Goal: Connect with others: Connect with others

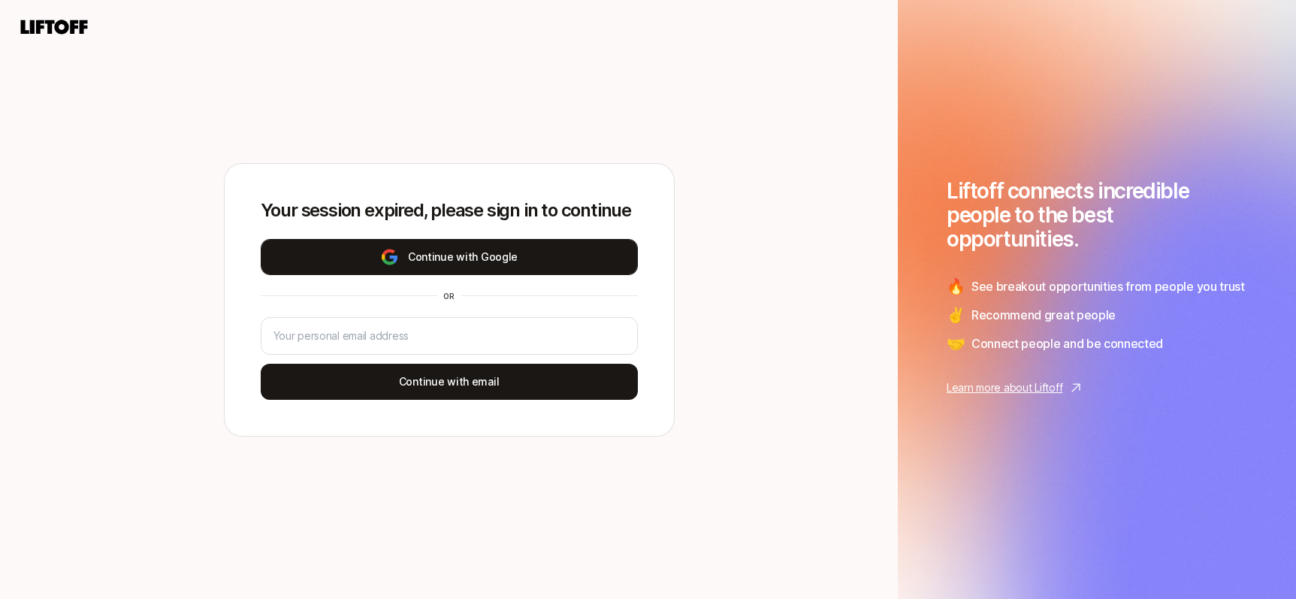
click at [446, 258] on button "Continue with Google" at bounding box center [449, 257] width 377 height 36
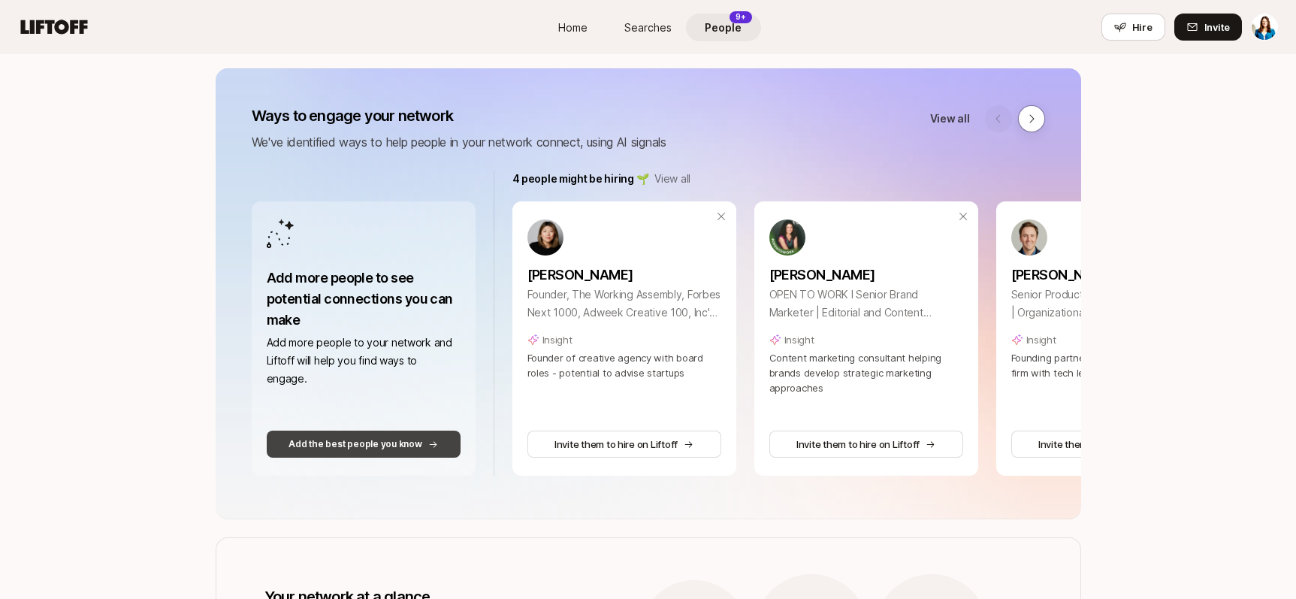
click at [376, 452] on button "Add the best people you know" at bounding box center [364, 443] width 194 height 27
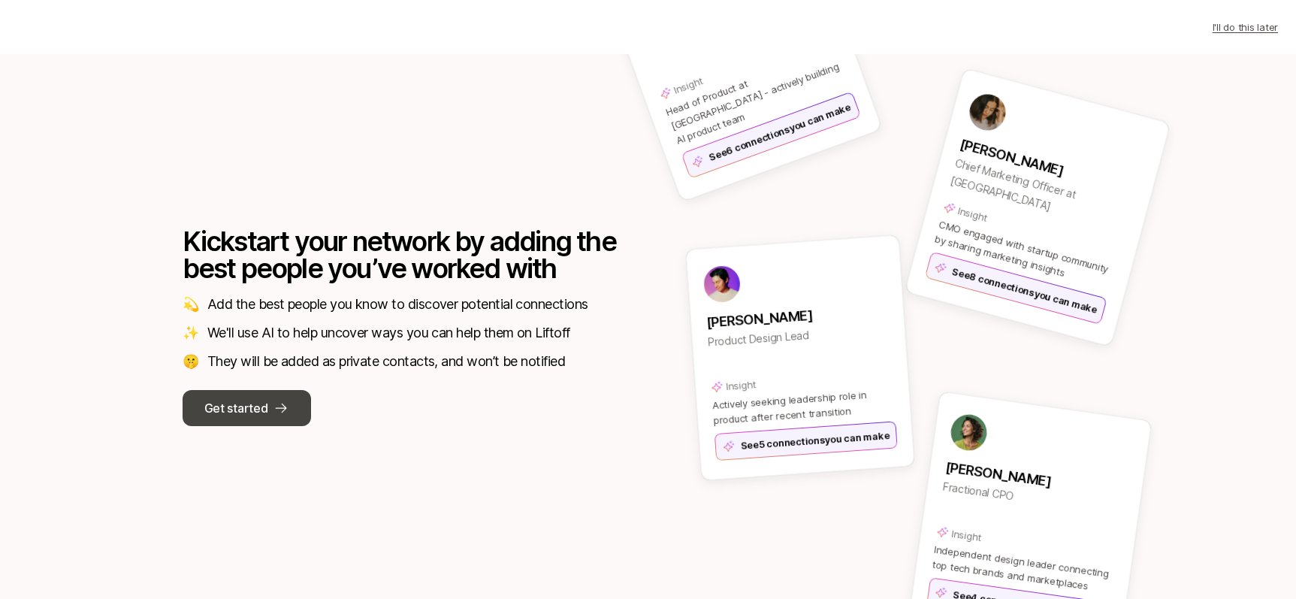
click at [277, 407] on icon at bounding box center [281, 408] width 11 height 10
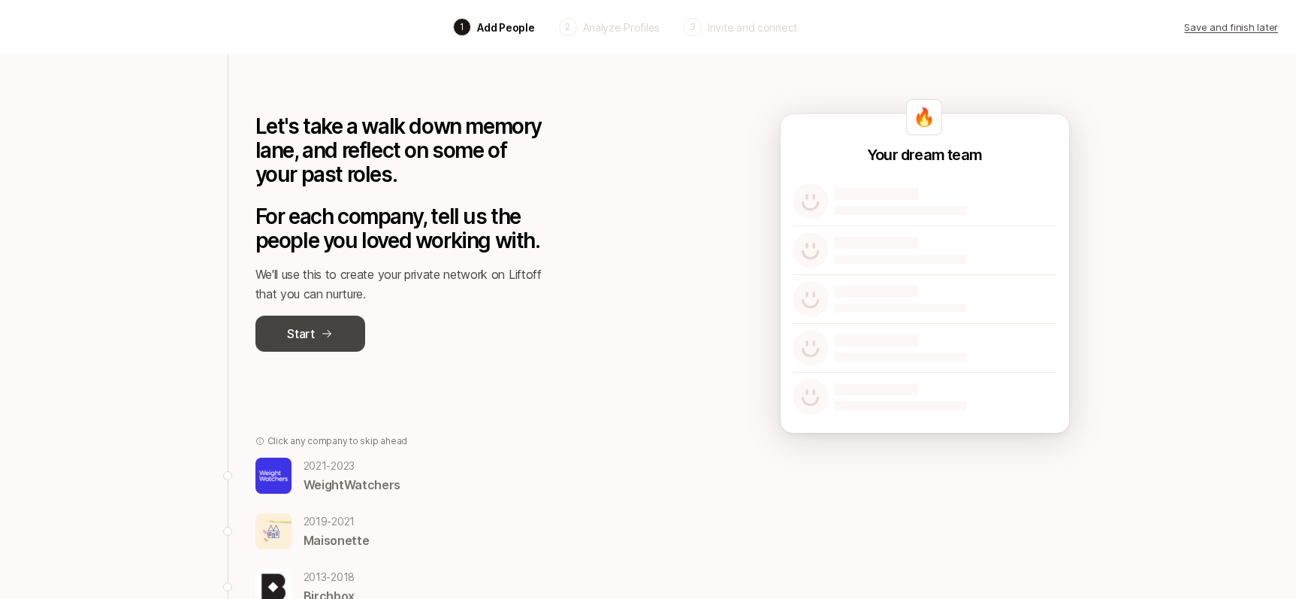
click at [321, 337] on icon at bounding box center [327, 333] width 12 height 12
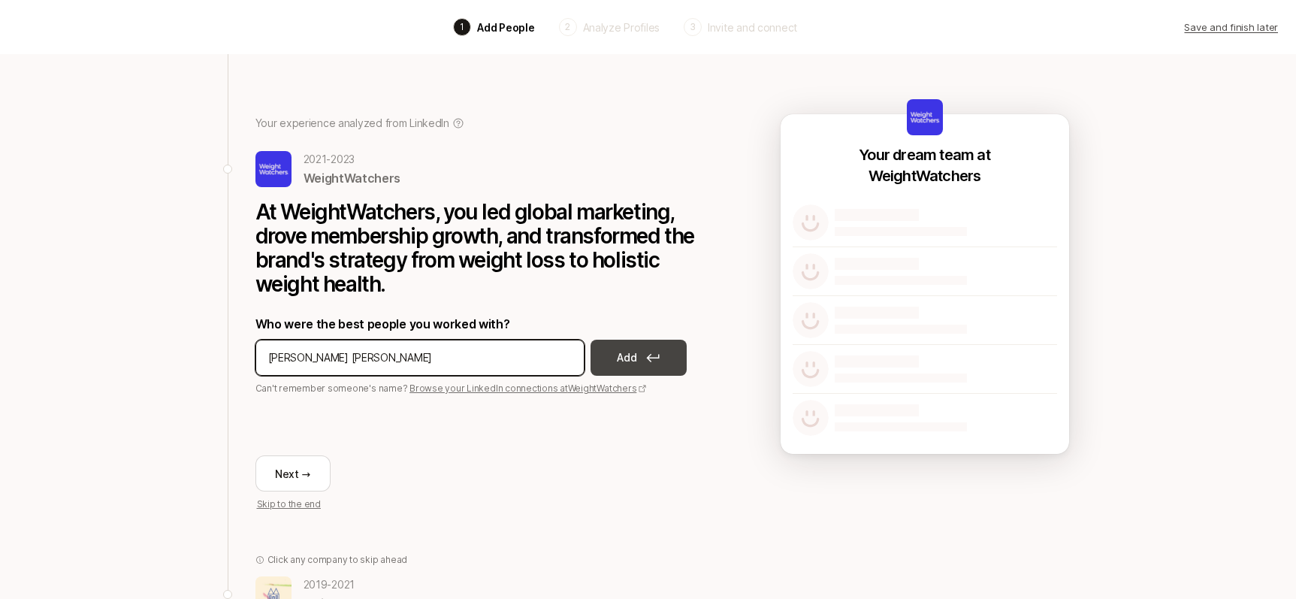
type input "[PERSON_NAME] [PERSON_NAME]"
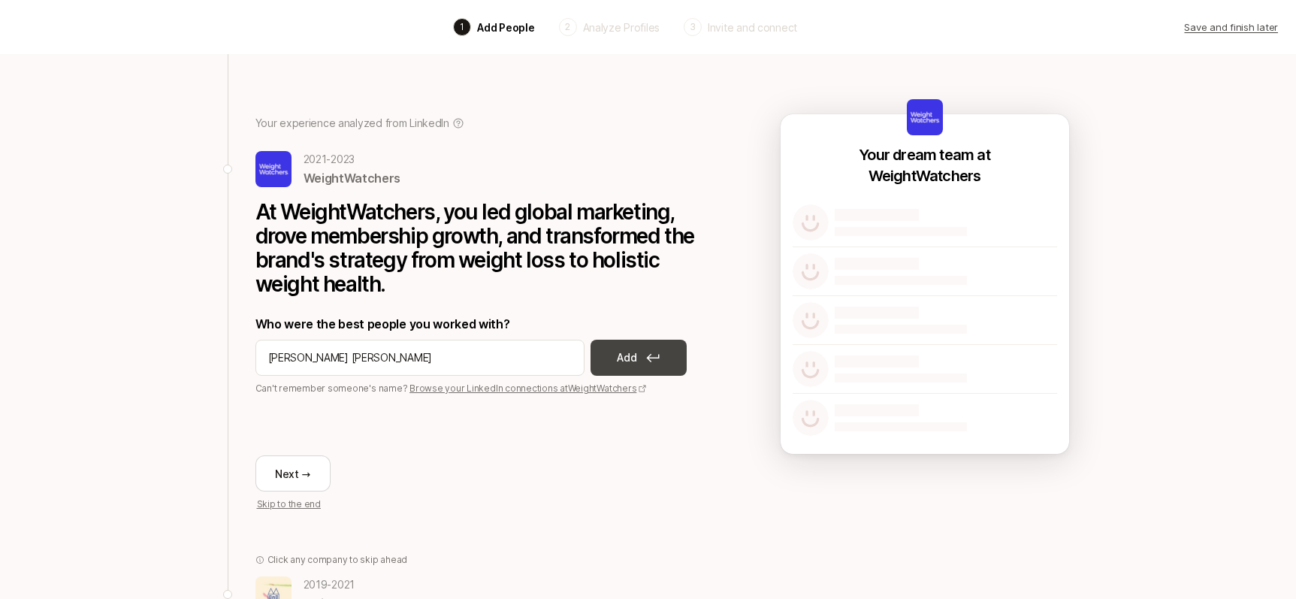
click at [623, 362] on p "Add" at bounding box center [627, 357] width 20 height 18
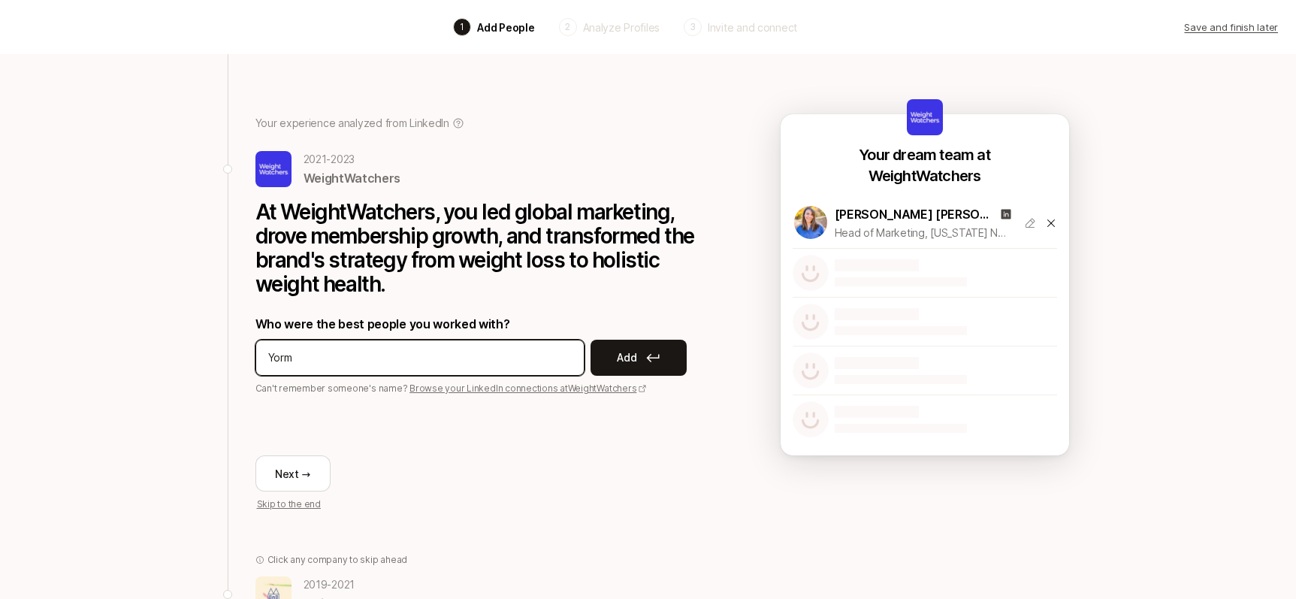
click at [353, 354] on input "Yorm" at bounding box center [419, 357] width 303 height 18
paste input "Ackuaku"
type input "Yorm Ackuaku"
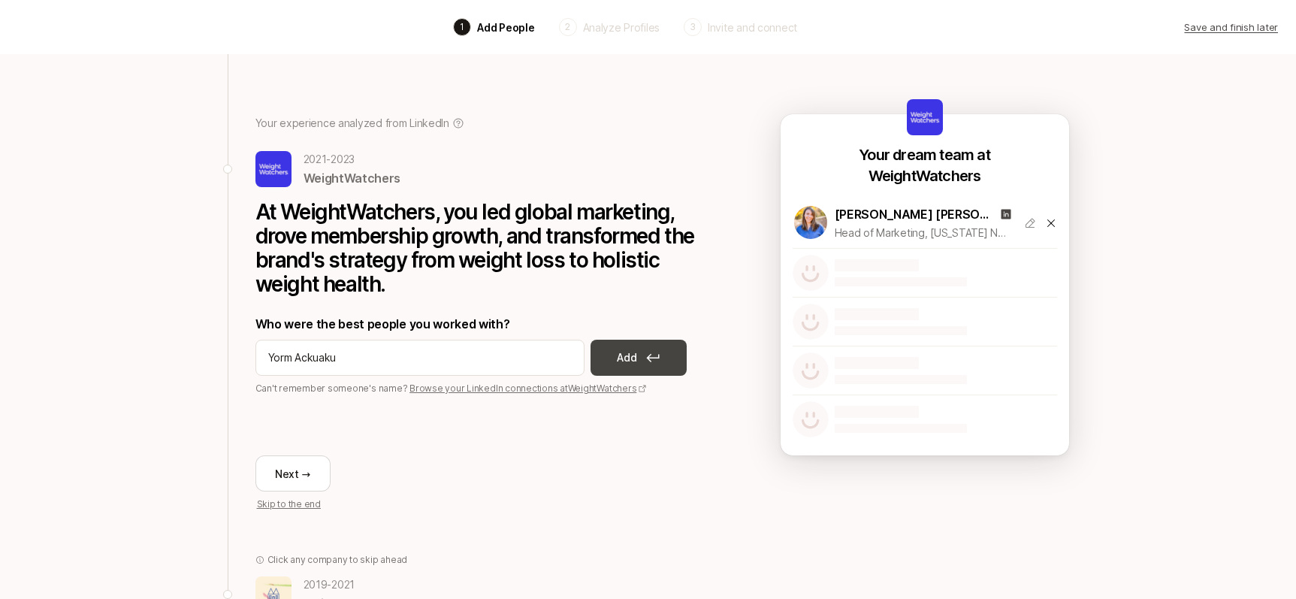
click at [650, 353] on icon at bounding box center [653, 357] width 14 height 9
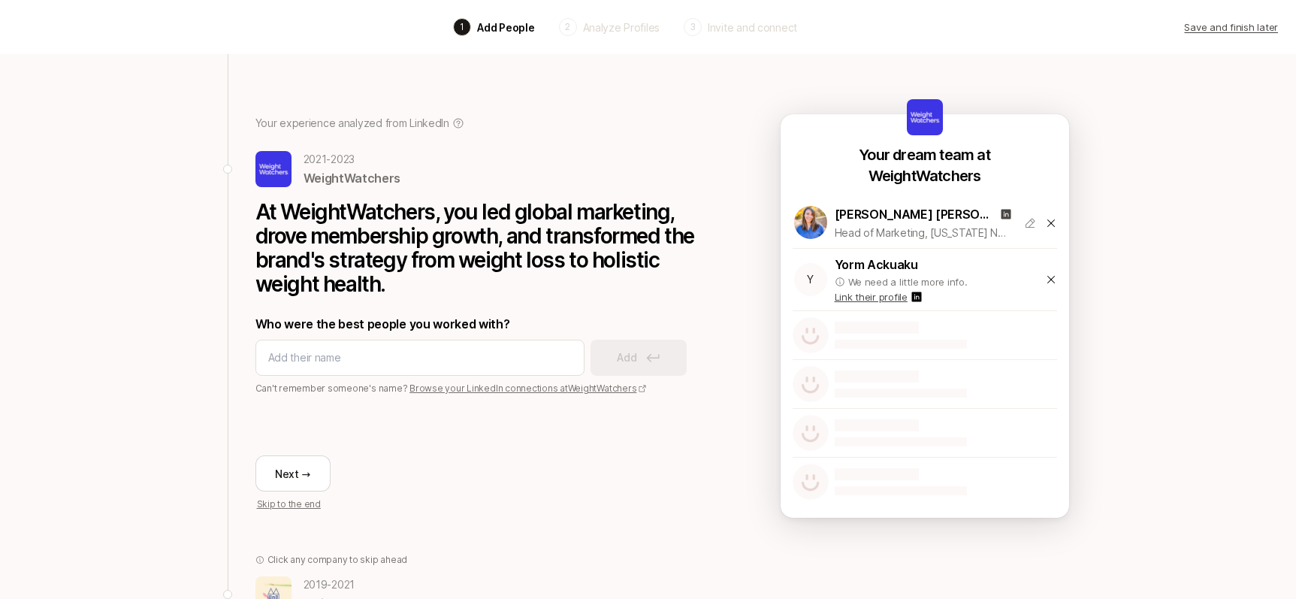
click at [873, 298] on p "Link their profile" at bounding box center [870, 296] width 73 height 15
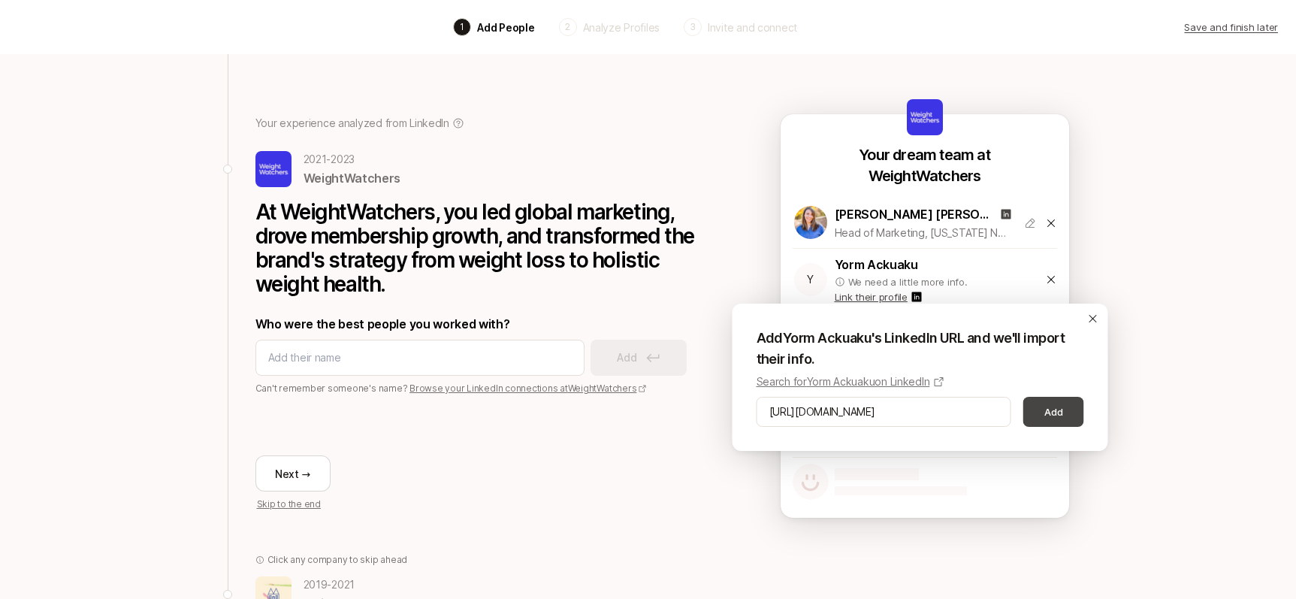
type input "[URL][DOMAIN_NAME]"
click at [1059, 415] on button "Add" at bounding box center [1053, 412] width 61 height 30
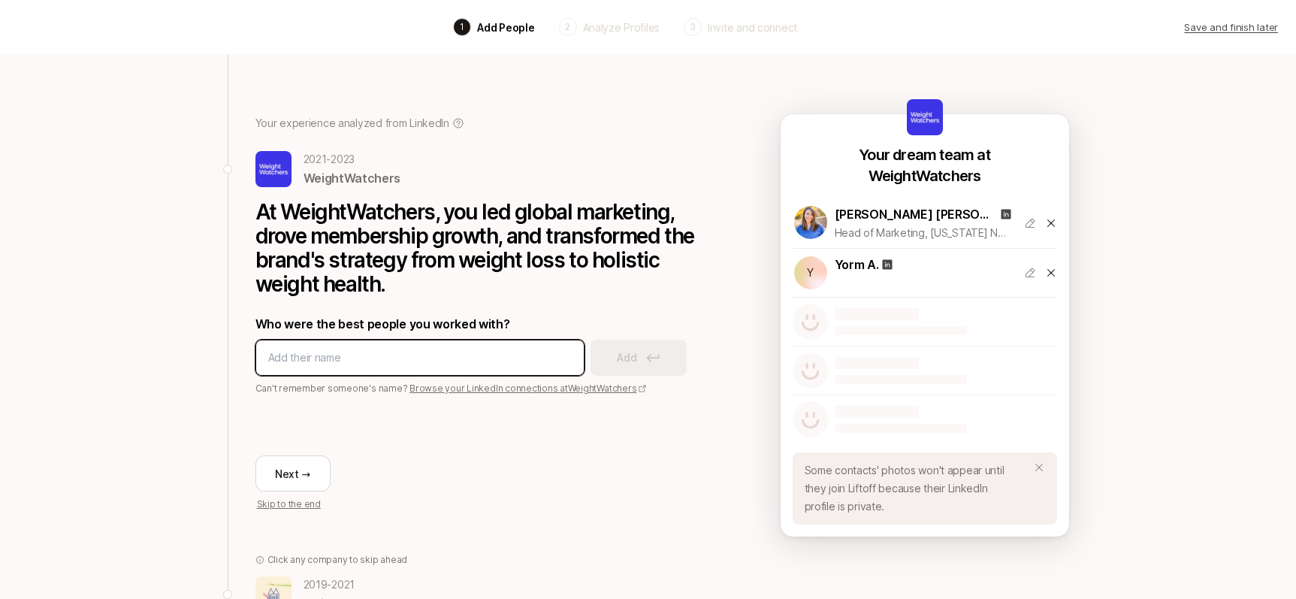
click at [399, 355] on input at bounding box center [419, 357] width 303 height 18
click at [463, 356] on input at bounding box center [419, 357] width 303 height 18
type input "[PERSON_NAME]"
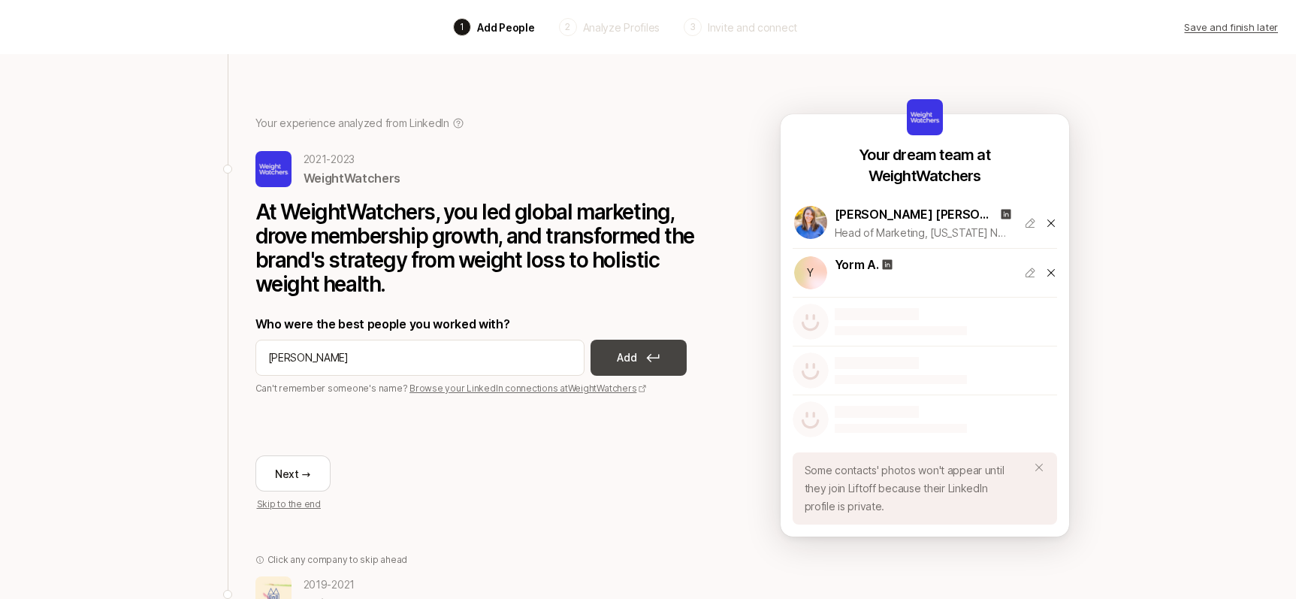
click at [634, 358] on p "Add" at bounding box center [627, 357] width 20 height 18
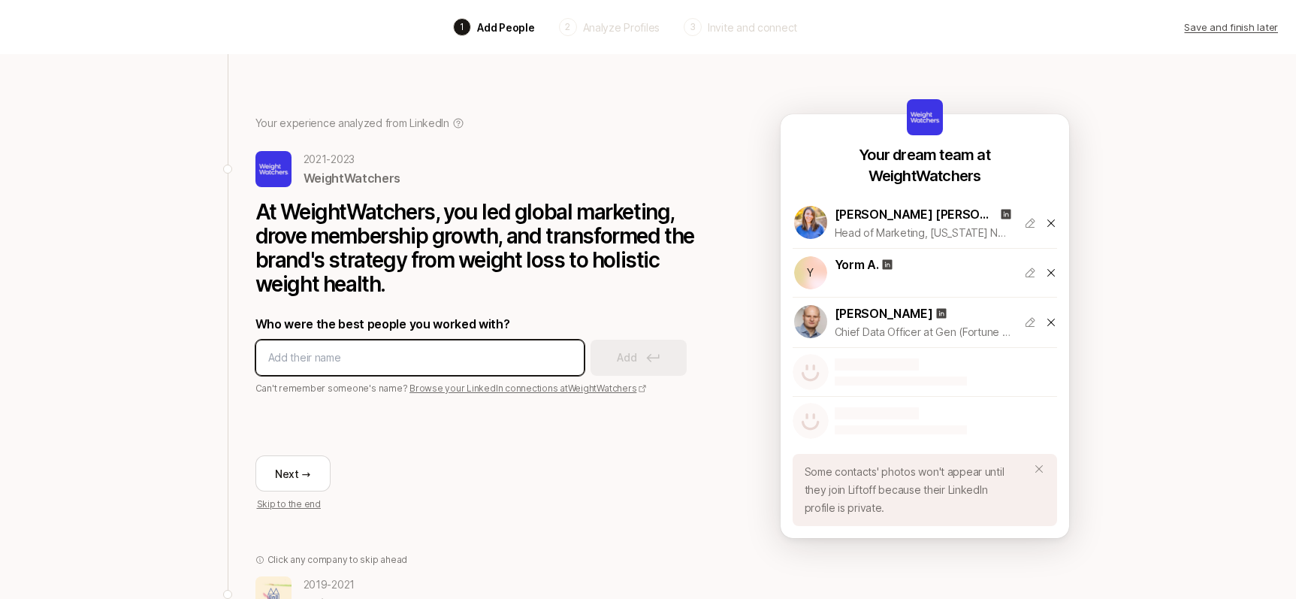
click at [397, 362] on input at bounding box center [419, 357] width 303 height 18
type input "[PERSON_NAME]"
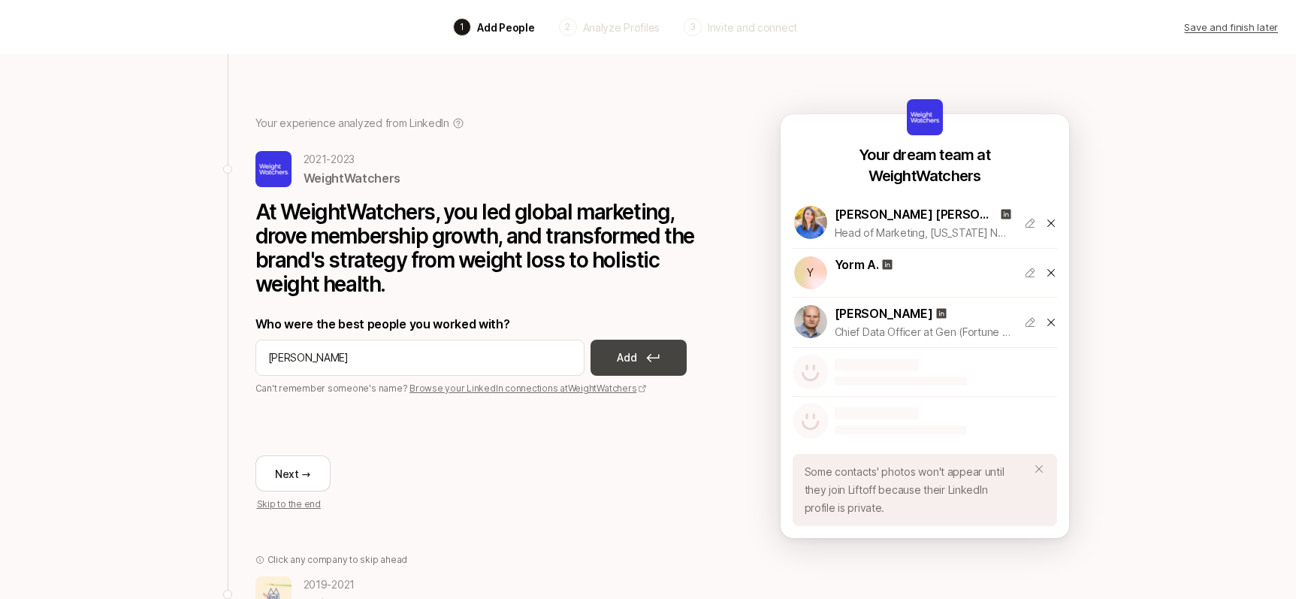
click at [608, 366] on button "Add" at bounding box center [638, 357] width 96 height 36
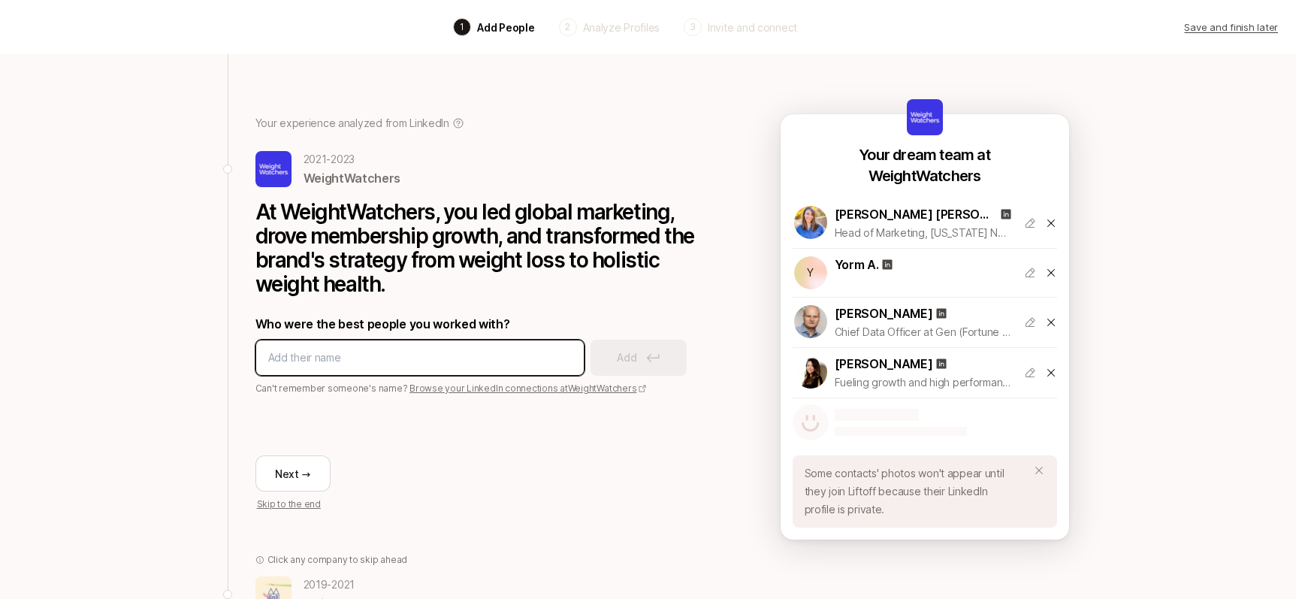
click at [349, 357] on input at bounding box center [419, 357] width 303 height 18
type input "[PERSON_NAME]"
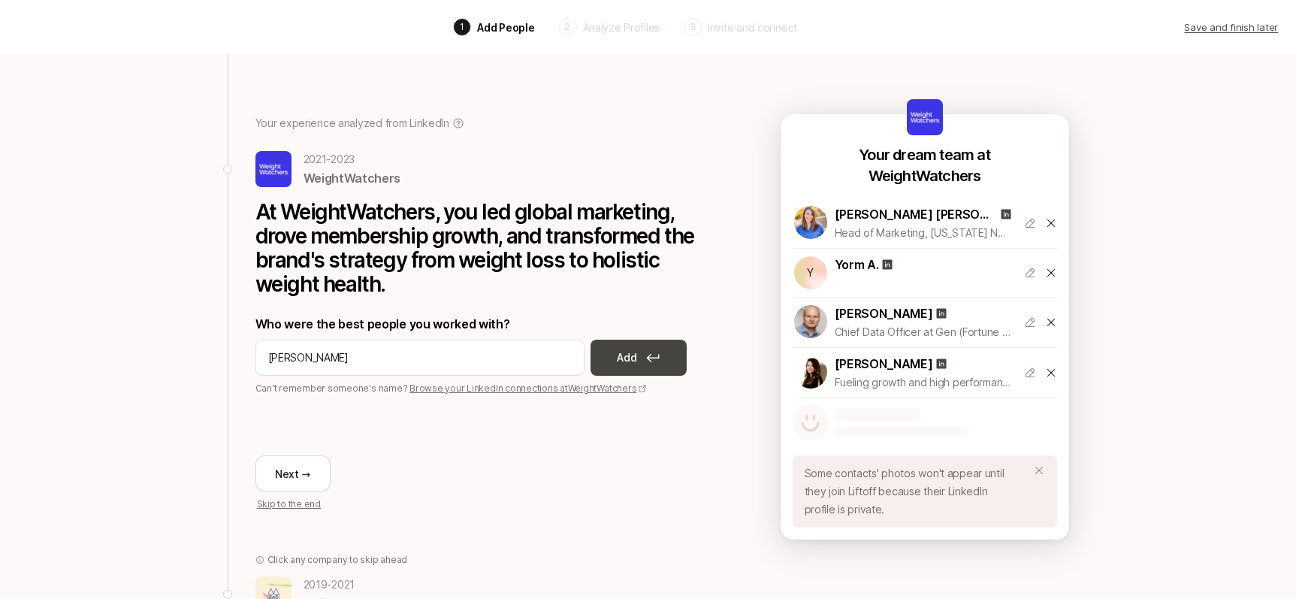
click at [635, 357] on p "Add" at bounding box center [627, 357] width 20 height 18
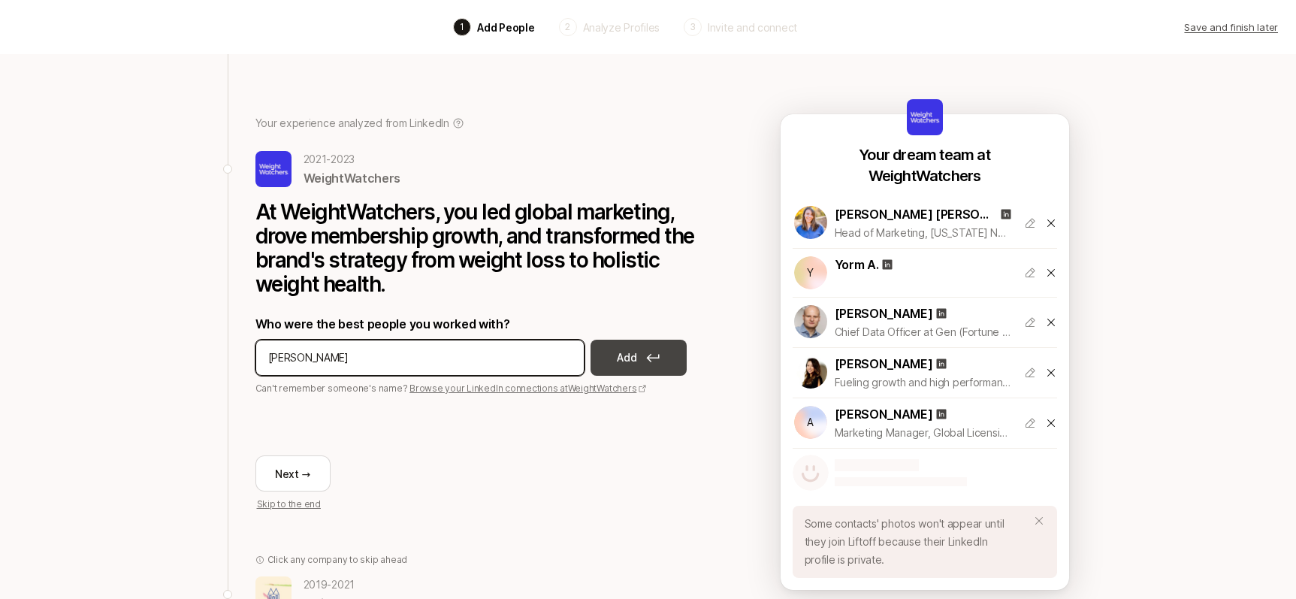
type input "[PERSON_NAME]"
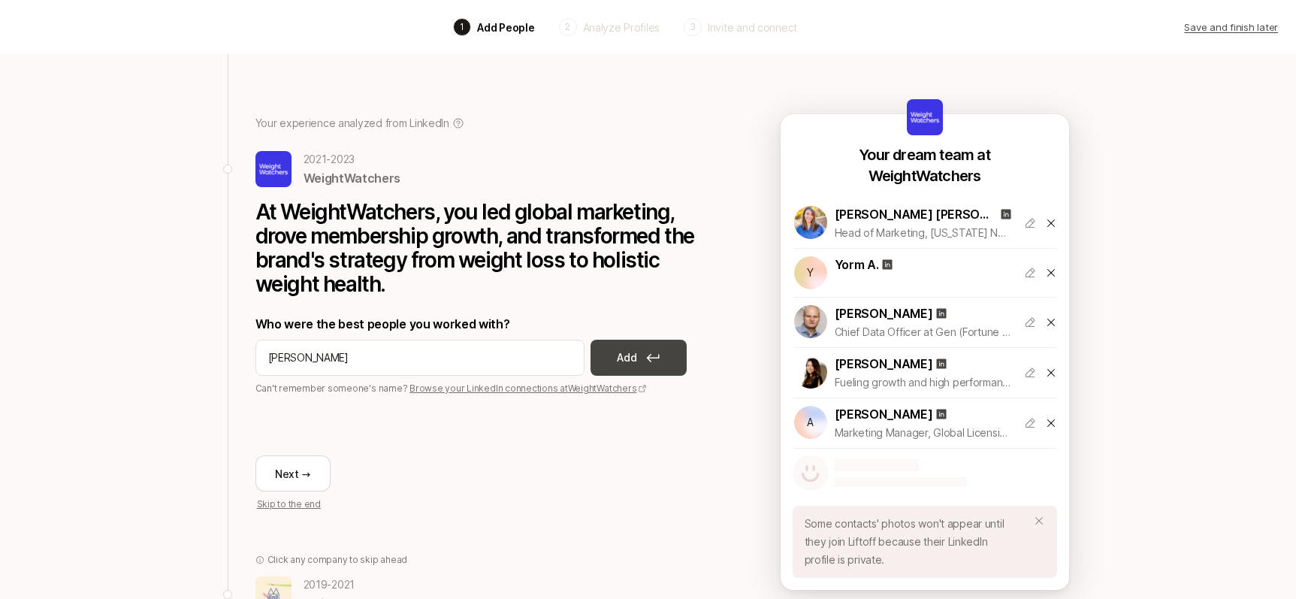
click at [635, 364] on p "Add" at bounding box center [627, 357] width 20 height 18
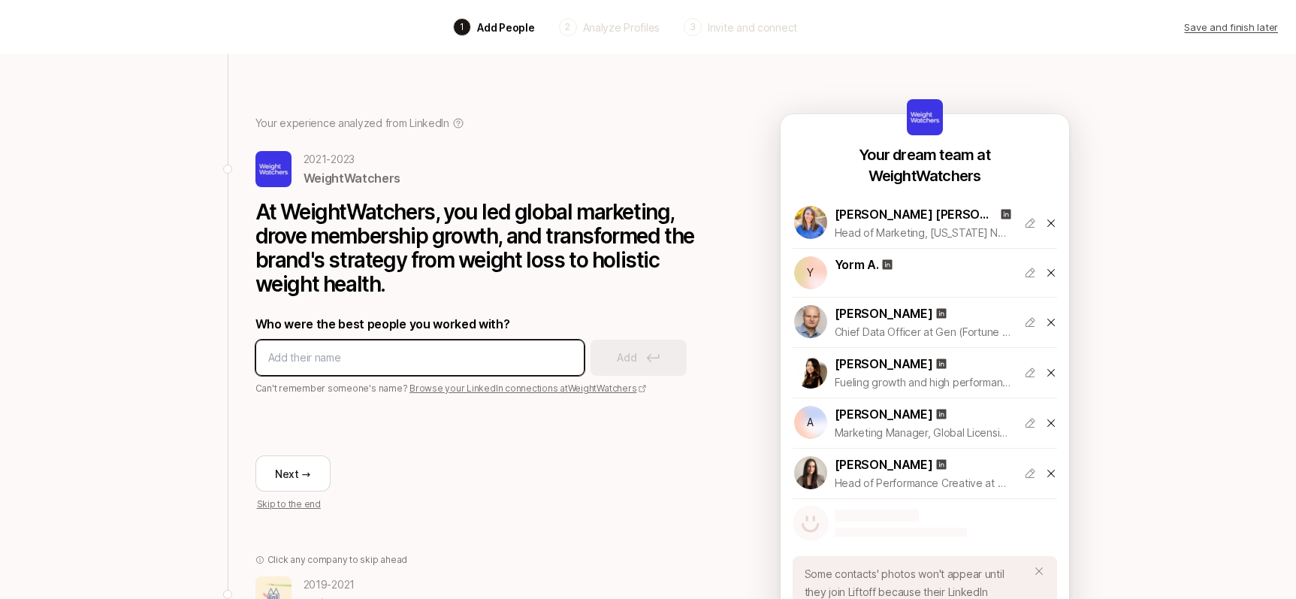
click at [511, 354] on input at bounding box center [419, 357] width 303 height 18
type input "[PERSON_NAME]"
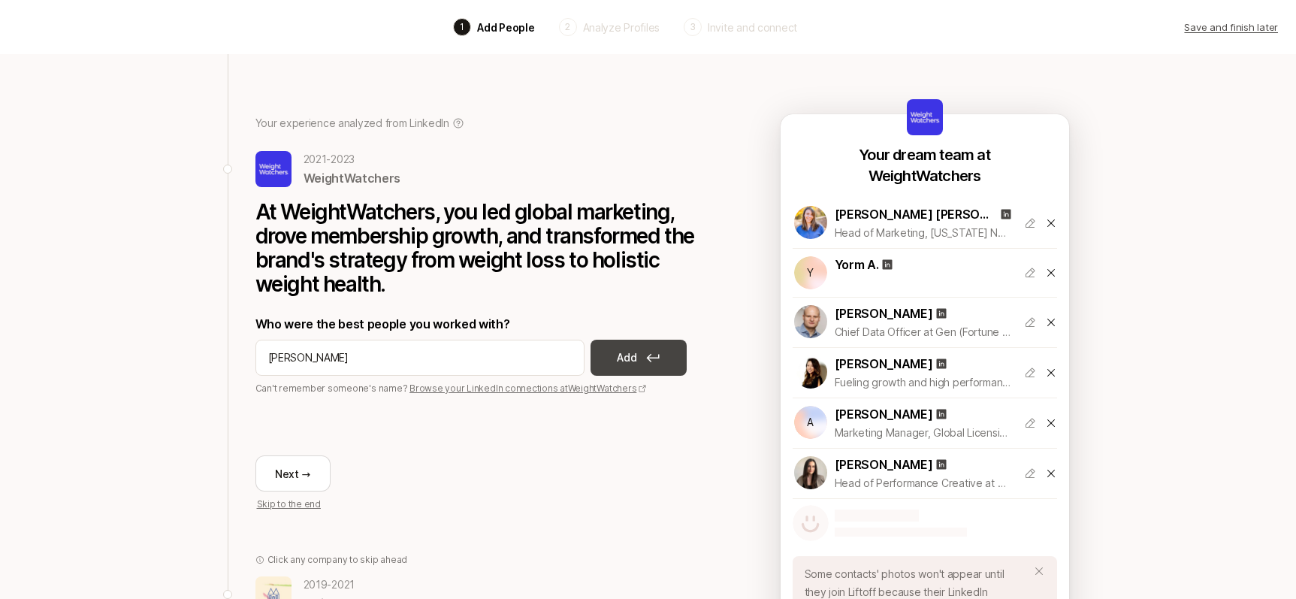
click at [645, 365] on button "Add" at bounding box center [638, 357] width 96 height 36
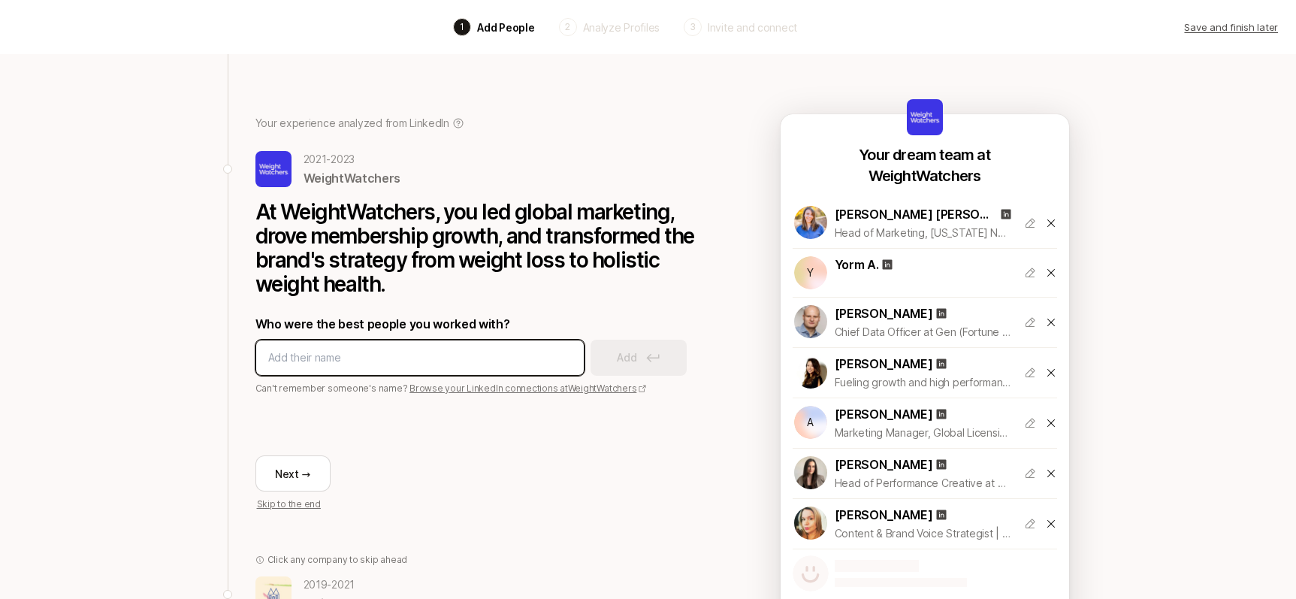
click at [489, 358] on input at bounding box center [419, 357] width 303 height 18
type input "[PERSON_NAME]"
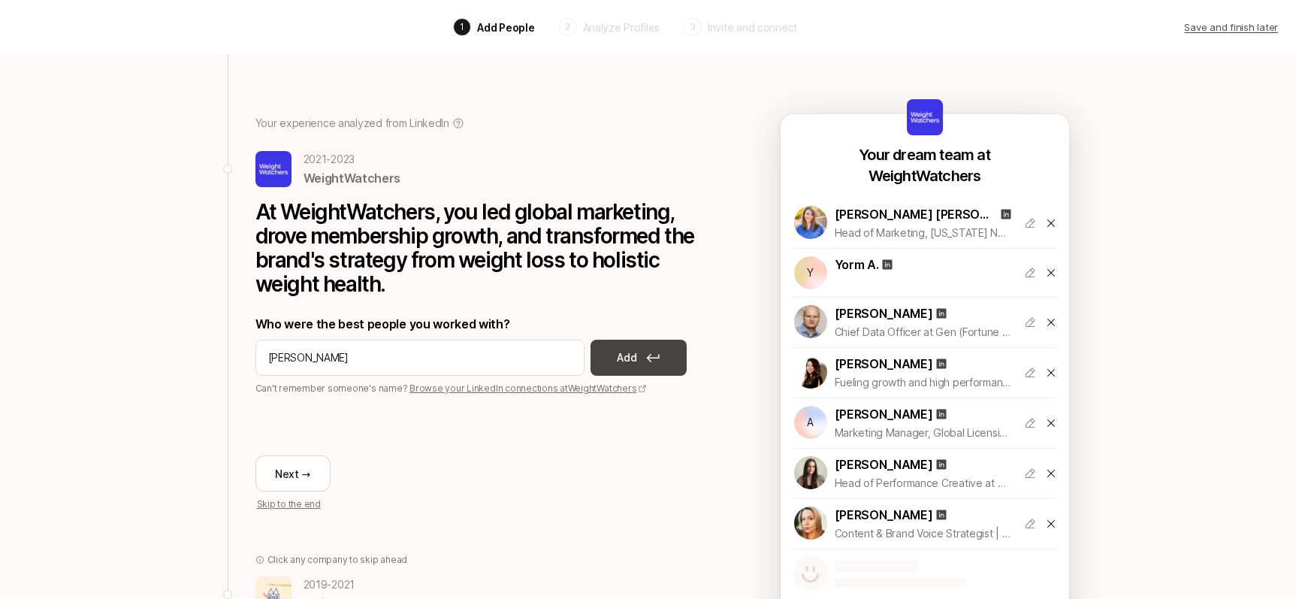
click at [624, 360] on p "Add" at bounding box center [627, 357] width 20 height 18
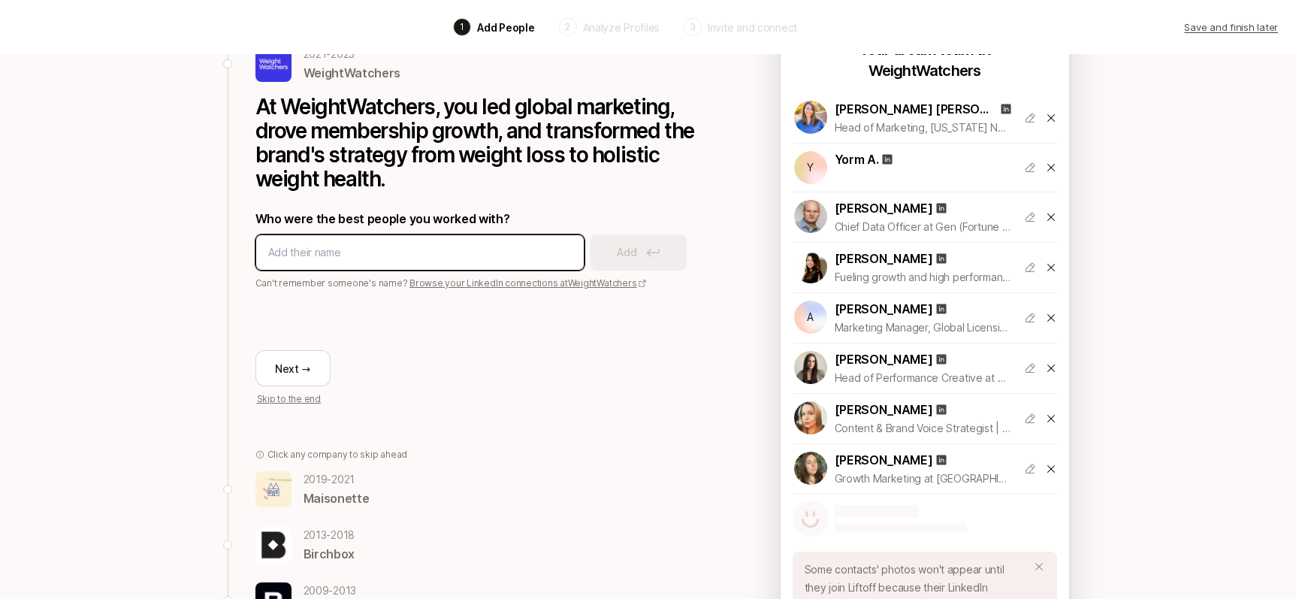
scroll to position [137, 0]
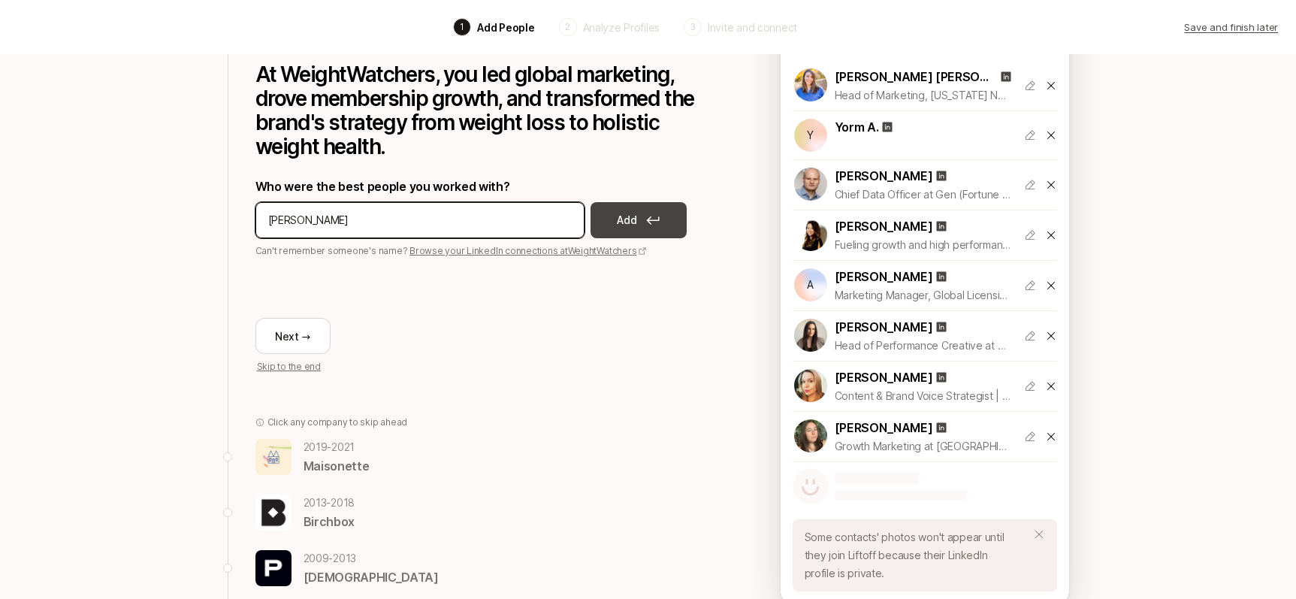
type input "[PERSON_NAME]"
click at [609, 229] on button "Add" at bounding box center [638, 220] width 96 height 36
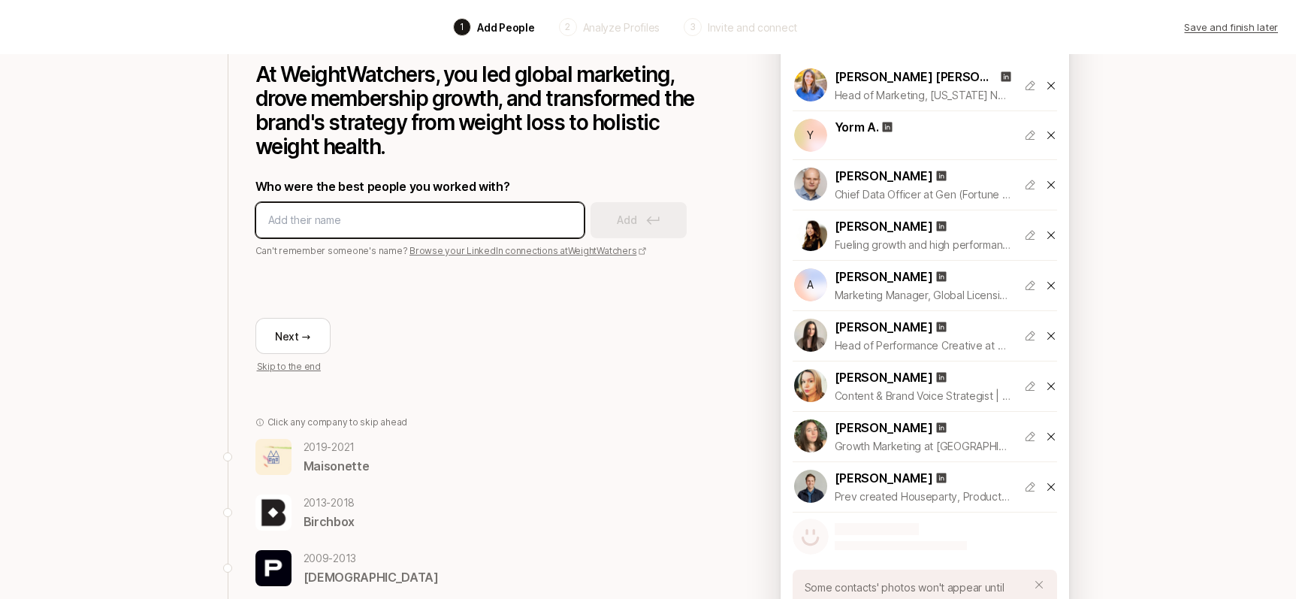
click at [465, 219] on input at bounding box center [419, 220] width 303 height 18
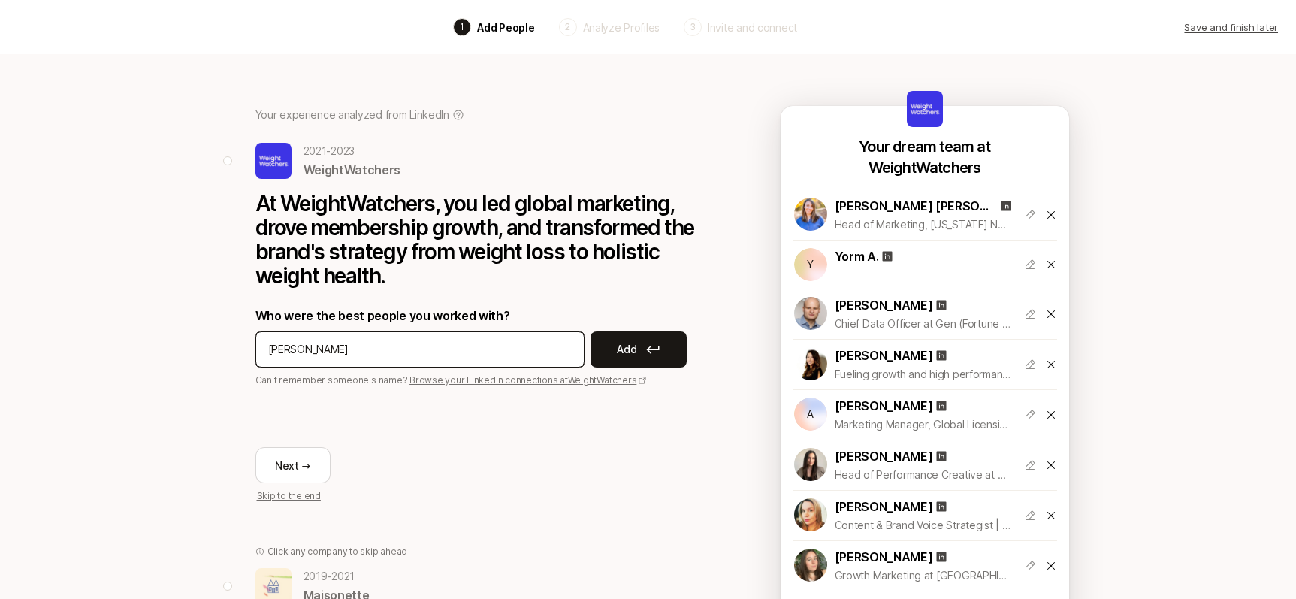
scroll to position [0, 0]
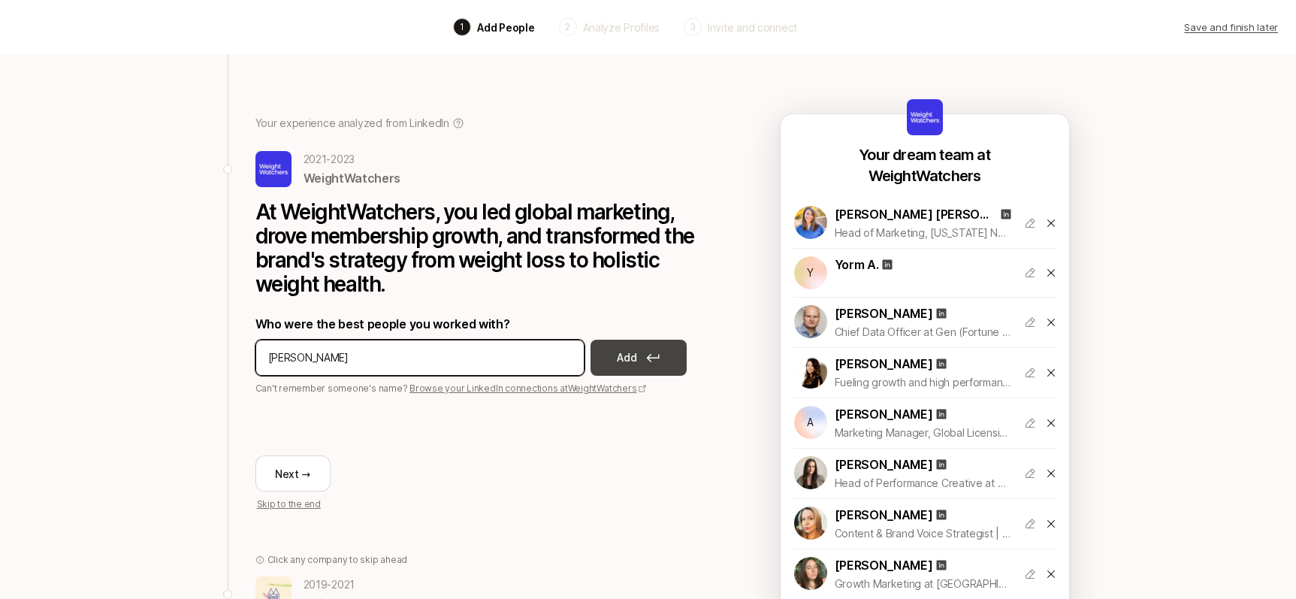
type input "[PERSON_NAME]"
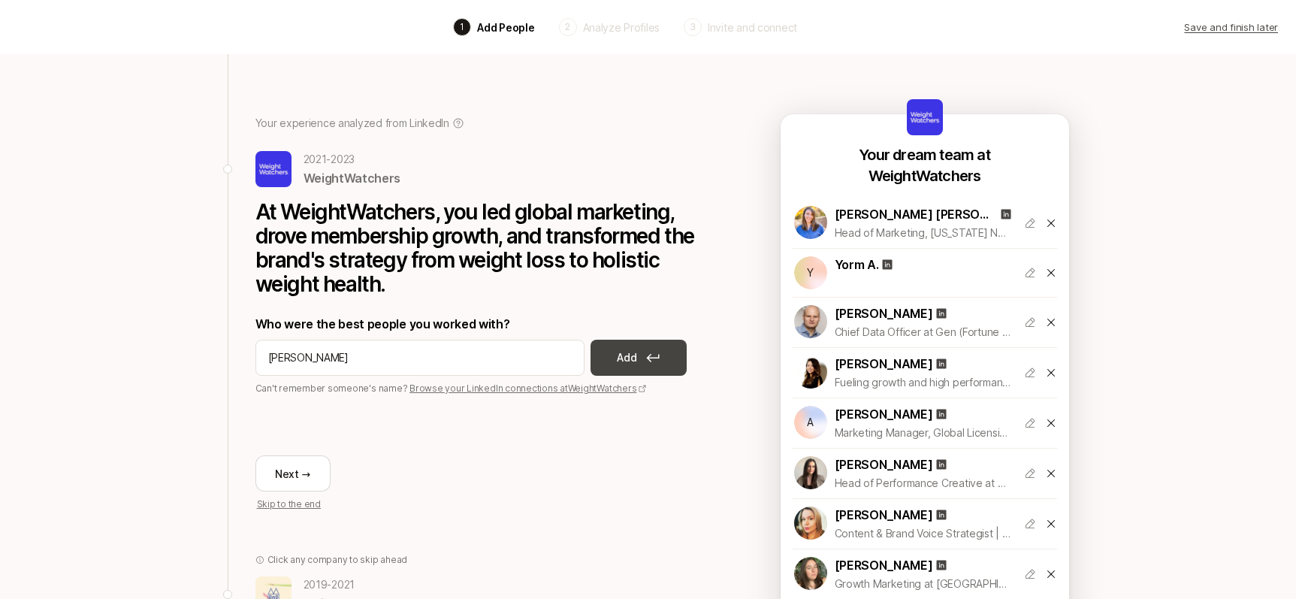
click at [683, 357] on button "Add" at bounding box center [638, 357] width 96 height 36
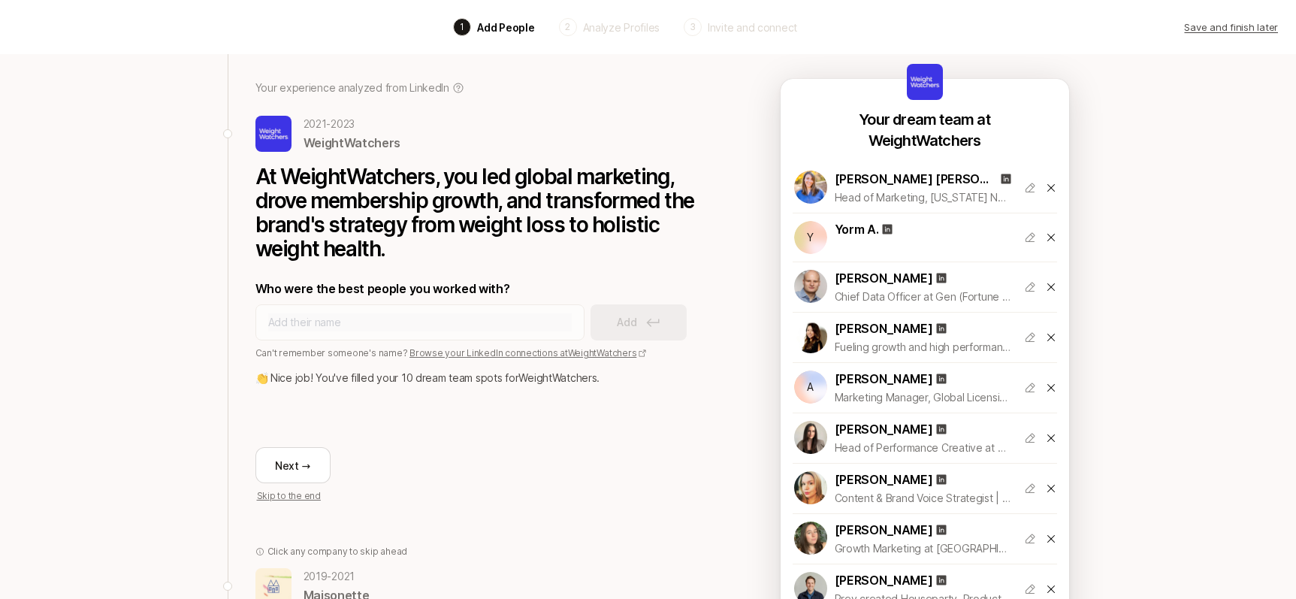
scroll to position [35, 0]
click at [279, 481] on button "Next →" at bounding box center [292, 466] width 75 height 36
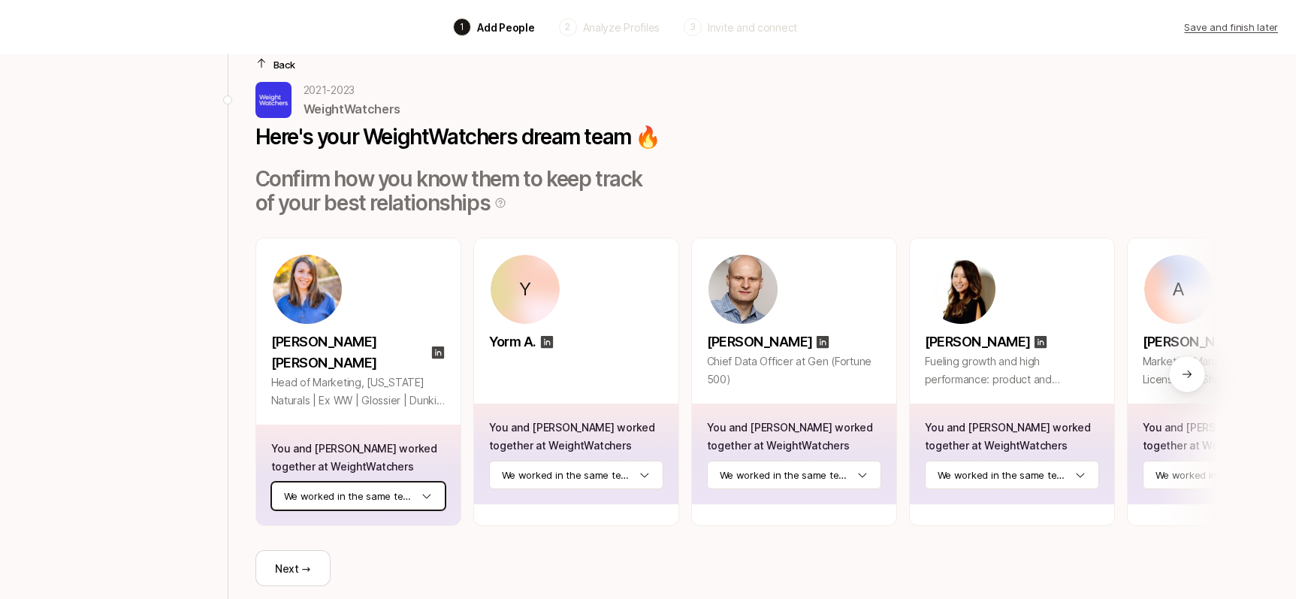
click at [435, 476] on html "Back 1 Add People 2 Analyze Profiles 3 Invite and connect Save and finish later…" at bounding box center [648, 264] width 1296 height 599
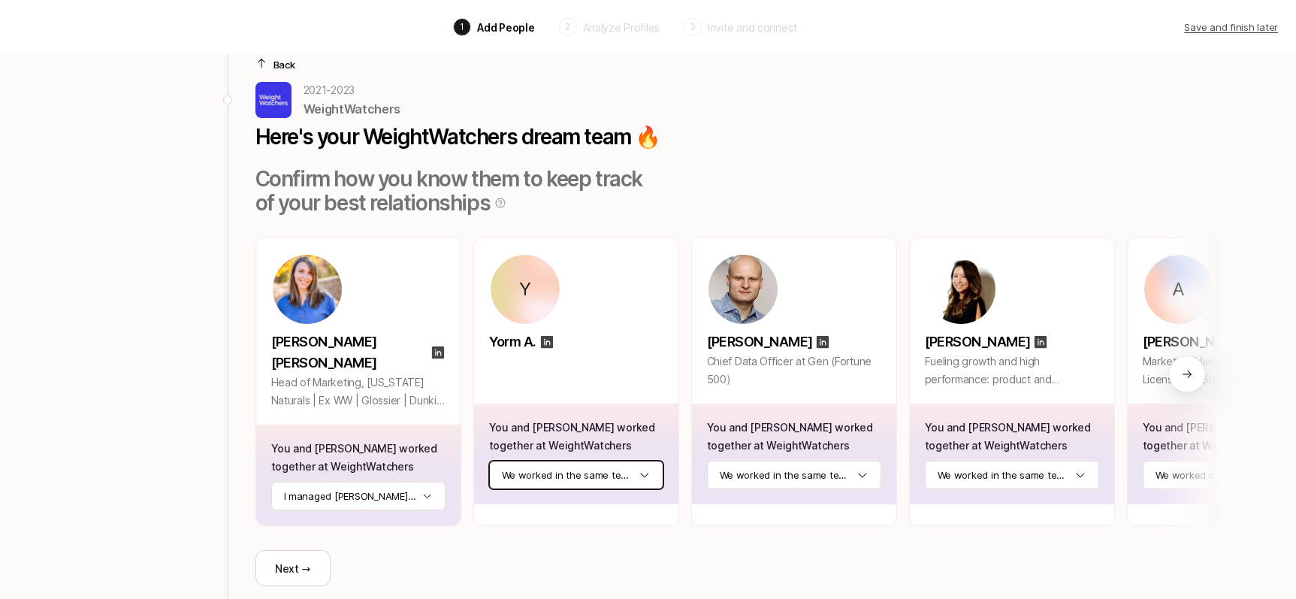
click at [652, 475] on html "Back 1 Add People 2 Analyze Profiles 3 Invite and connect Save and finish later…" at bounding box center [648, 264] width 1296 height 599
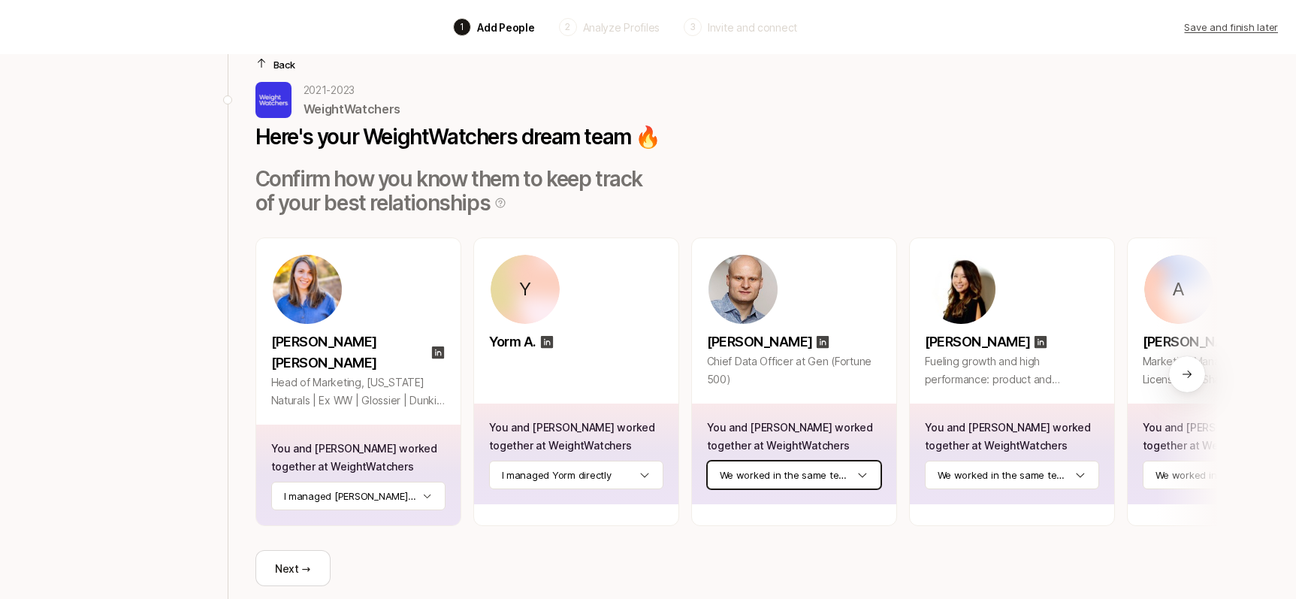
click at [873, 478] on html "Back 1 Add People 2 Analyze Profiles 3 Invite and connect Save and finish later…" at bounding box center [648, 264] width 1296 height 599
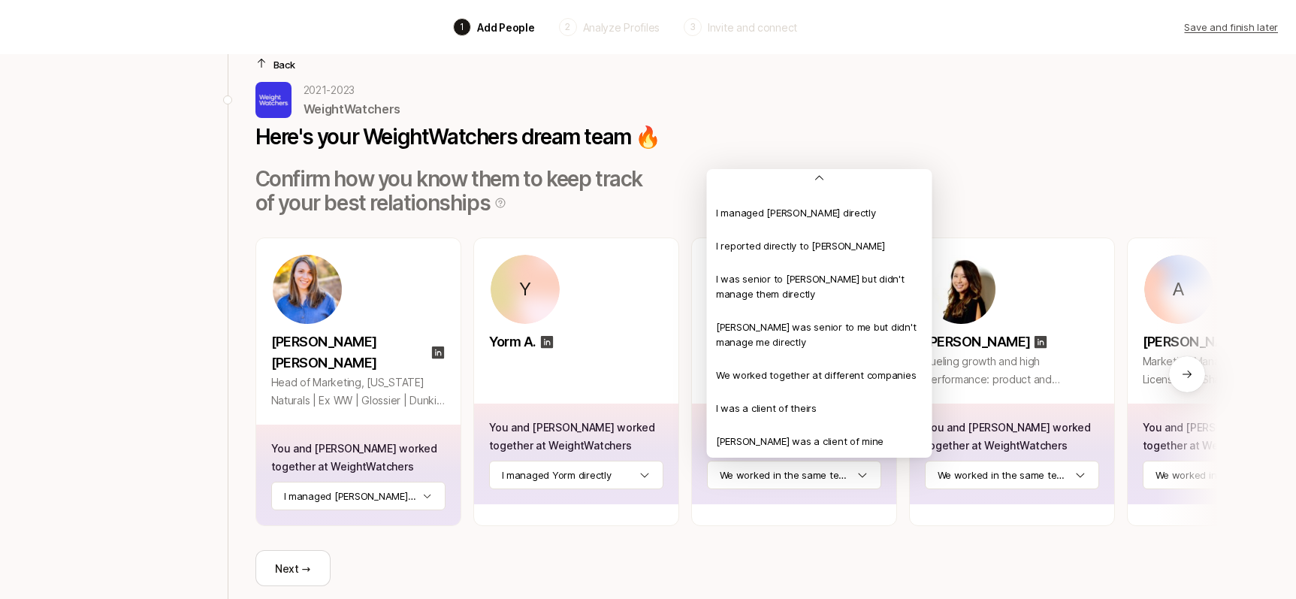
scroll to position [0, 0]
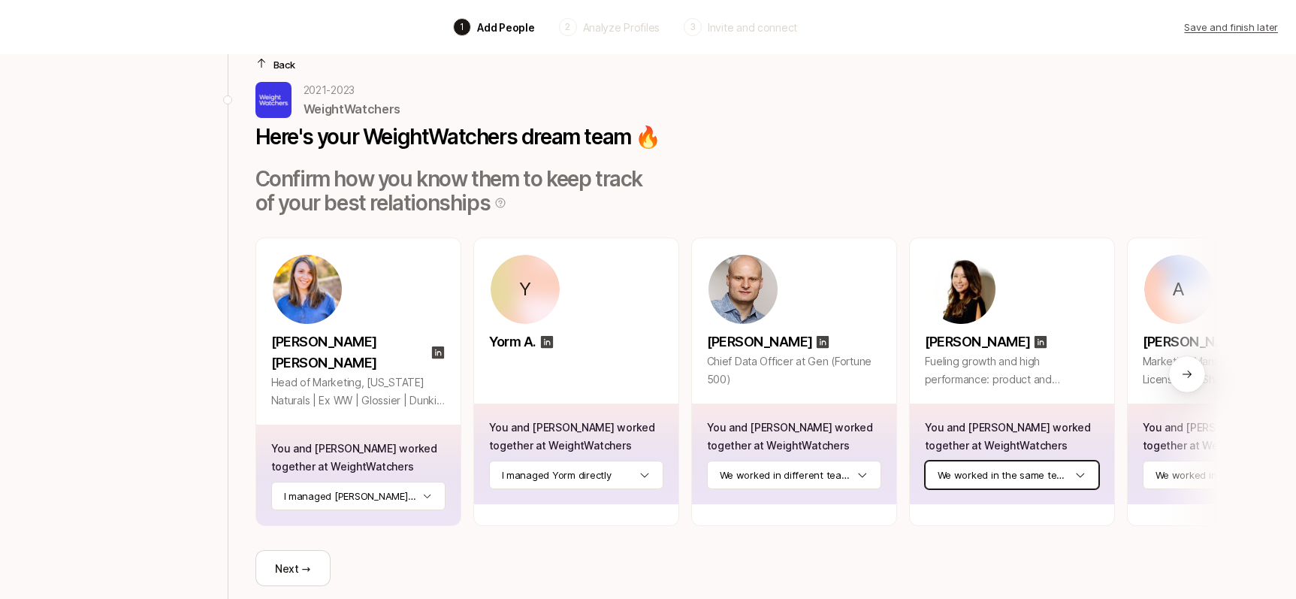
click at [1085, 476] on html "Back 1 Add People 2 Analyze Profiles 3 Invite and connect Save and finish later…" at bounding box center [648, 264] width 1296 height 599
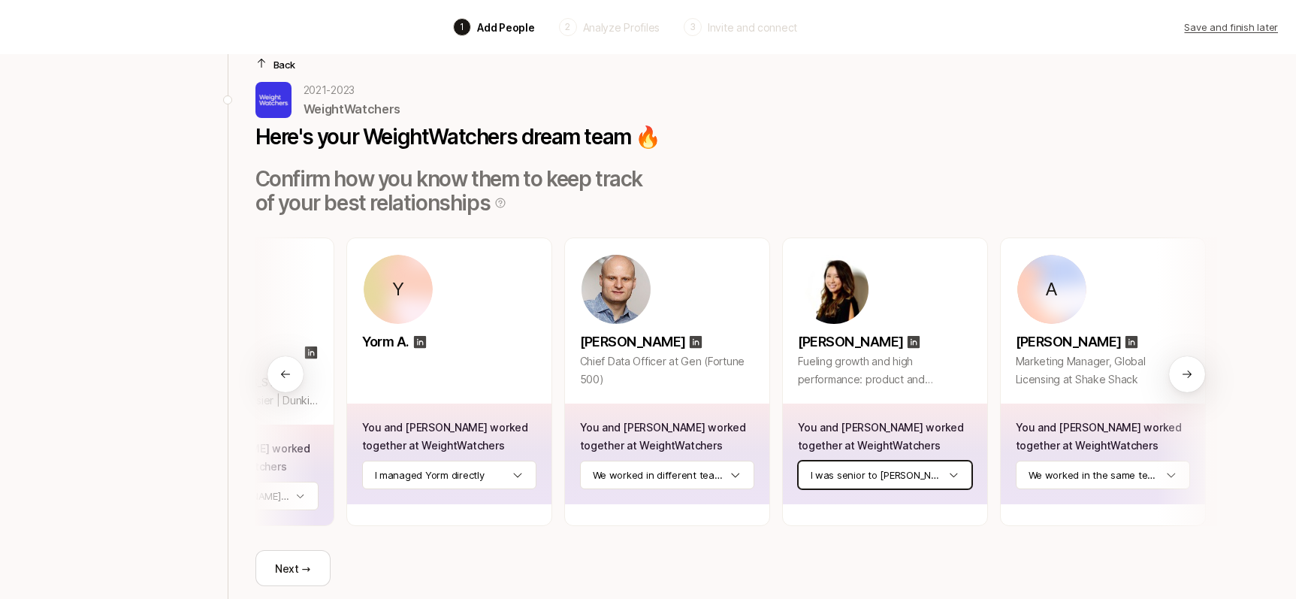
scroll to position [0, 119]
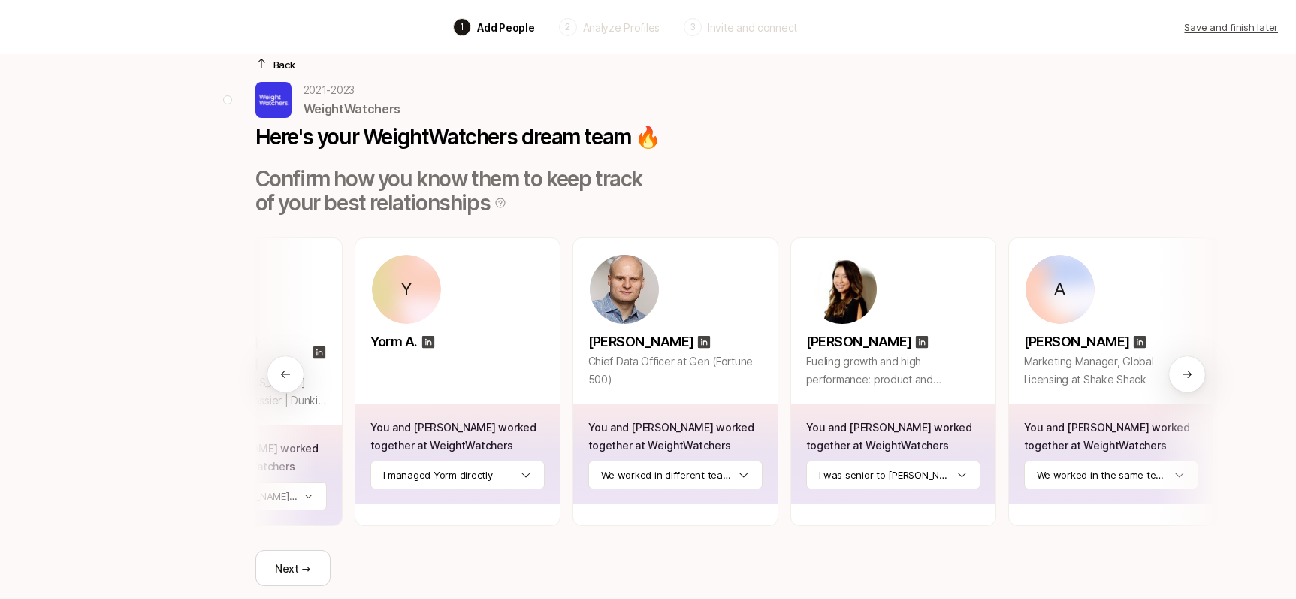
click at [1182, 476] on div at bounding box center [1187, 381] width 60 height 288
click at [1181, 474] on div at bounding box center [1187, 381] width 60 height 288
click at [1178, 474] on div at bounding box center [1187, 381] width 60 height 288
click at [1180, 478] on div at bounding box center [1187, 381] width 60 height 288
click at [1155, 475] on html "Back 1 Add People 2 Analyze Profiles 3 Invite and connect Save and finish later…" at bounding box center [648, 264] width 1296 height 599
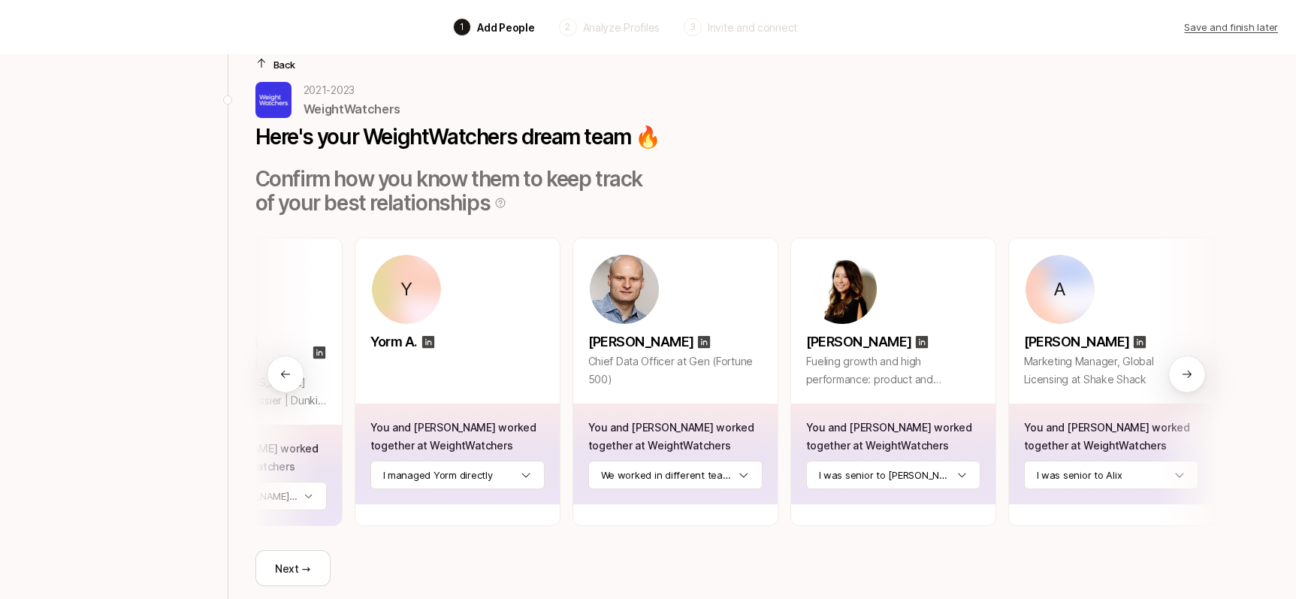
click at [1179, 369] on div at bounding box center [1187, 374] width 36 height 36
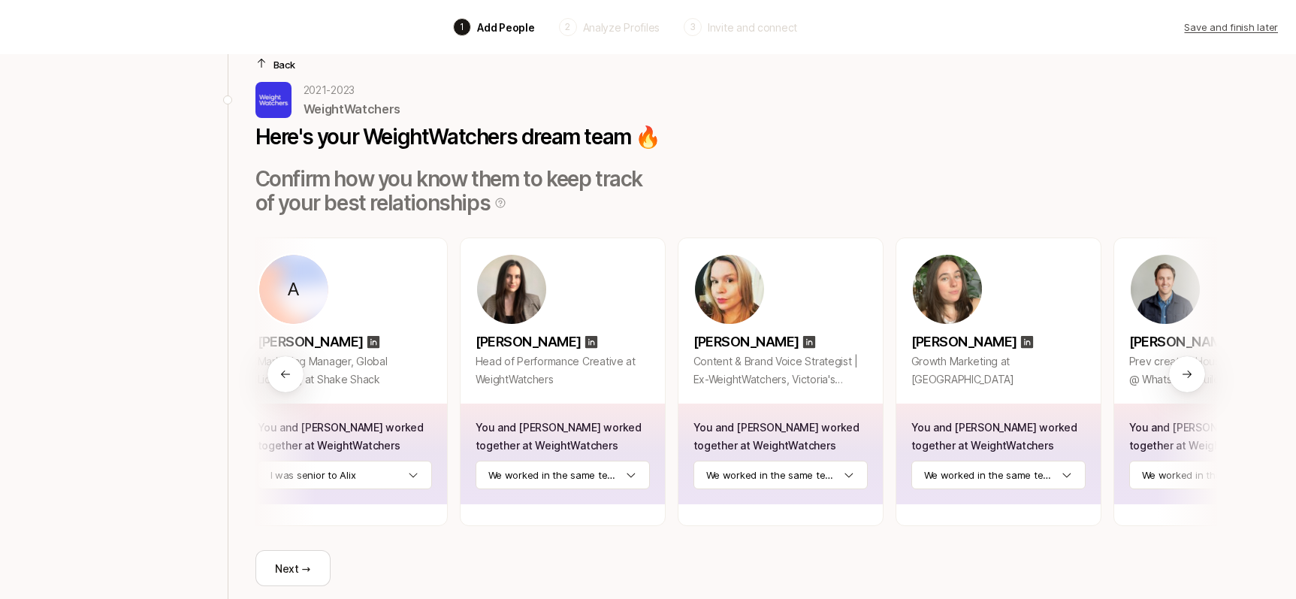
scroll to position [0, 930]
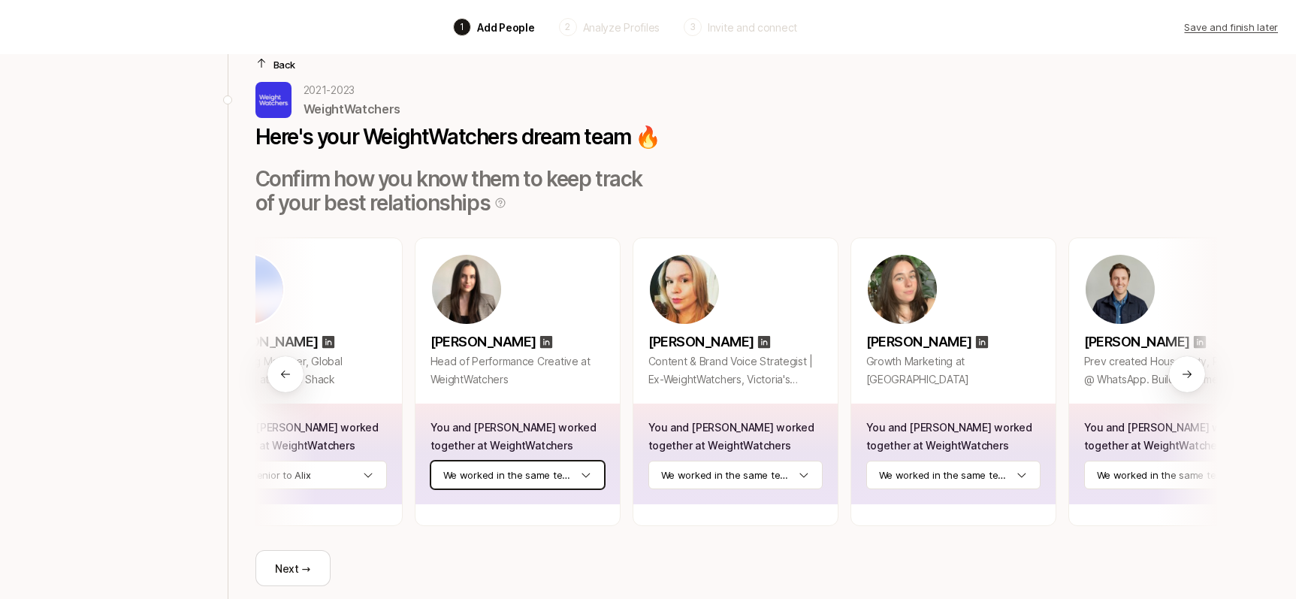
click at [584, 478] on html "Back 1 Add People 2 Analyze Profiles 3 Invite and connect Save and finish later…" at bounding box center [648, 264] width 1296 height 599
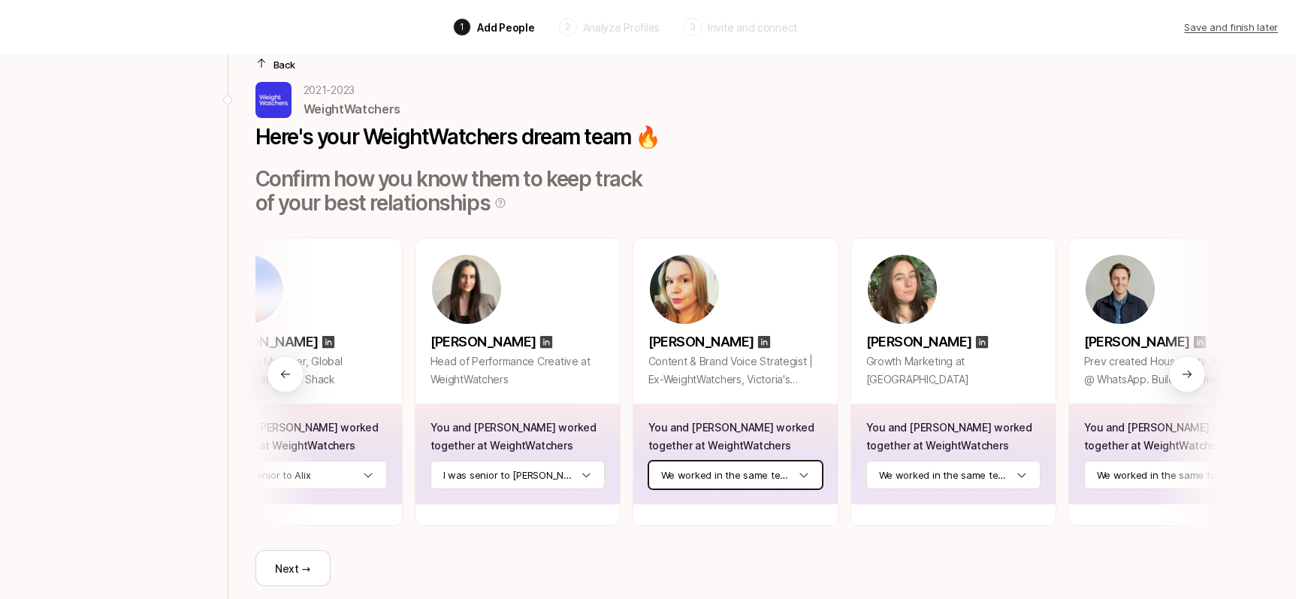
click at [799, 476] on html "Back 1 Add People 2 Analyze Profiles 3 Invite and connect Save and finish later…" at bounding box center [648, 264] width 1296 height 599
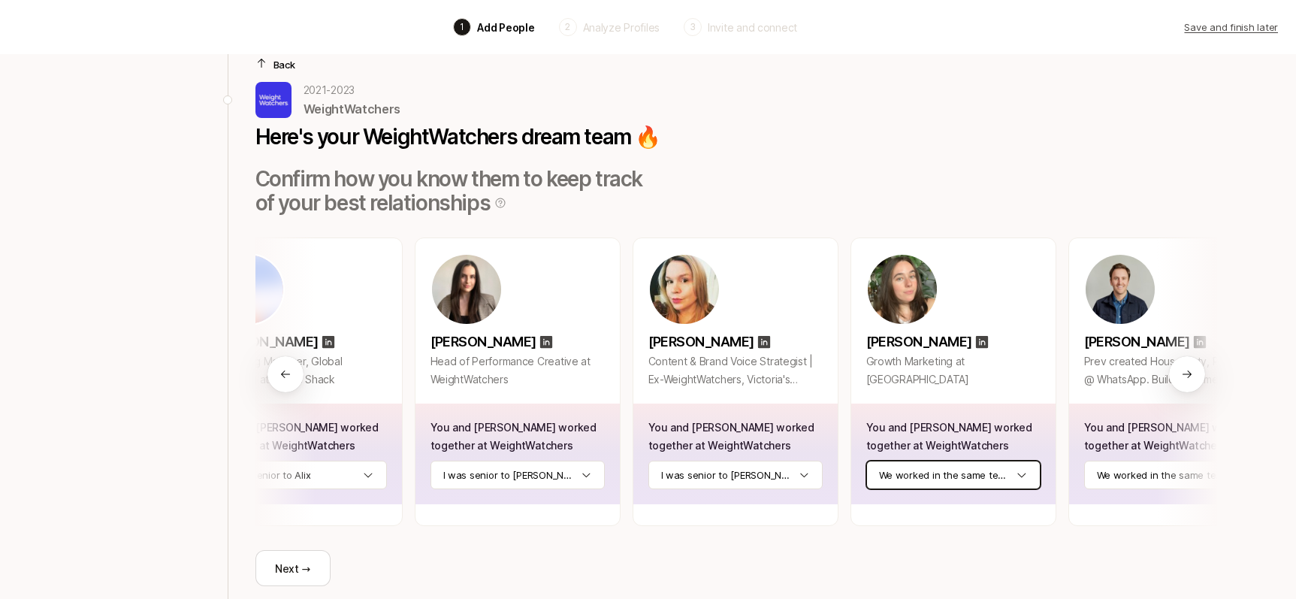
click at [1027, 473] on html "Back 1 Add People 2 Analyze Profiles 3 Invite and connect Save and finish later…" at bounding box center [648, 264] width 1296 height 599
click at [1163, 471] on div at bounding box center [1187, 381] width 60 height 288
click at [1185, 368] on icon at bounding box center [1187, 374] width 12 height 12
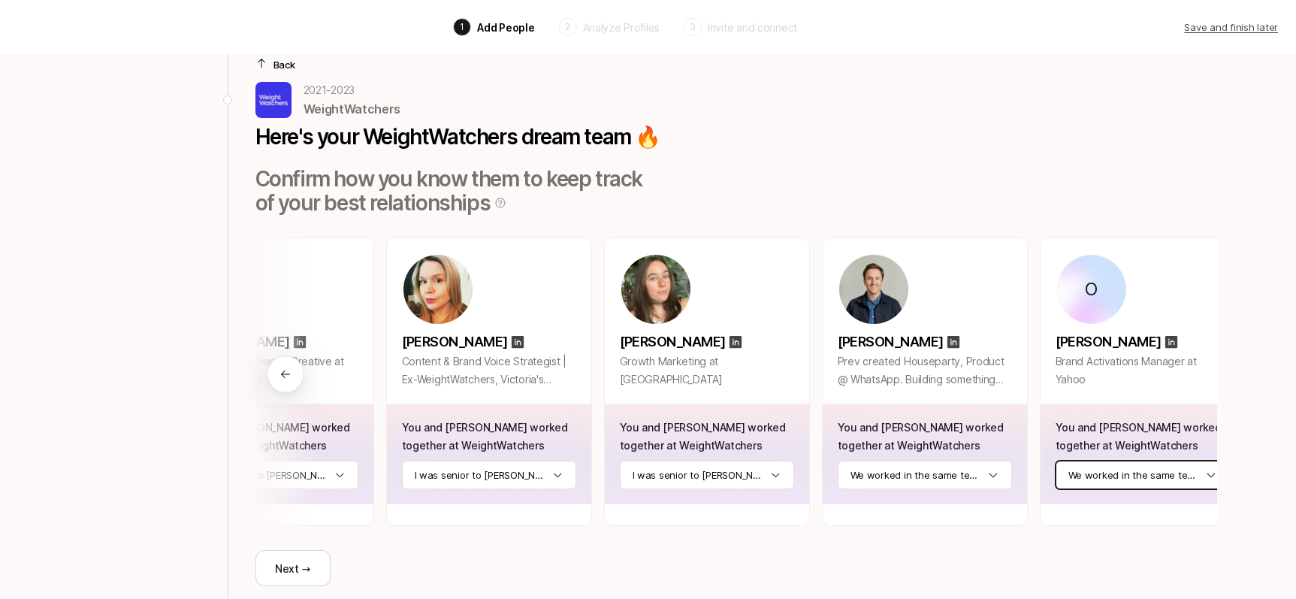
scroll to position [0, 1205]
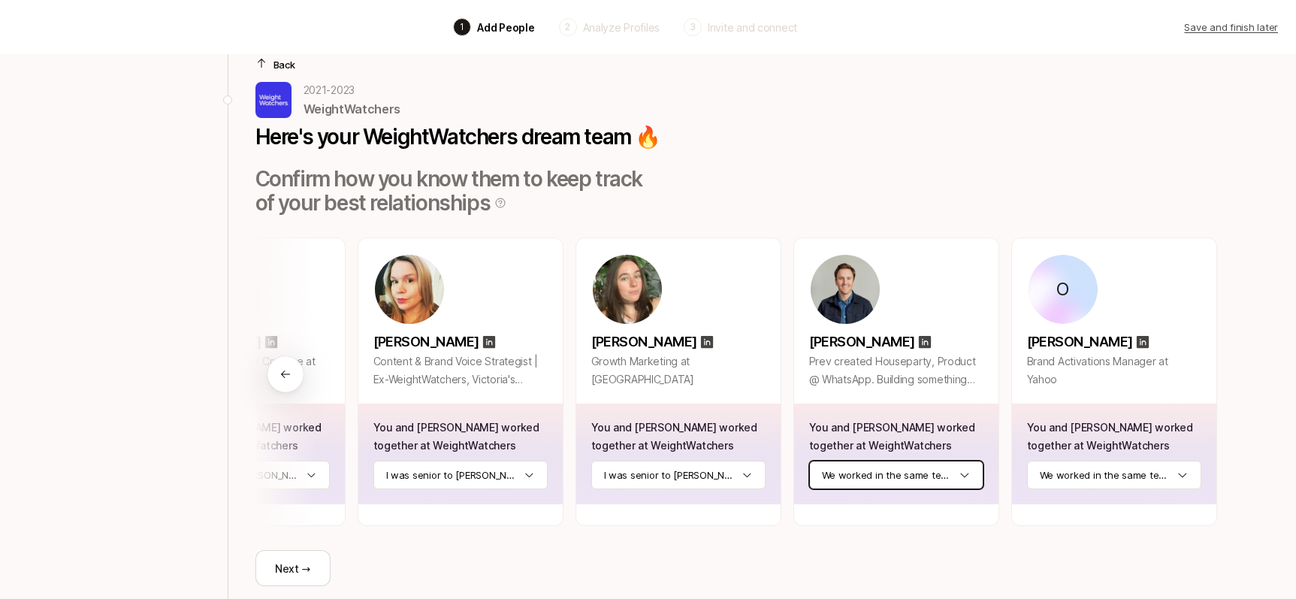
click at [968, 481] on html "Back 1 Add People 2 Analyze Profiles 3 Invite and connect Save and finish later…" at bounding box center [648, 264] width 1296 height 599
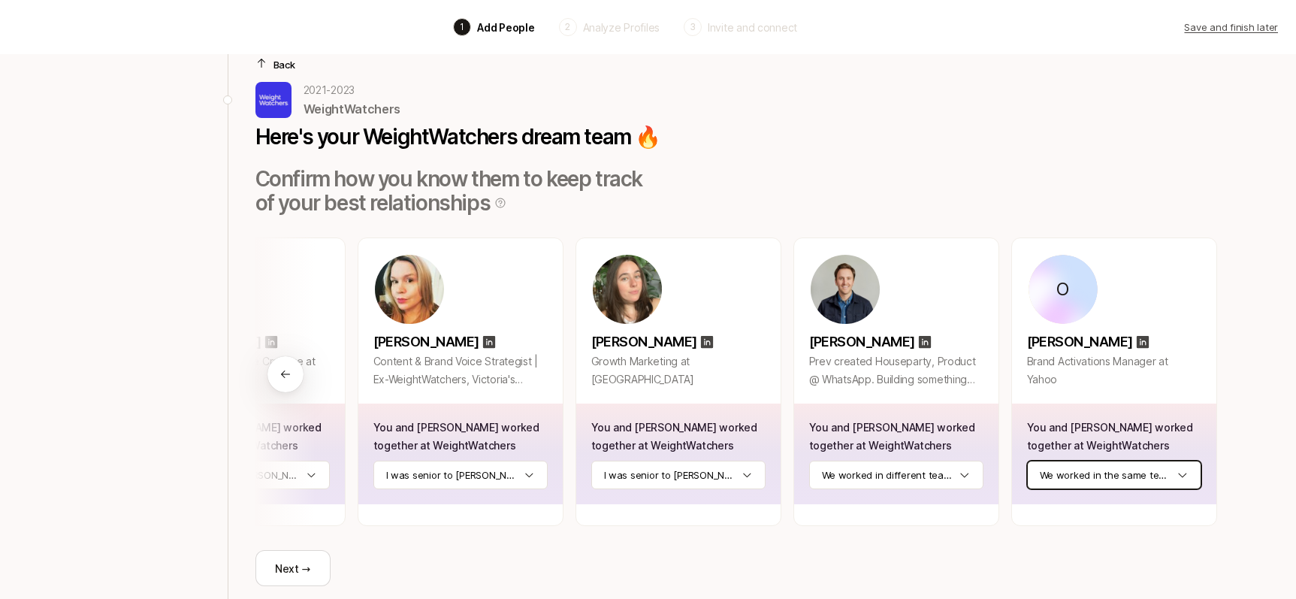
click at [1187, 478] on html "Back 1 Add People 2 Analyze Profiles 3 Invite and connect Save and finish later…" at bounding box center [648, 264] width 1296 height 599
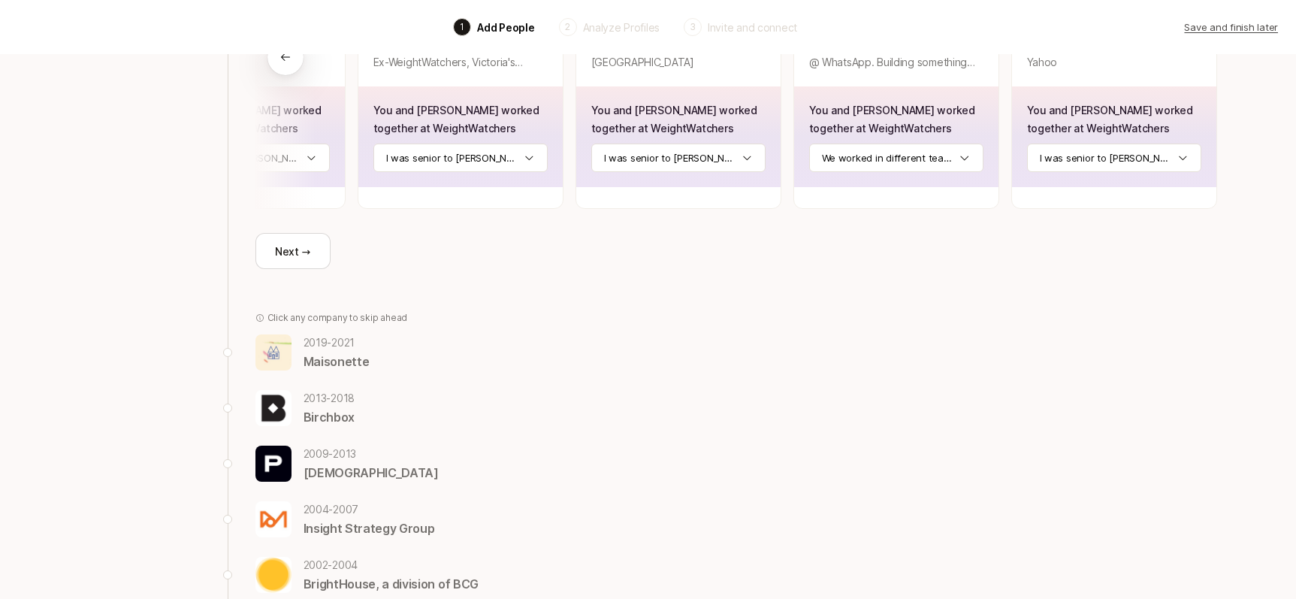
click at [306, 233] on button "Next →" at bounding box center [292, 251] width 75 height 36
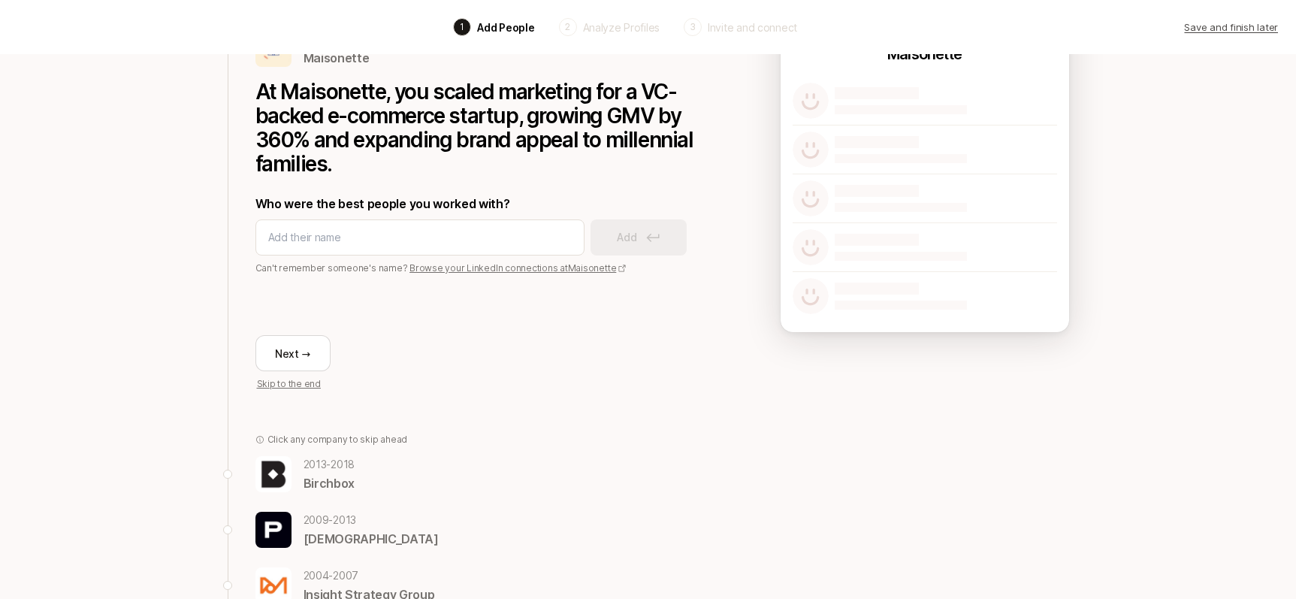
scroll to position [74, 0]
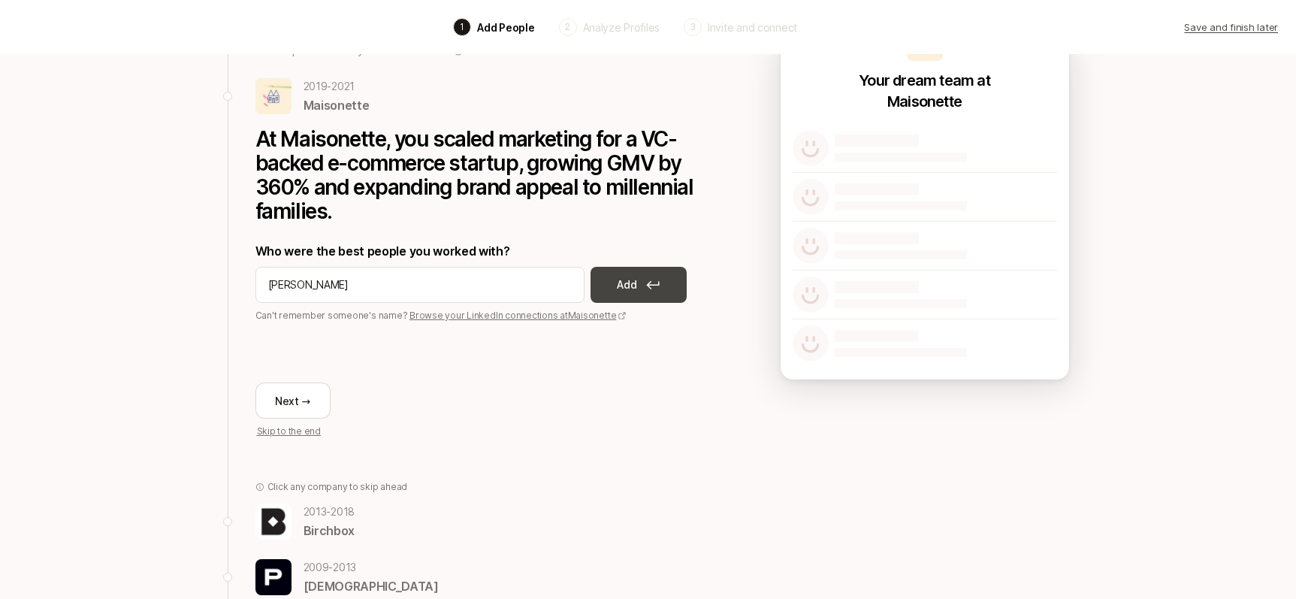
type input "[PERSON_NAME]"
click at [608, 286] on button "Add" at bounding box center [638, 285] width 96 height 36
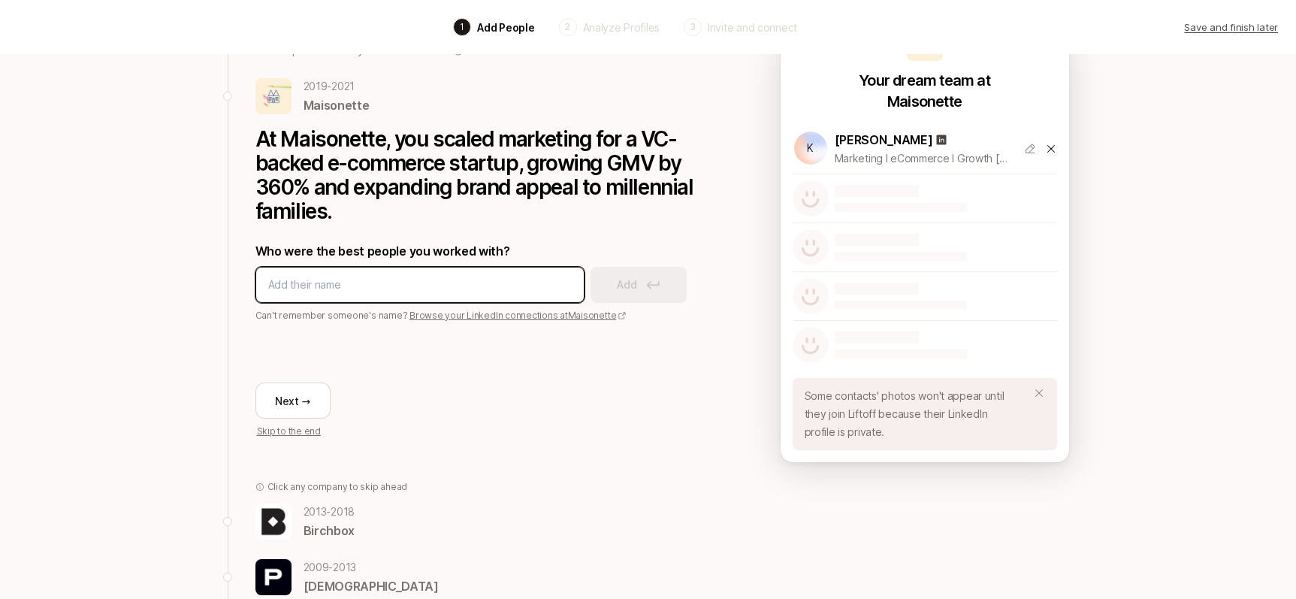
click at [370, 285] on input at bounding box center [419, 285] width 303 height 18
click at [425, 281] on input at bounding box center [419, 285] width 303 height 18
type input "[PERSON_NAME]"
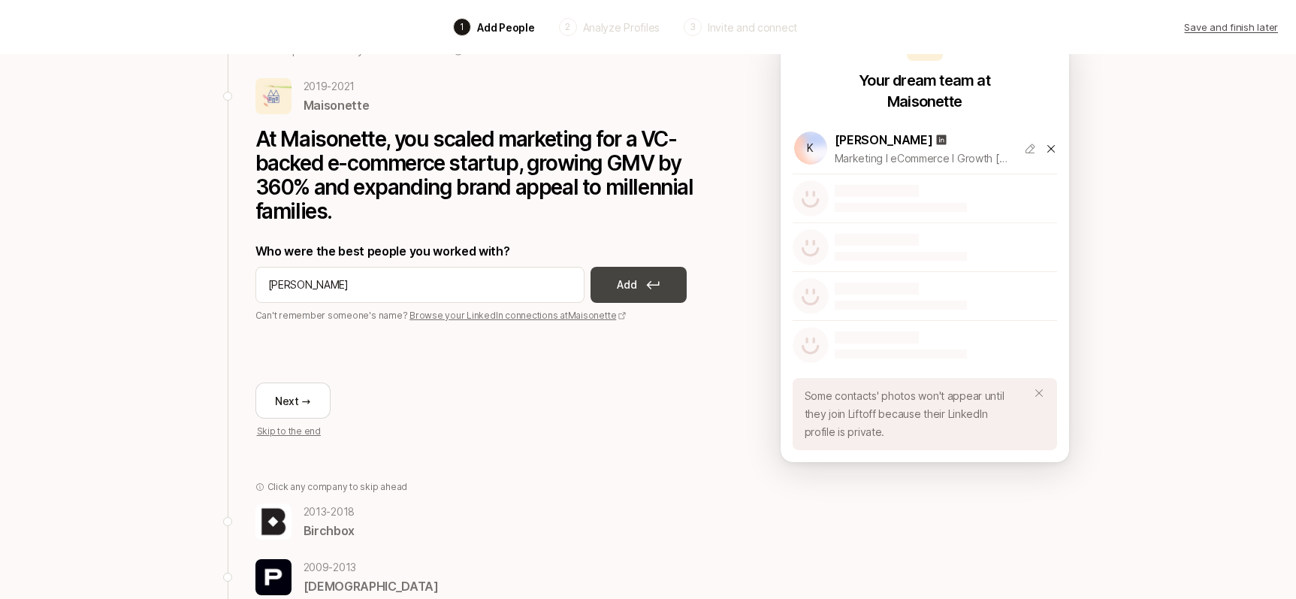
click at [636, 289] on p "Add" at bounding box center [627, 285] width 20 height 18
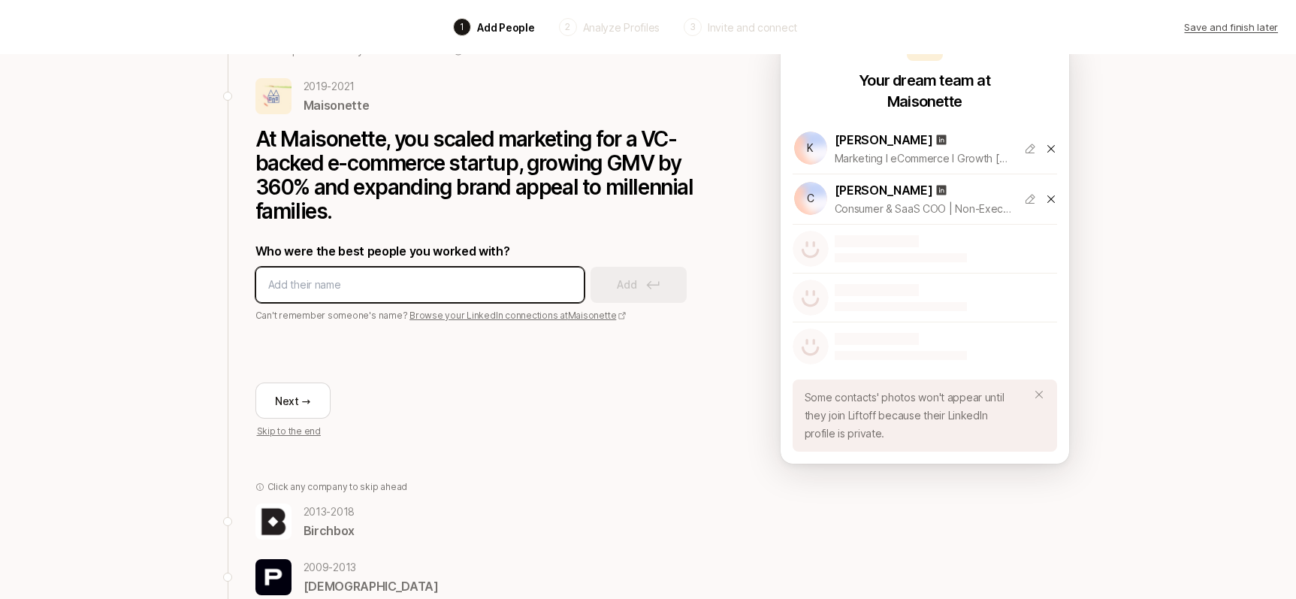
click at [437, 282] on input at bounding box center [419, 285] width 303 height 18
type input "[PERSON_NAME]"
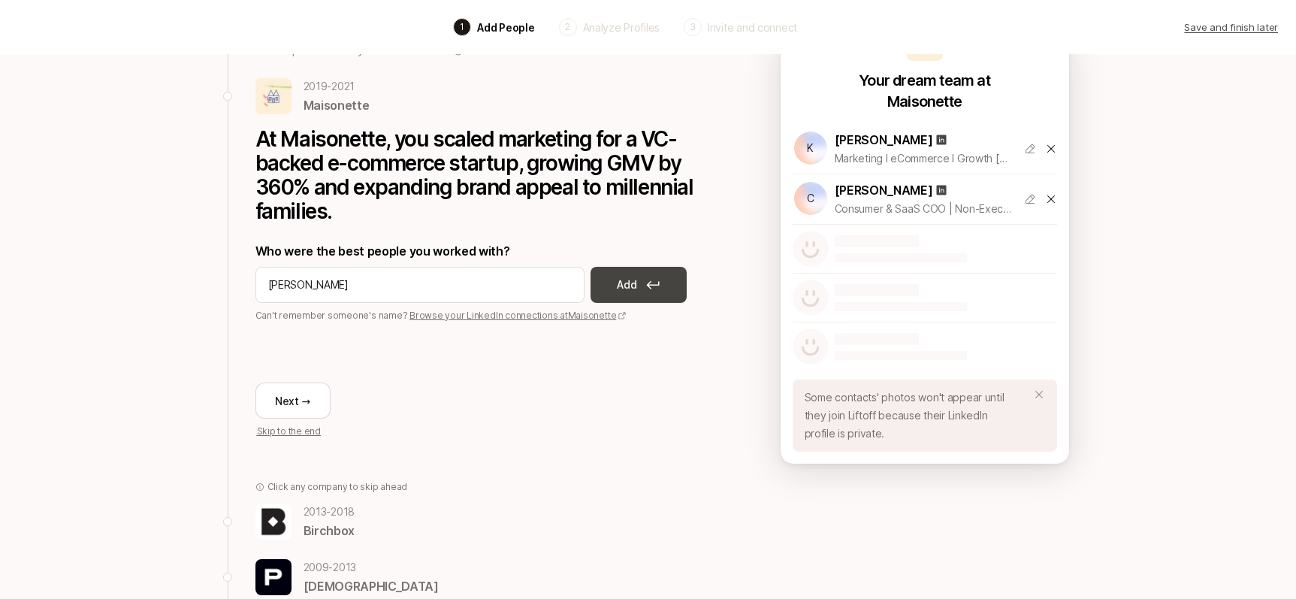
click at [644, 284] on button "Add" at bounding box center [638, 285] width 96 height 36
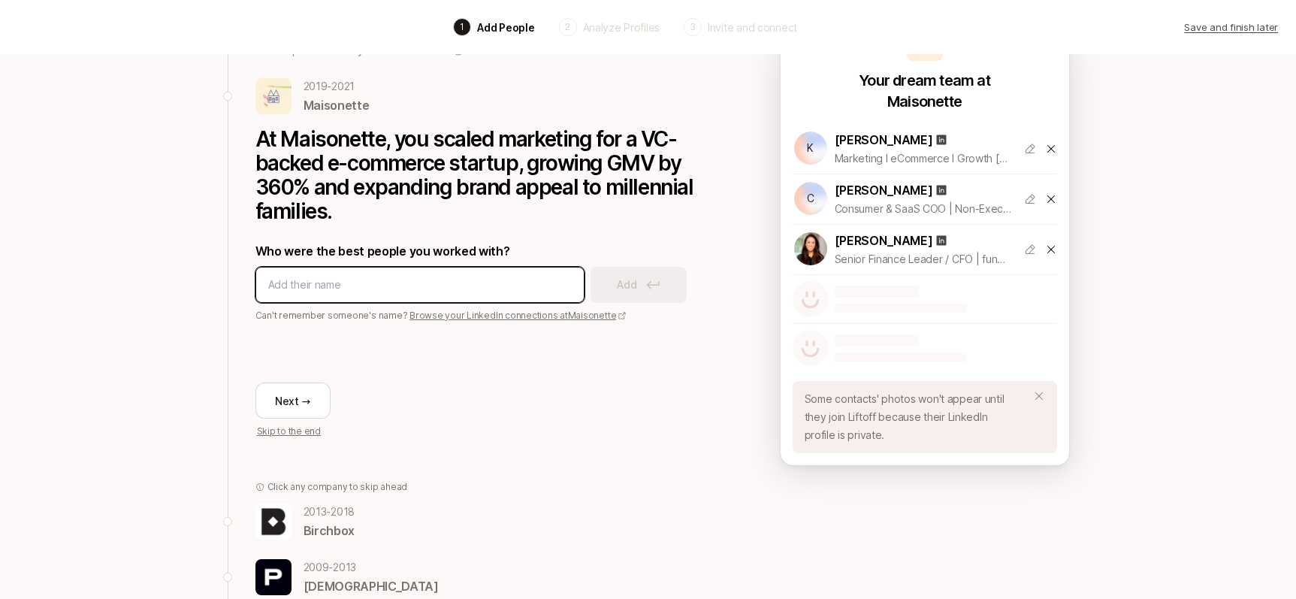
click at [326, 288] on input at bounding box center [419, 285] width 303 height 18
paste input "[PERSON_NAME]"
type input "[PERSON_NAME]"
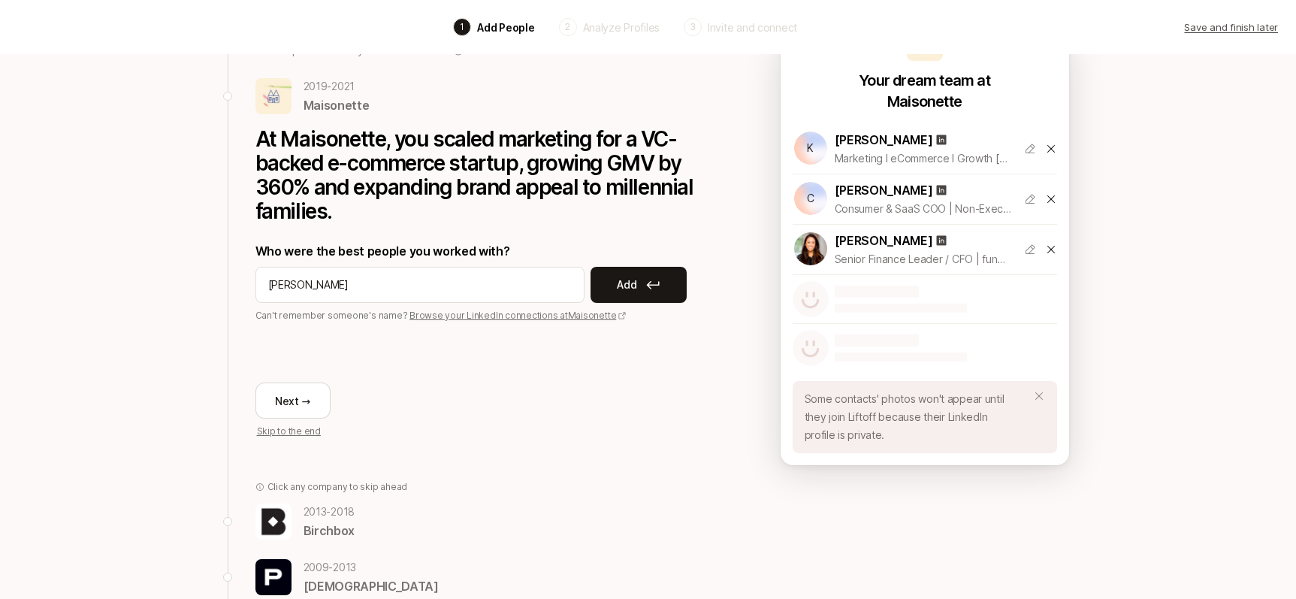
drag, startPoint x: 677, startPoint y: 287, endPoint x: 669, endPoint y: 287, distance: 8.3
click at [677, 287] on button "Add" at bounding box center [638, 285] width 96 height 36
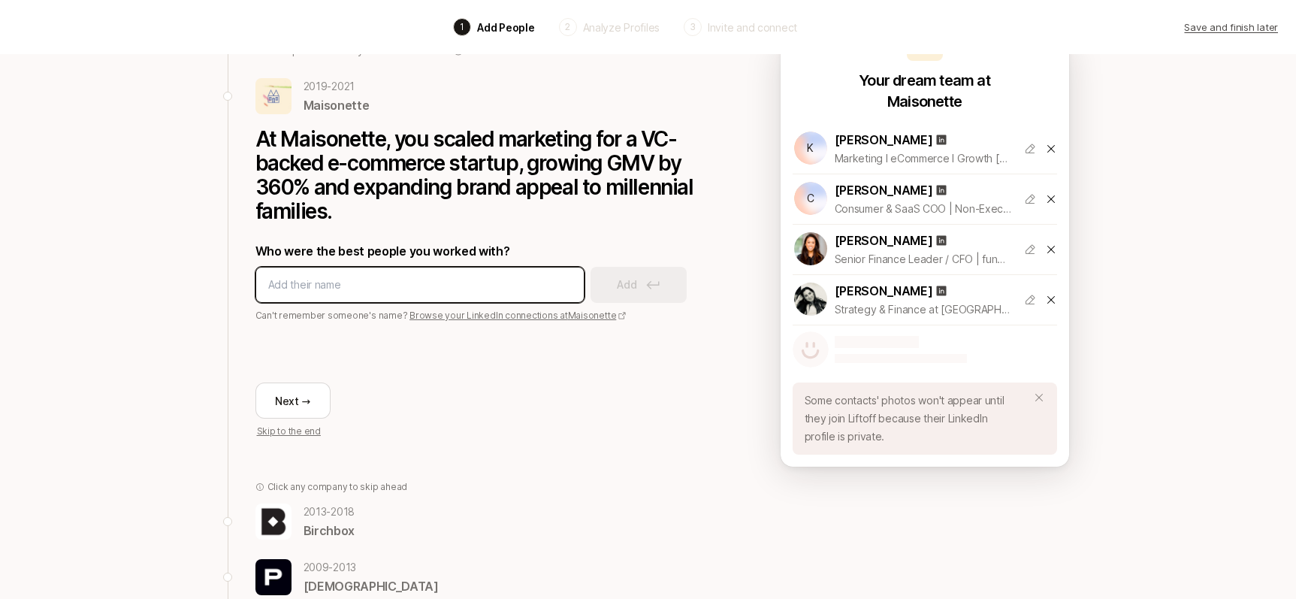
click at [511, 277] on input at bounding box center [419, 285] width 303 height 18
click at [384, 288] on input at bounding box center [419, 285] width 303 height 18
paste input "[PERSON_NAME]"
type input "[PERSON_NAME]"
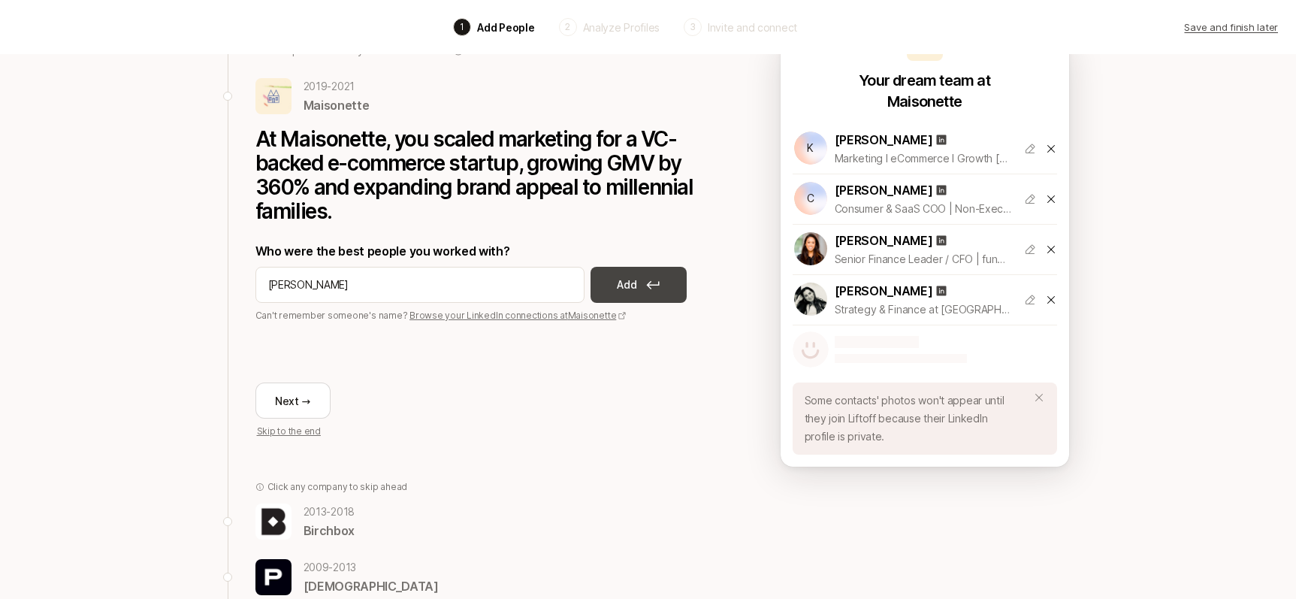
click at [665, 285] on button "Add" at bounding box center [638, 285] width 96 height 36
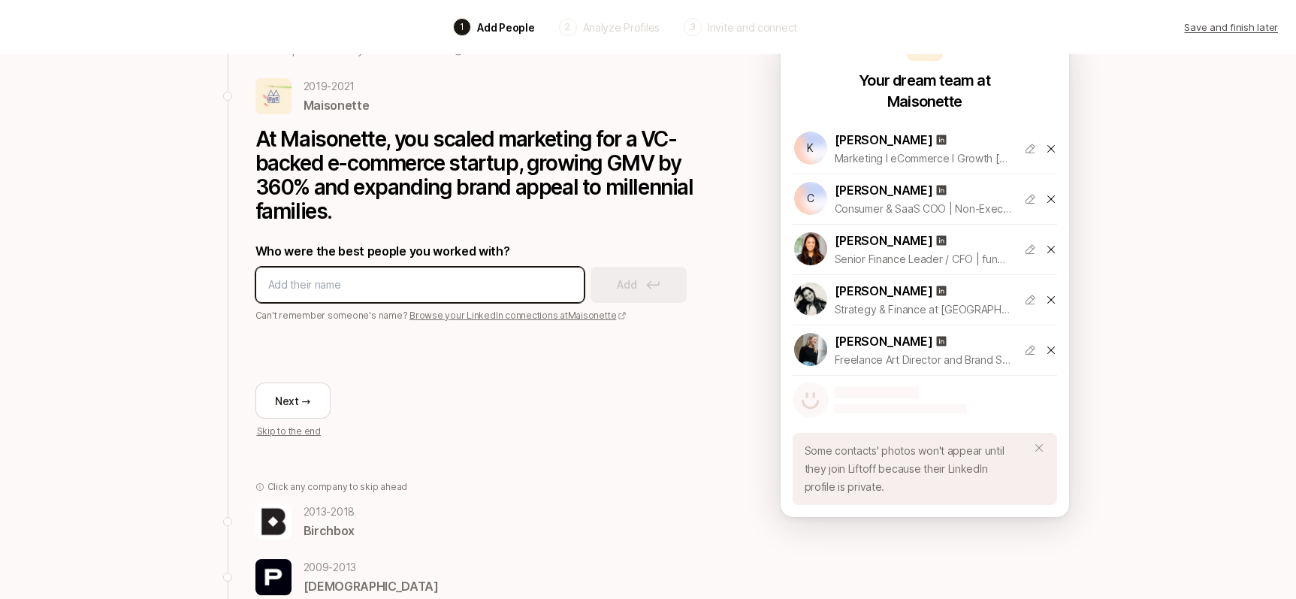
click at [415, 283] on input at bounding box center [419, 285] width 303 height 18
type input "a"
type input "[PERSON_NAME] [PERSON_NAME]"
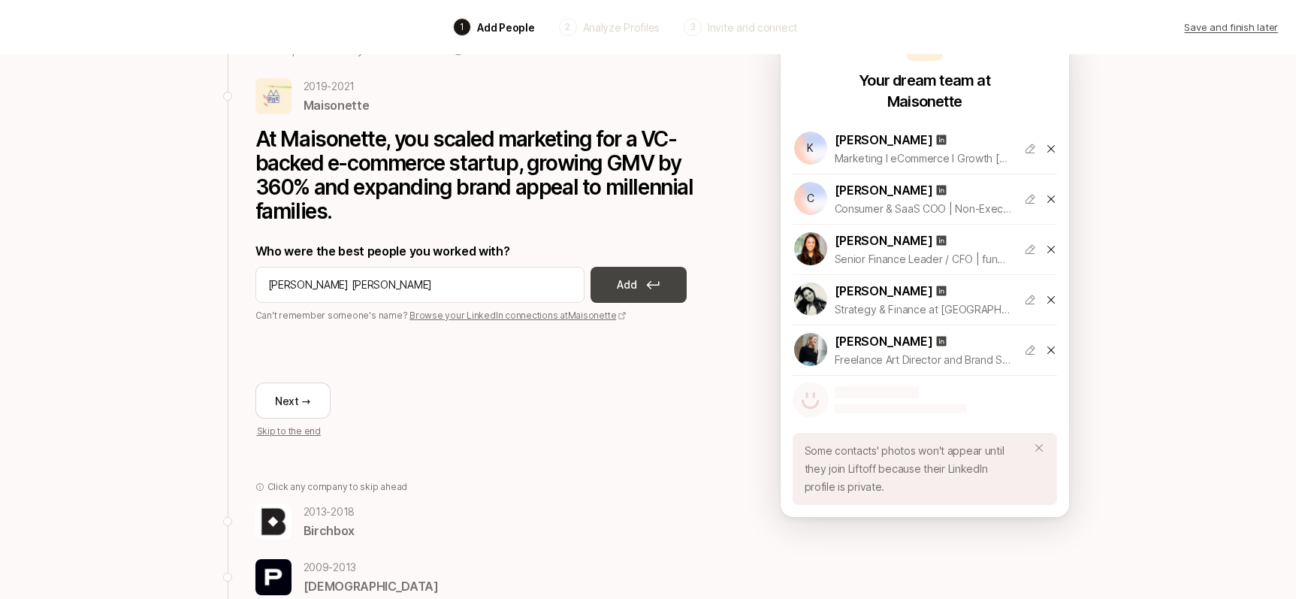
click at [655, 276] on button "Add" at bounding box center [638, 285] width 96 height 36
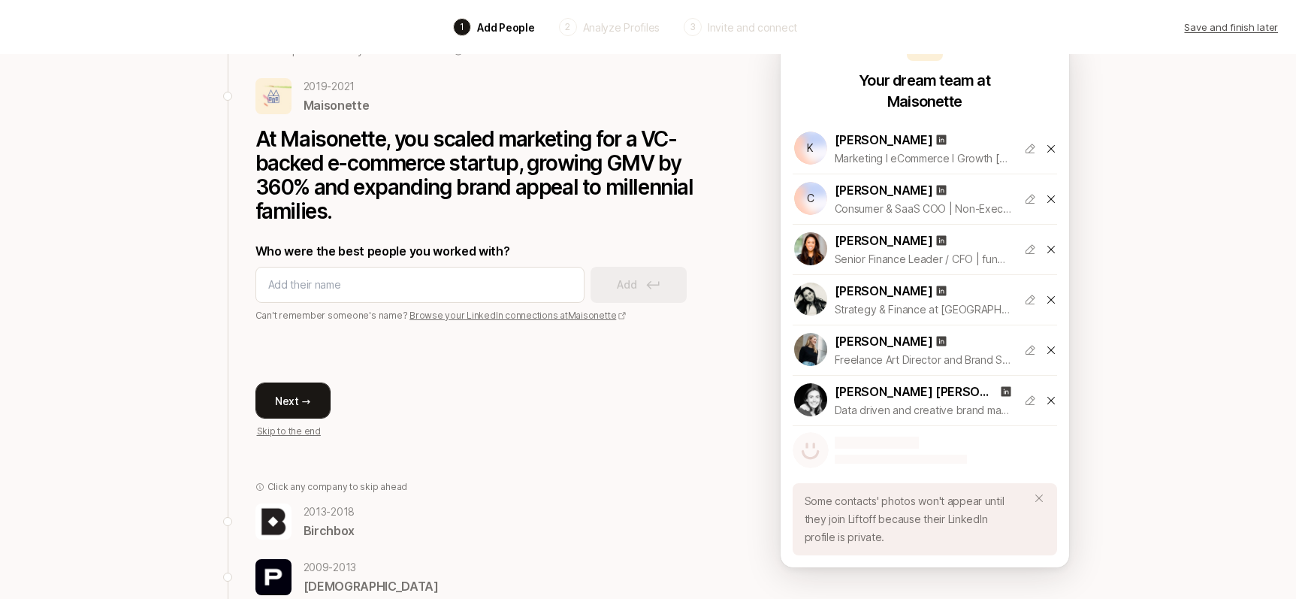
click at [295, 394] on button "Next →" at bounding box center [292, 400] width 75 height 36
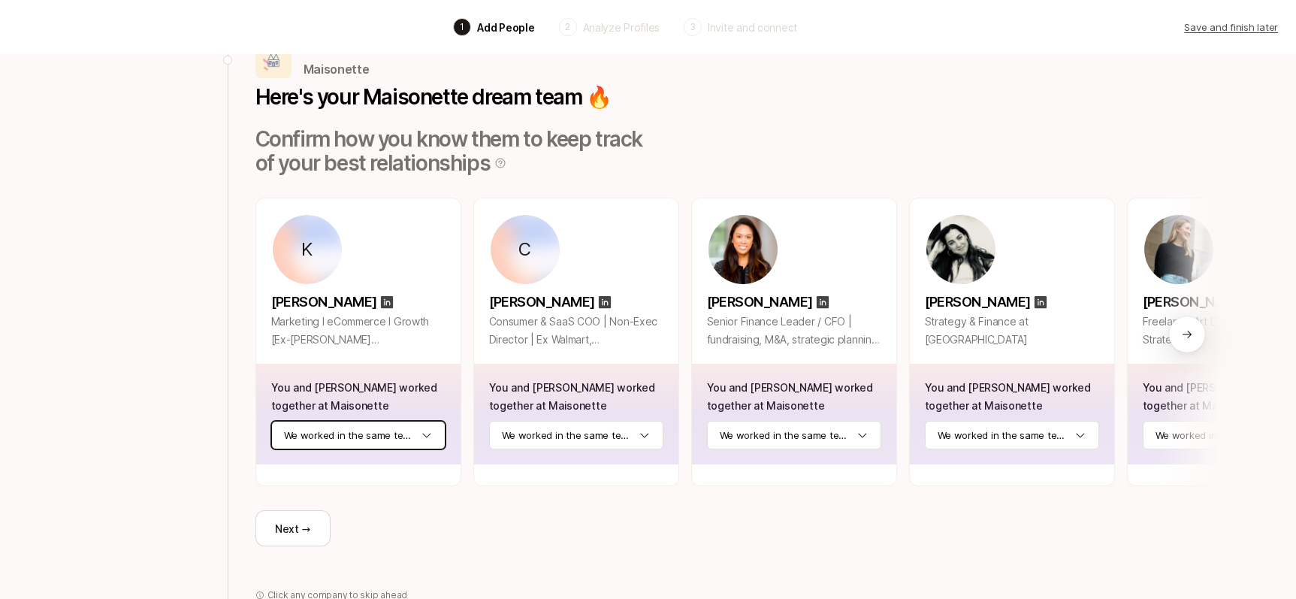
click at [431, 438] on html "Back 1 Add People 2 Analyze Profiles 3 Invite and connect Save and finish later…" at bounding box center [648, 225] width 1296 height 599
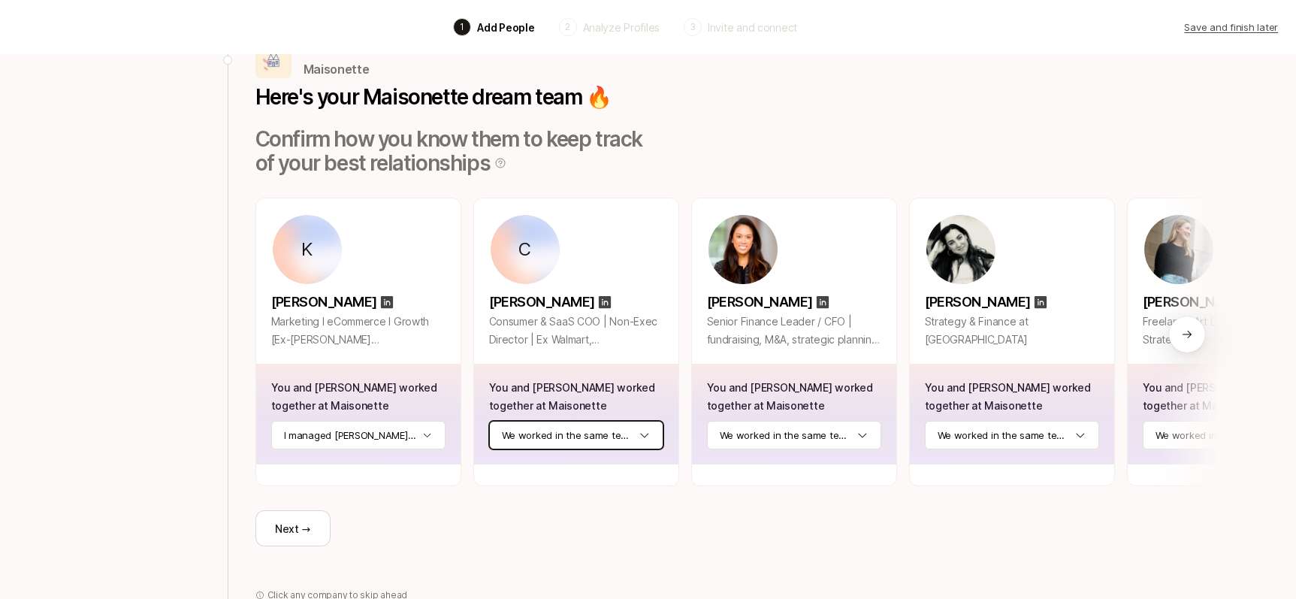
click at [644, 438] on html "Back 1 Add People 2 Analyze Profiles 3 Invite and connect Save and finish later…" at bounding box center [648, 225] width 1296 height 599
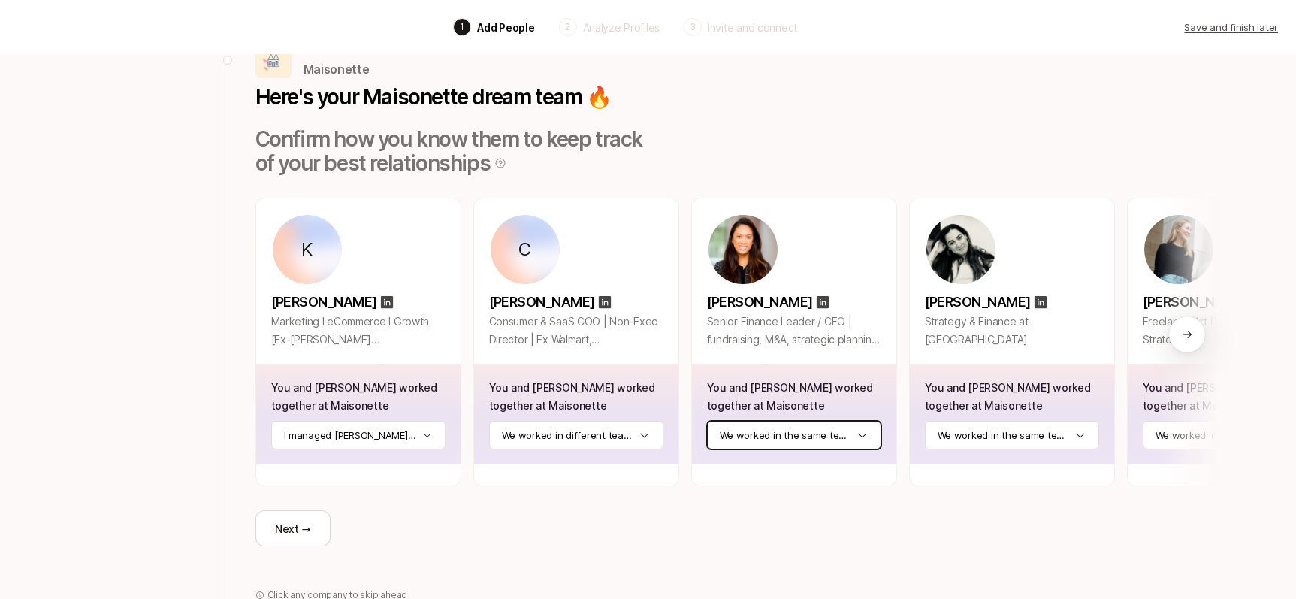
click at [870, 436] on html "Back 1 Add People 2 Analyze Profiles 3 Invite and connect Save and finish later…" at bounding box center [648, 225] width 1296 height 599
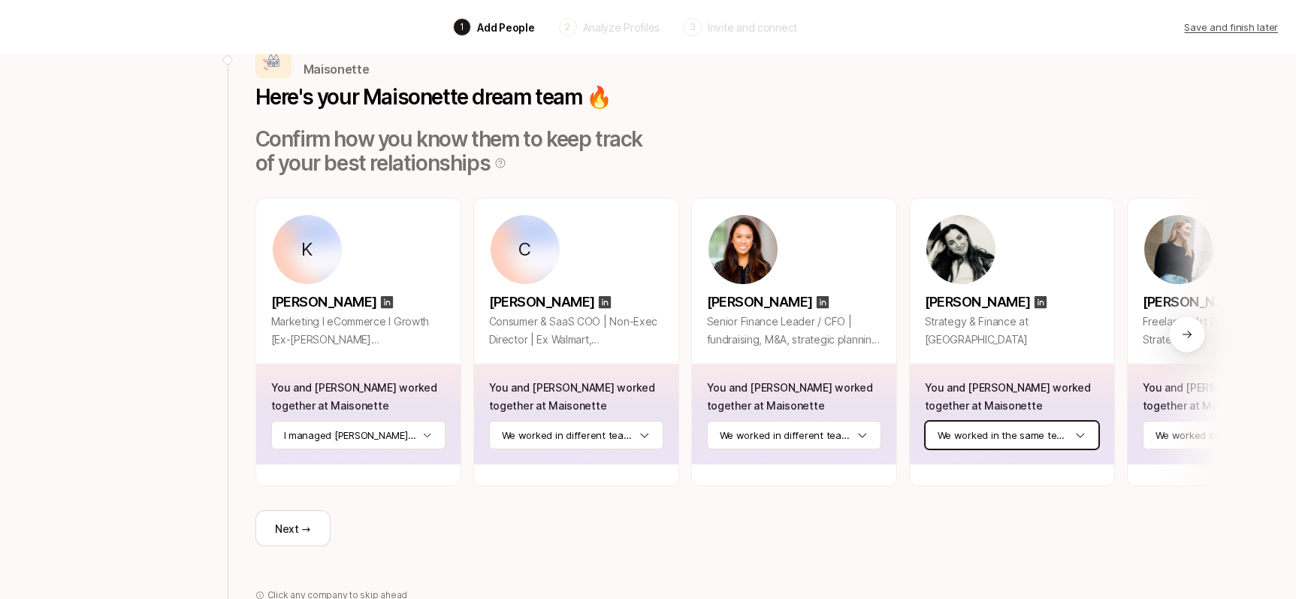
click at [1090, 442] on html "Back 1 Add People 2 Analyze Profiles 3 Invite and connect Save and finish later…" at bounding box center [648, 225] width 1296 height 599
click at [1176, 322] on div at bounding box center [1187, 334] width 36 height 36
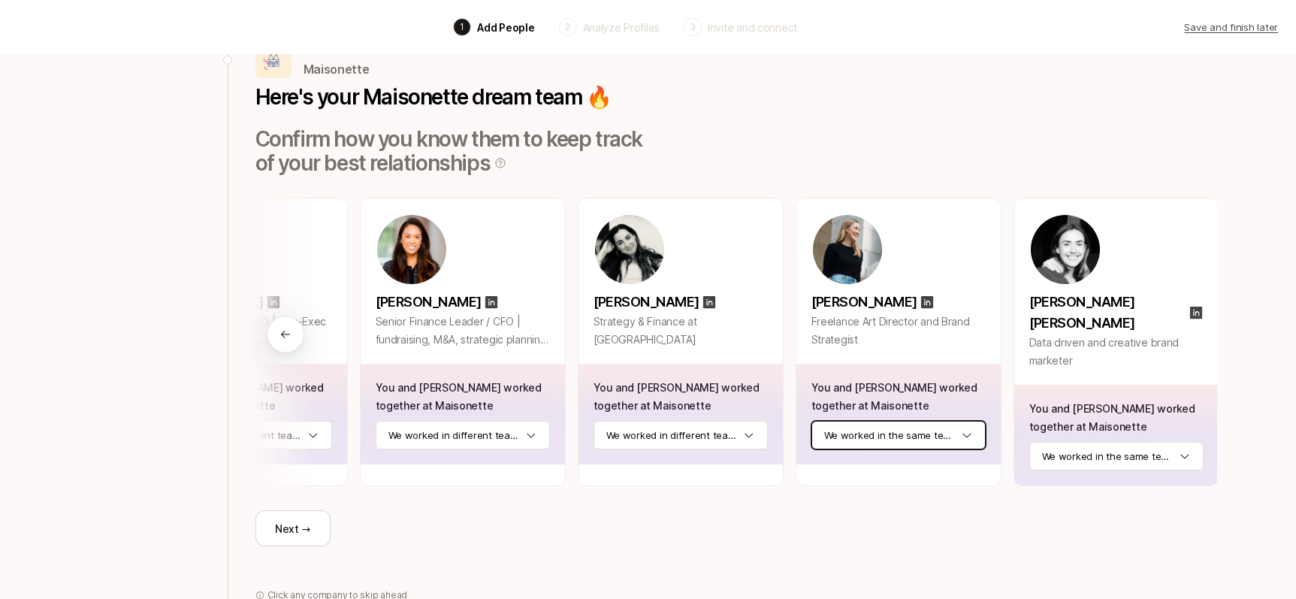
scroll to position [0, 333]
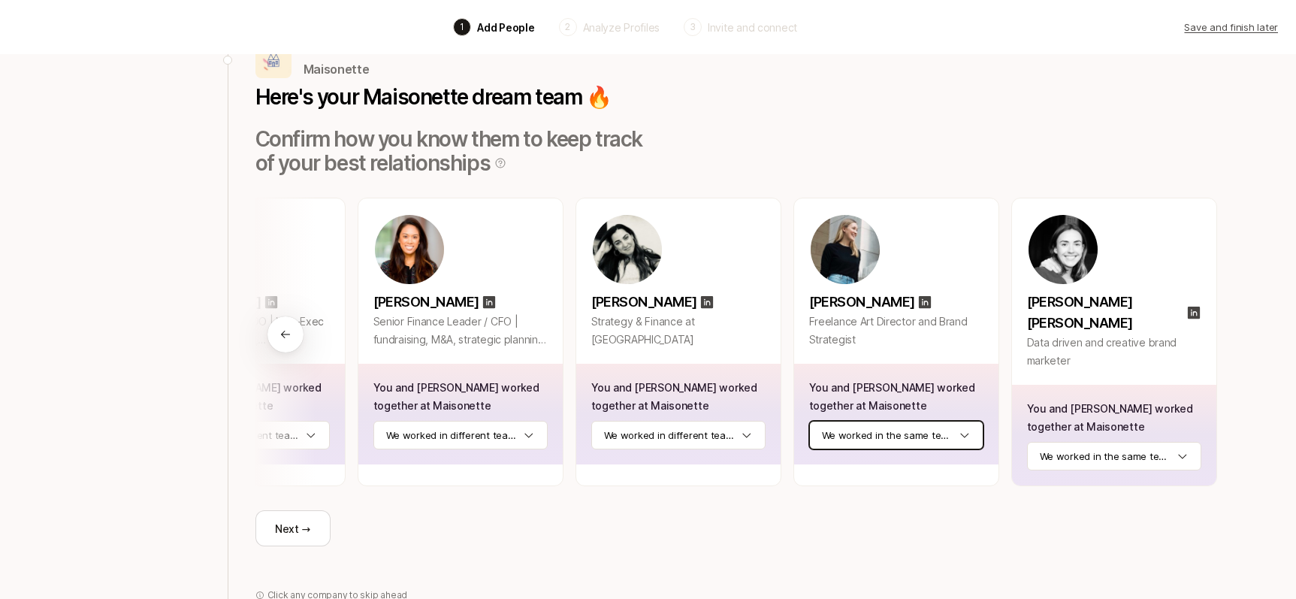
click at [968, 441] on html "Back 1 Add People 2 Analyze Profiles 3 Invite and connect Save and finish later…" at bounding box center [648, 225] width 1296 height 599
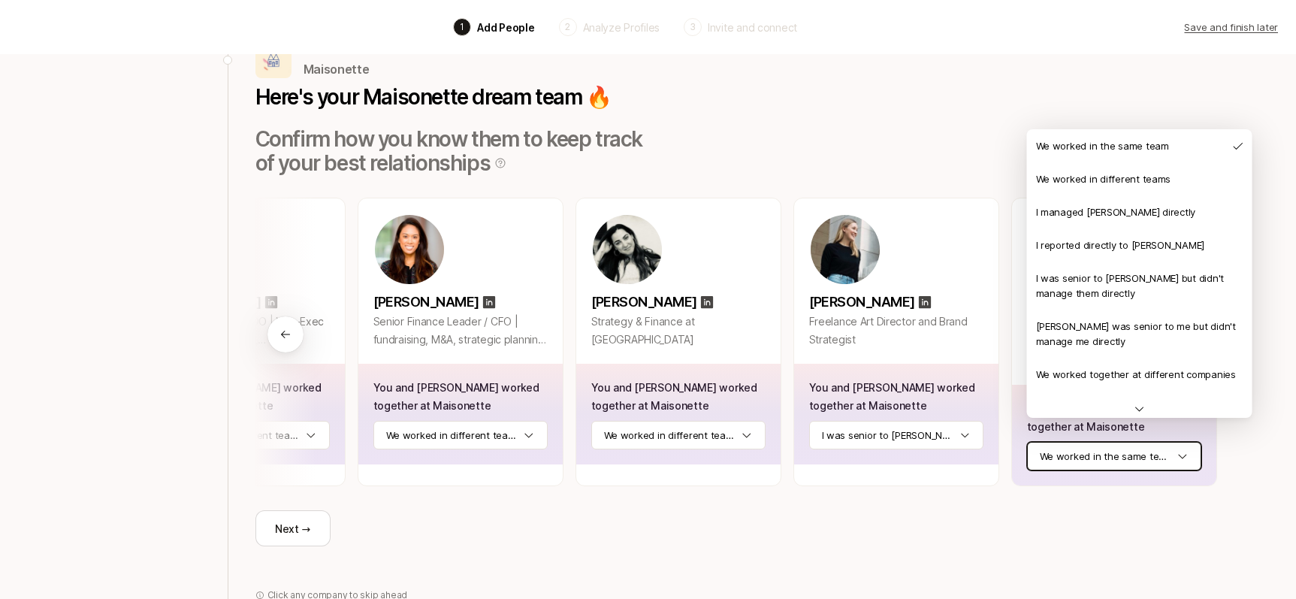
click at [1185, 439] on html "Back 1 Add People 2 Analyze Profiles 3 Invite and connect Save and finish later…" at bounding box center [648, 225] width 1296 height 599
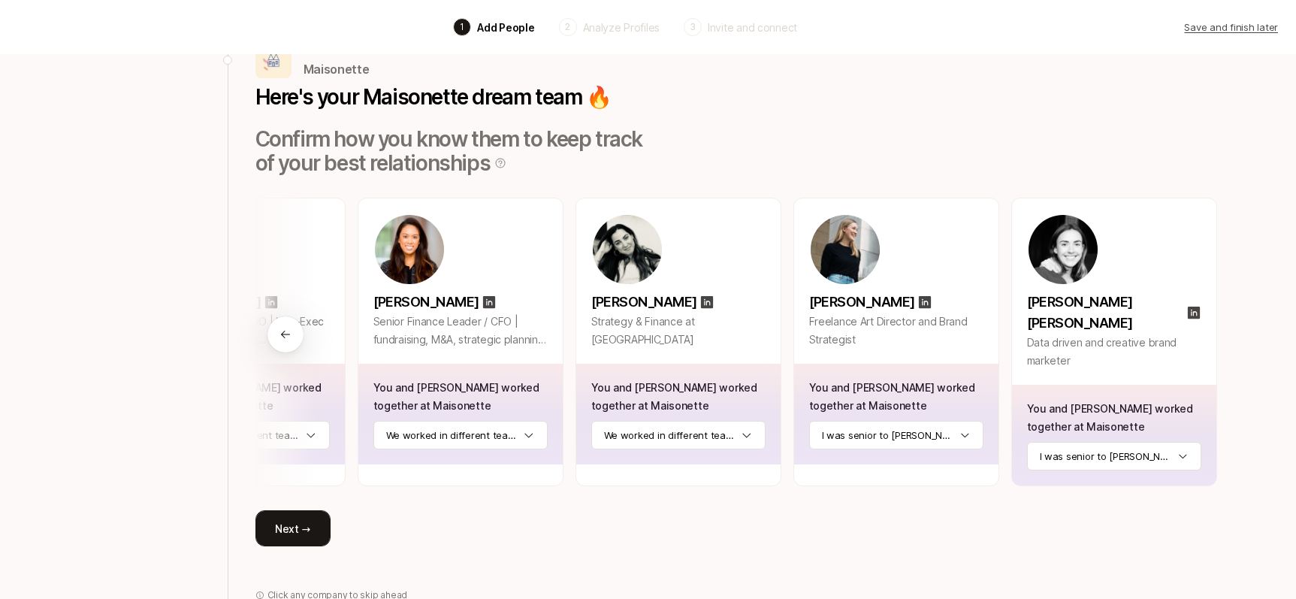
click at [315, 510] on button "Next →" at bounding box center [292, 528] width 75 height 36
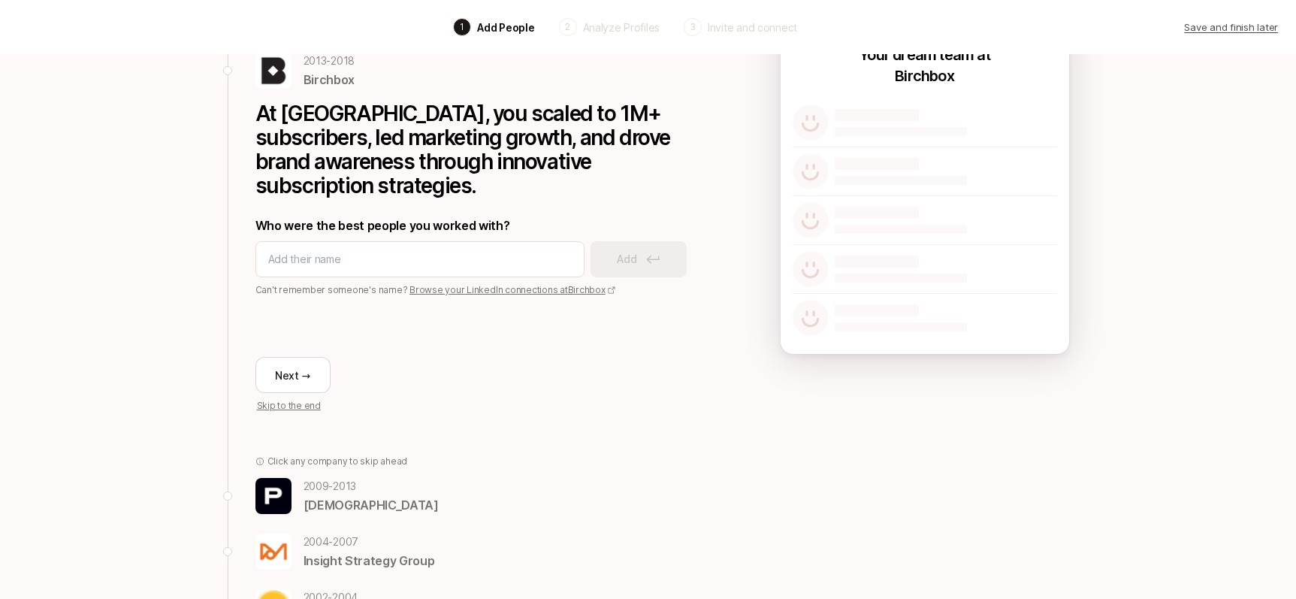
scroll to position [85, 0]
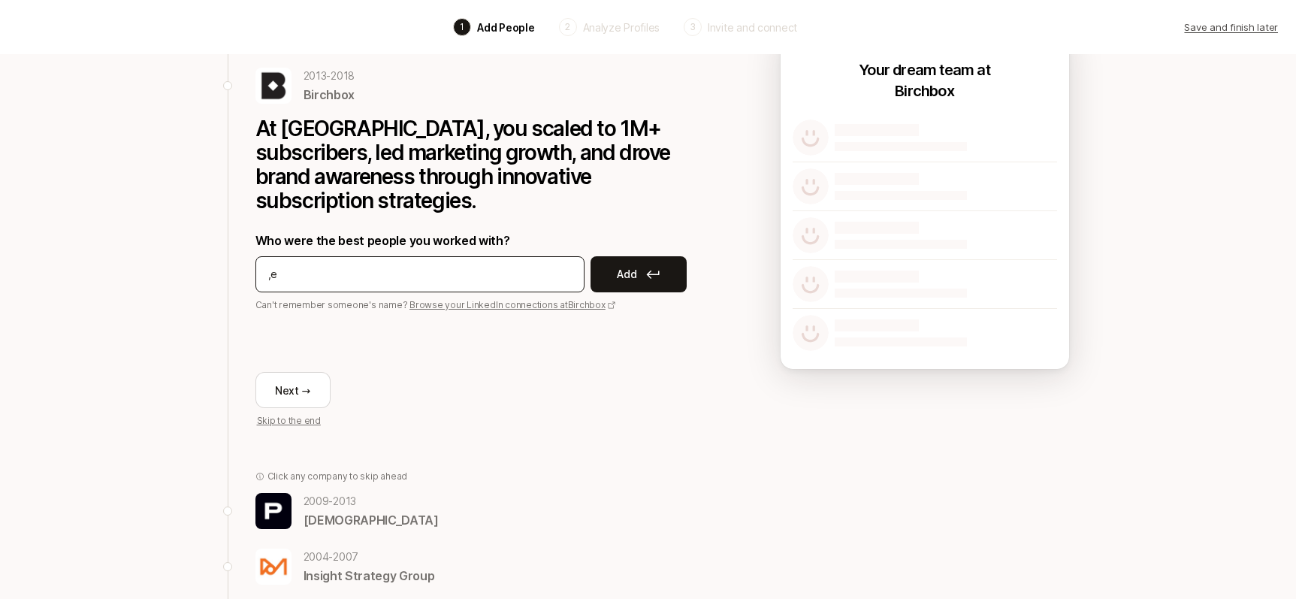
type input ","
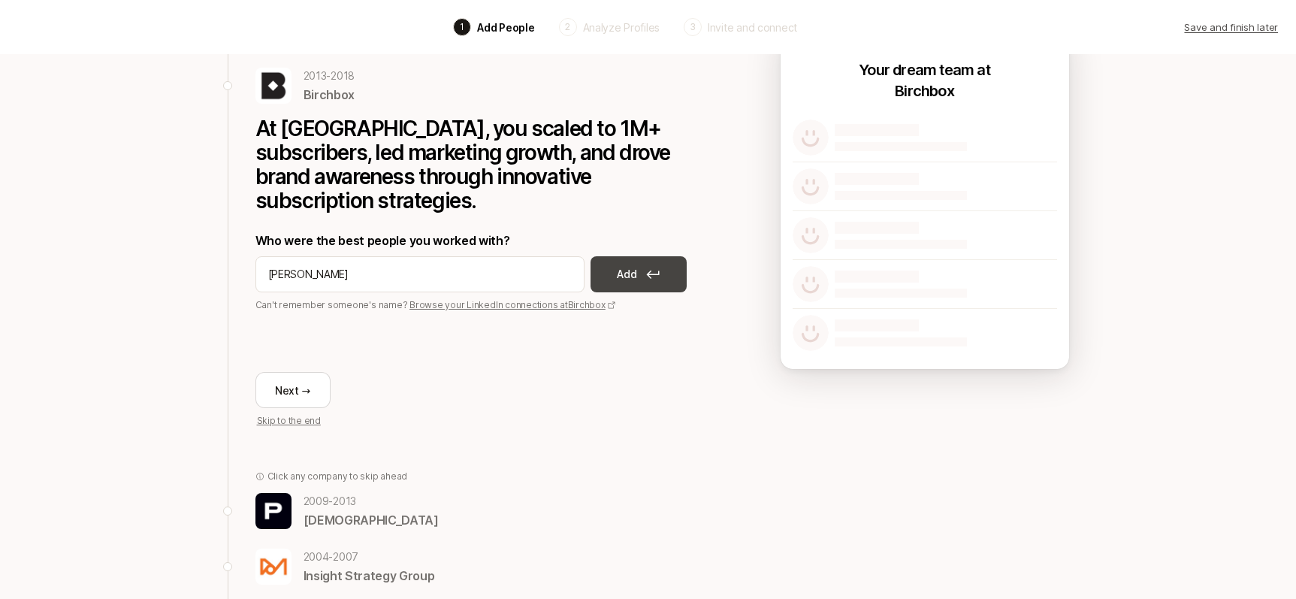
type input "[PERSON_NAME]"
click at [609, 256] on button "Add" at bounding box center [638, 274] width 96 height 36
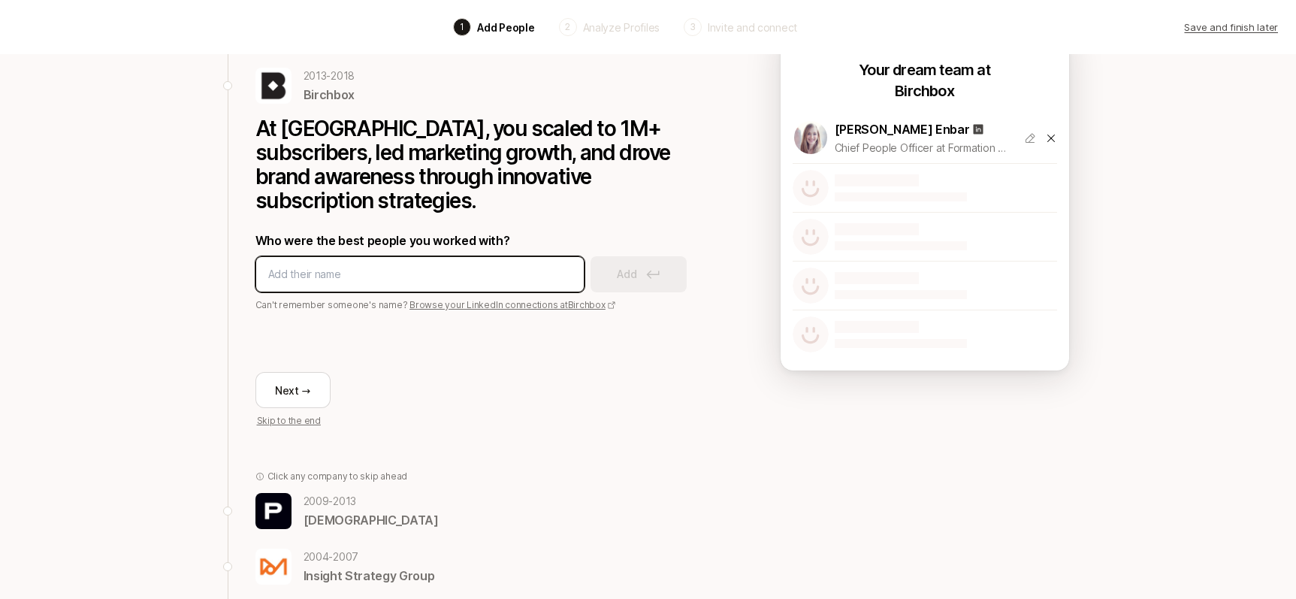
click at [388, 265] on input at bounding box center [419, 274] width 303 height 18
click at [333, 265] on input "[PERSON_NAME] [PERSON_NAME]" at bounding box center [419, 274] width 303 height 18
paste input "[PERSON_NAME]"
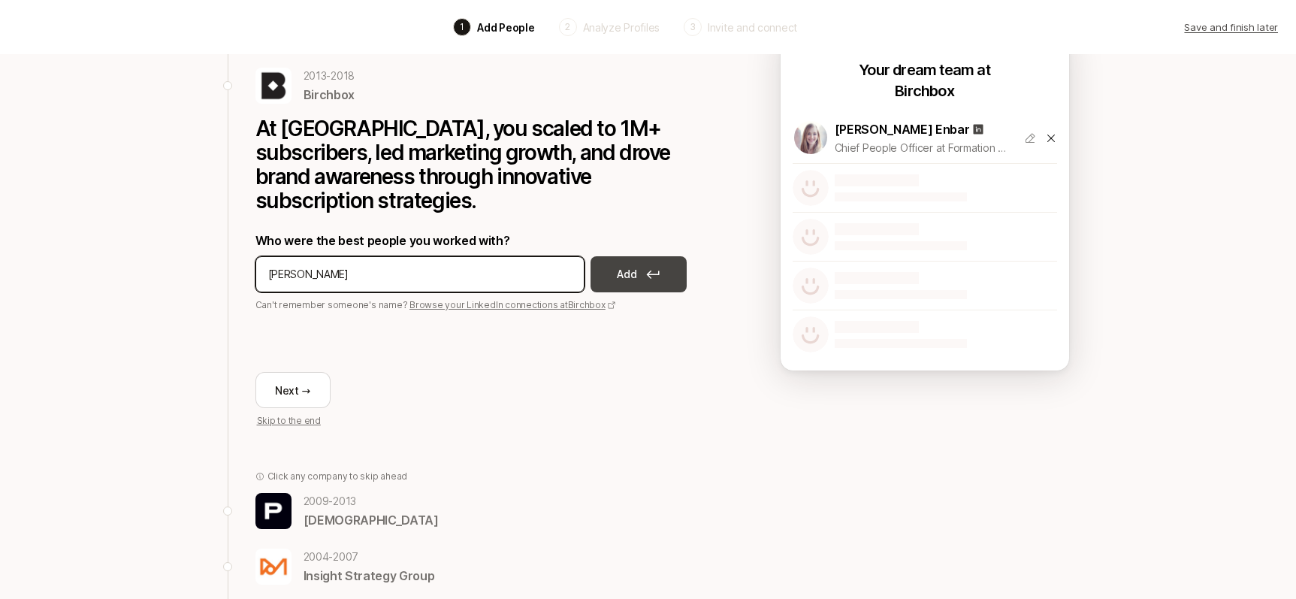
type input "[PERSON_NAME]"
click at [634, 265] on p "Add" at bounding box center [627, 274] width 20 height 18
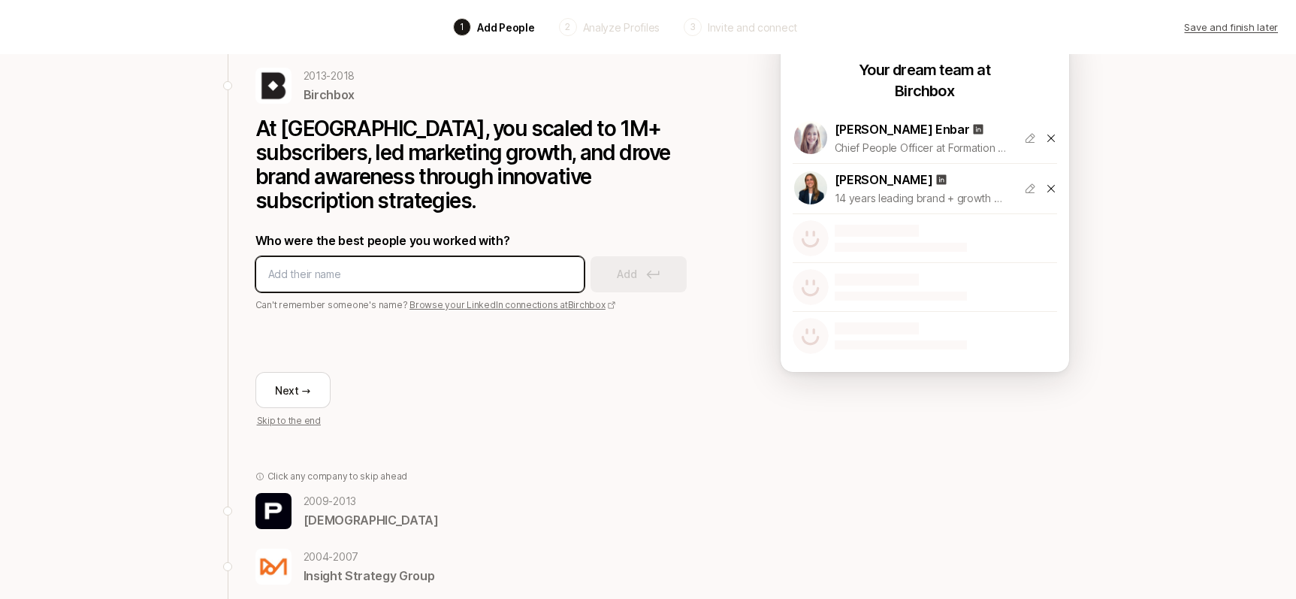
click at [464, 265] on input at bounding box center [419, 274] width 303 height 18
click at [325, 265] on input "[PERSON_NAME]" at bounding box center [419, 274] width 303 height 18
paste input "[PERSON_NAME]"
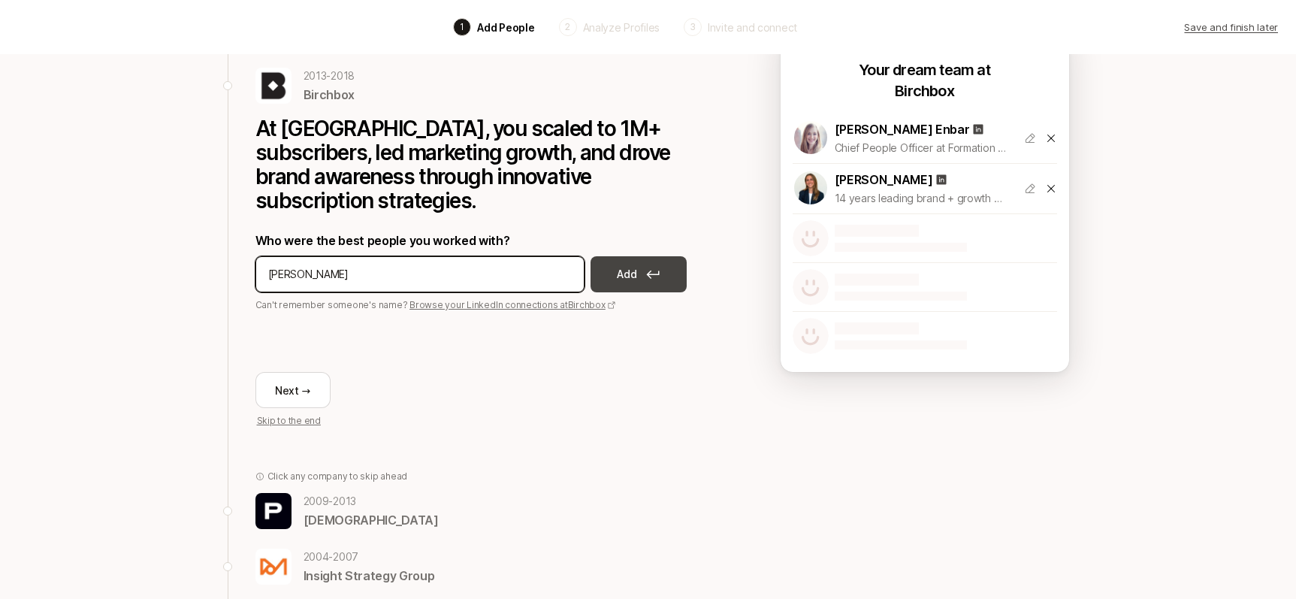
type input "[PERSON_NAME]"
click at [674, 262] on button "Add" at bounding box center [638, 274] width 96 height 36
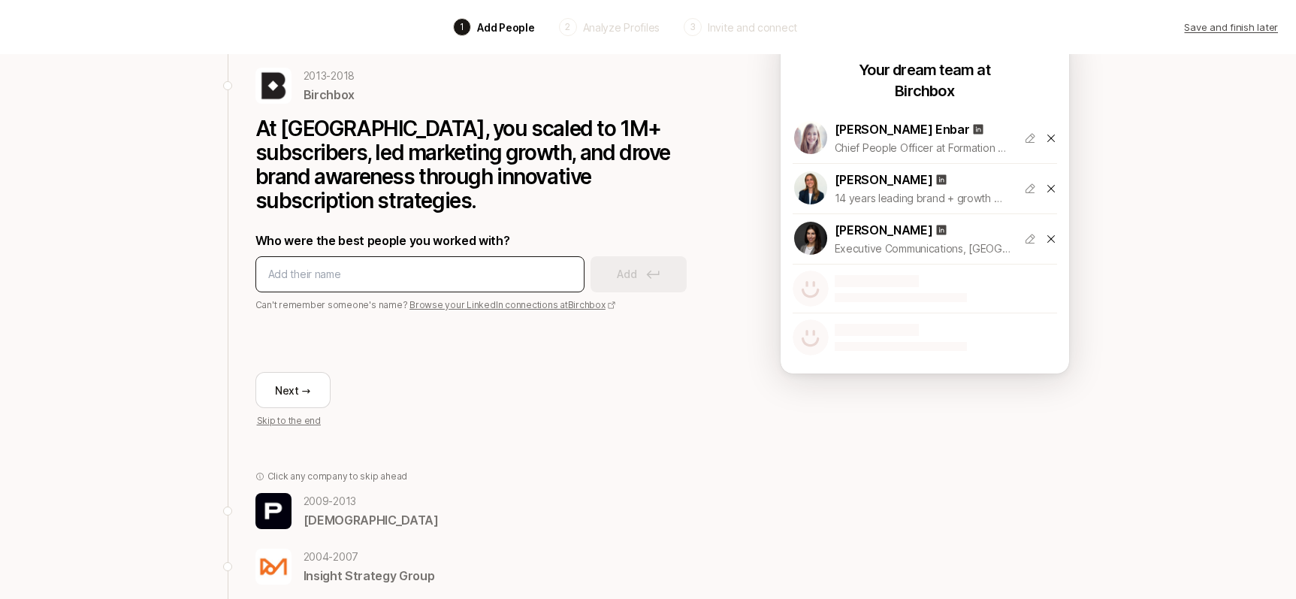
click at [356, 256] on div at bounding box center [419, 274] width 329 height 36
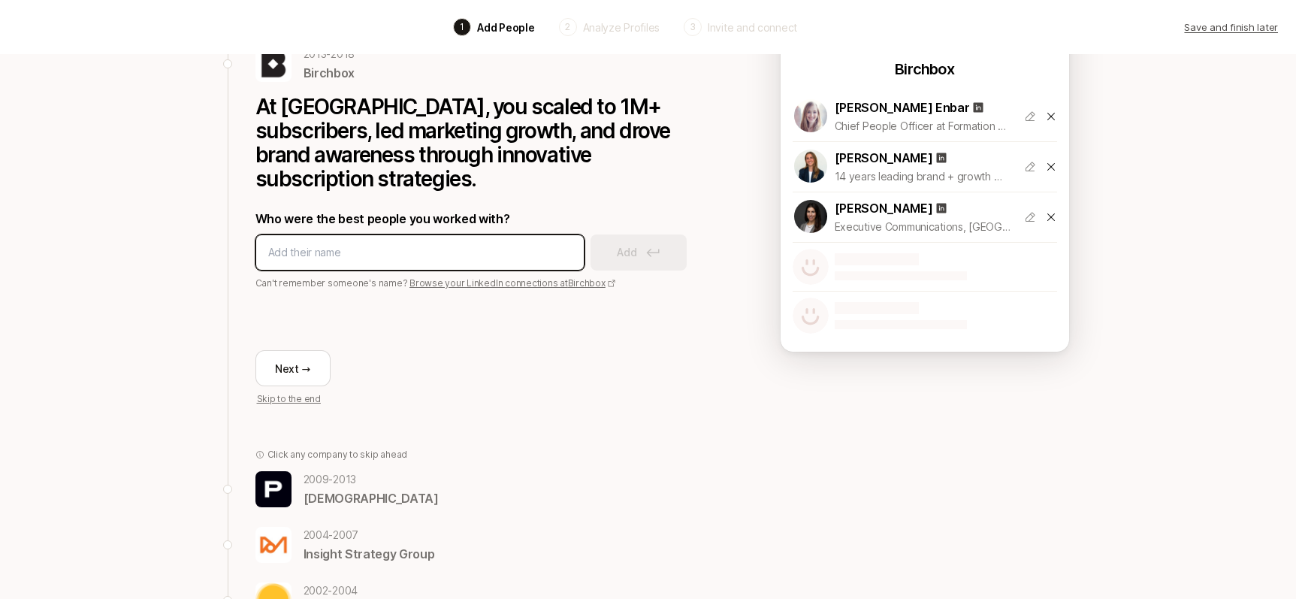
click at [357, 251] on html "Back 1 Add People 2 Analyze Profiles 3 Invite and connect Save and finish later…" at bounding box center [648, 192] width 1296 height 599
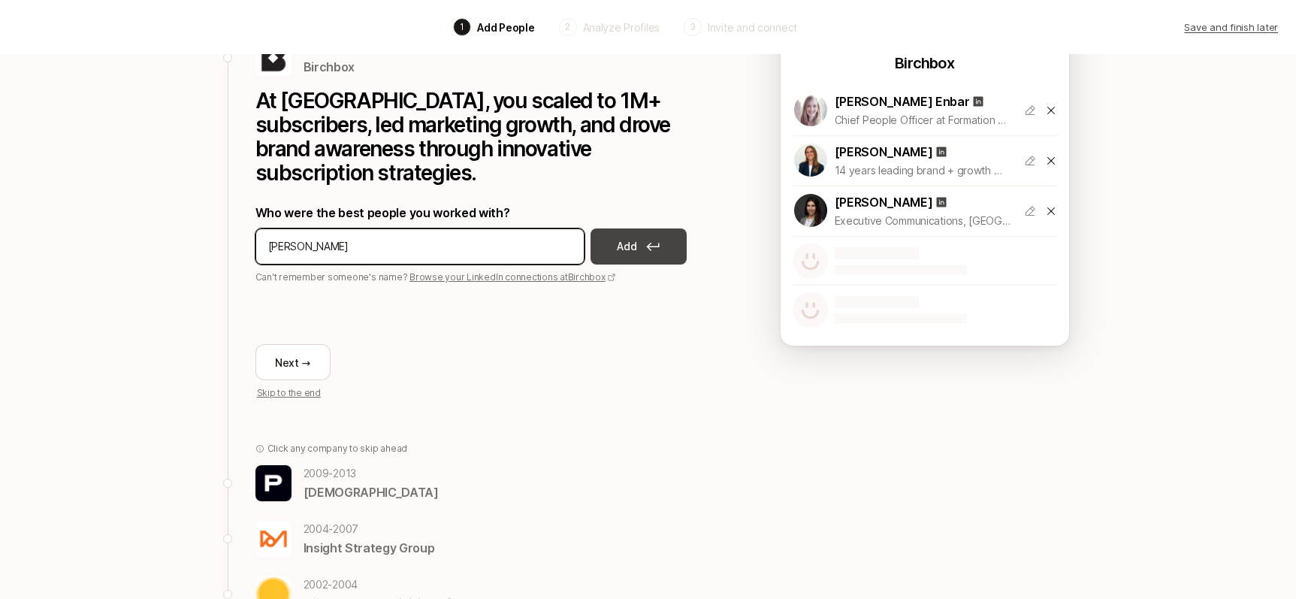
type input "[PERSON_NAME]"
click at [605, 228] on button "Add" at bounding box center [638, 246] width 96 height 36
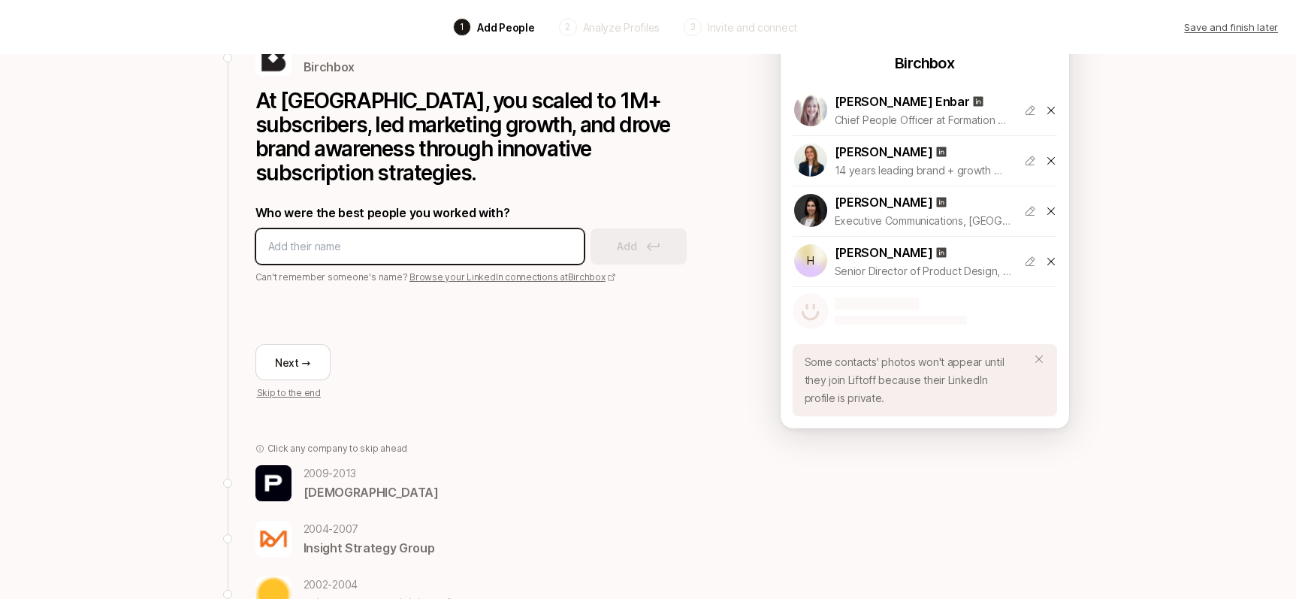
click at [439, 237] on input at bounding box center [419, 246] width 303 height 18
type input "[PERSON_NAME]"
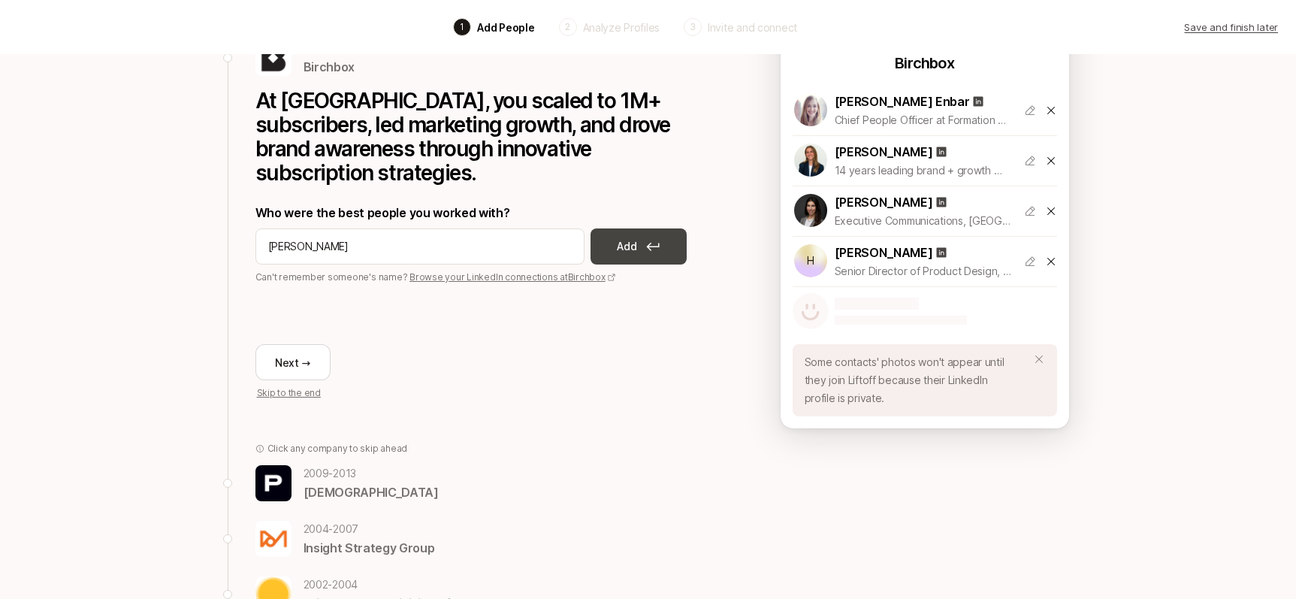
click at [651, 242] on icon at bounding box center [653, 246] width 14 height 9
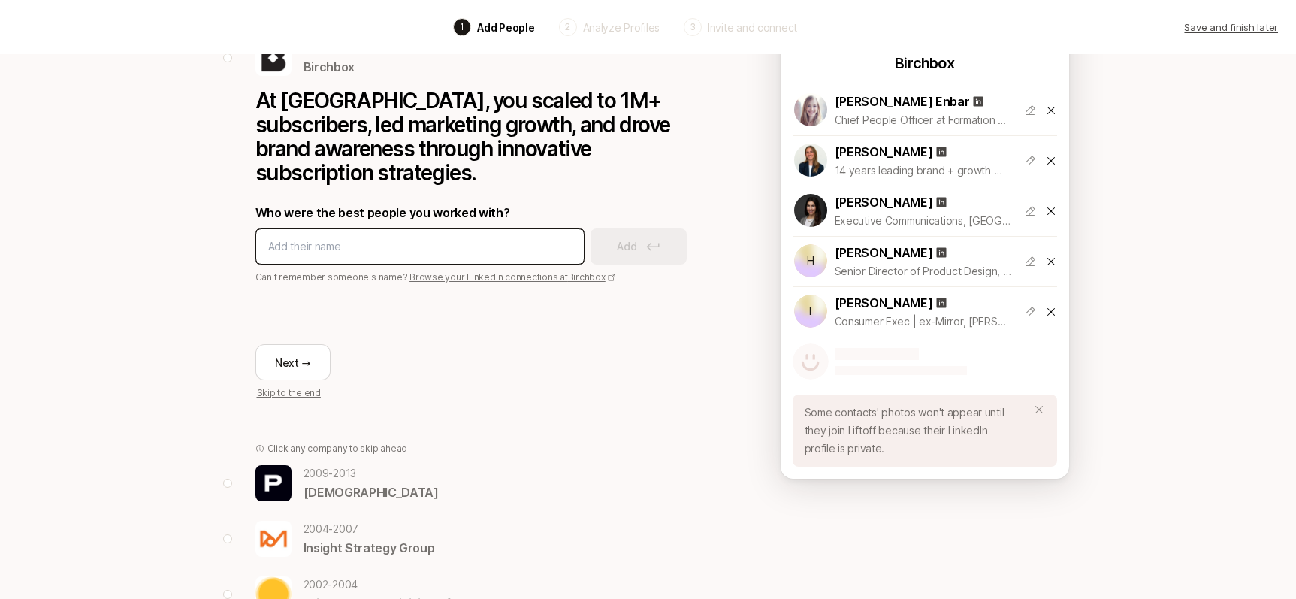
click at [345, 237] on input at bounding box center [419, 246] width 303 height 18
type input "[PERSON_NAME]"
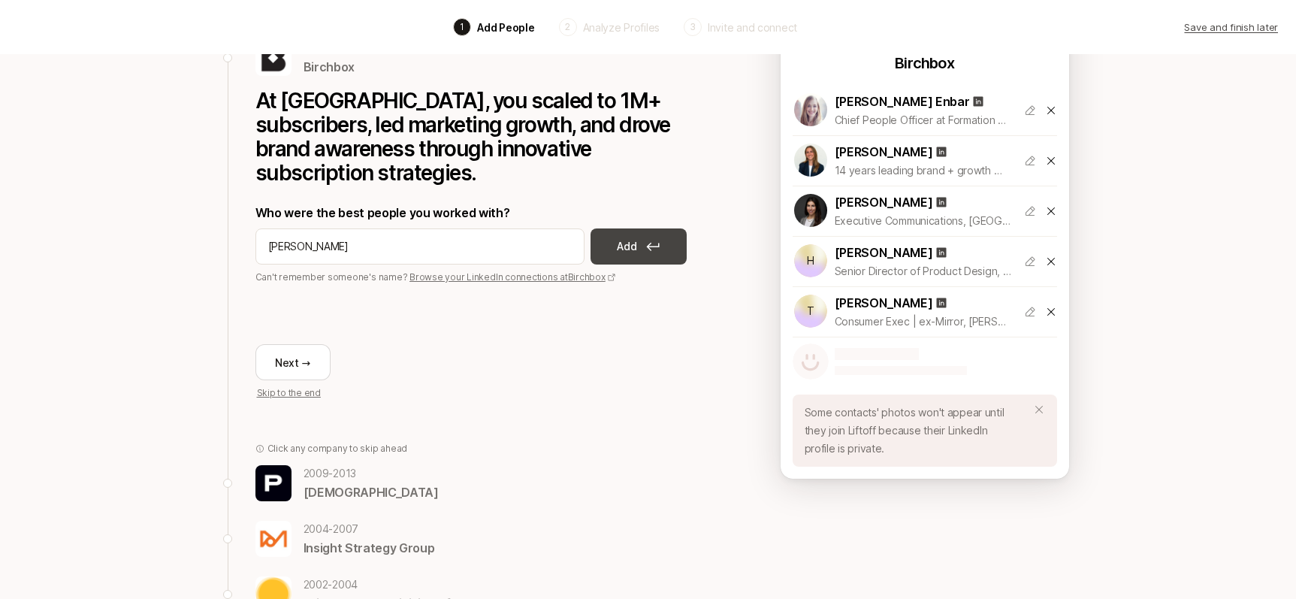
click at [658, 242] on icon at bounding box center [653, 246] width 14 height 9
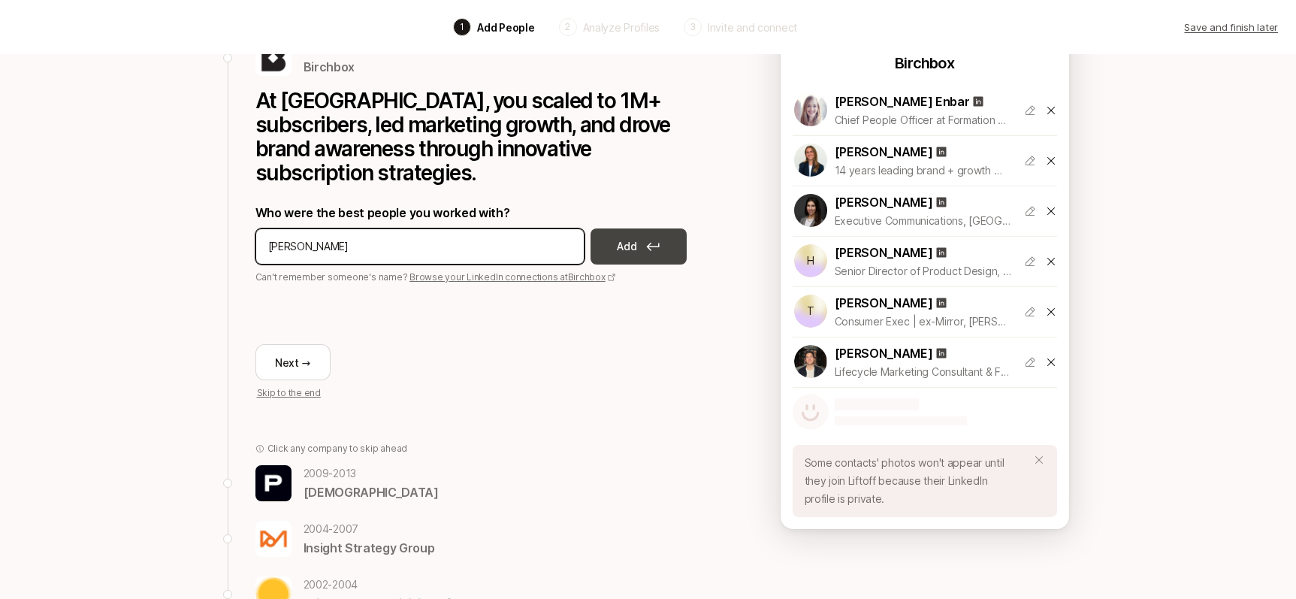
type input "[PERSON_NAME]"
click at [622, 237] on button "Add" at bounding box center [638, 246] width 96 height 36
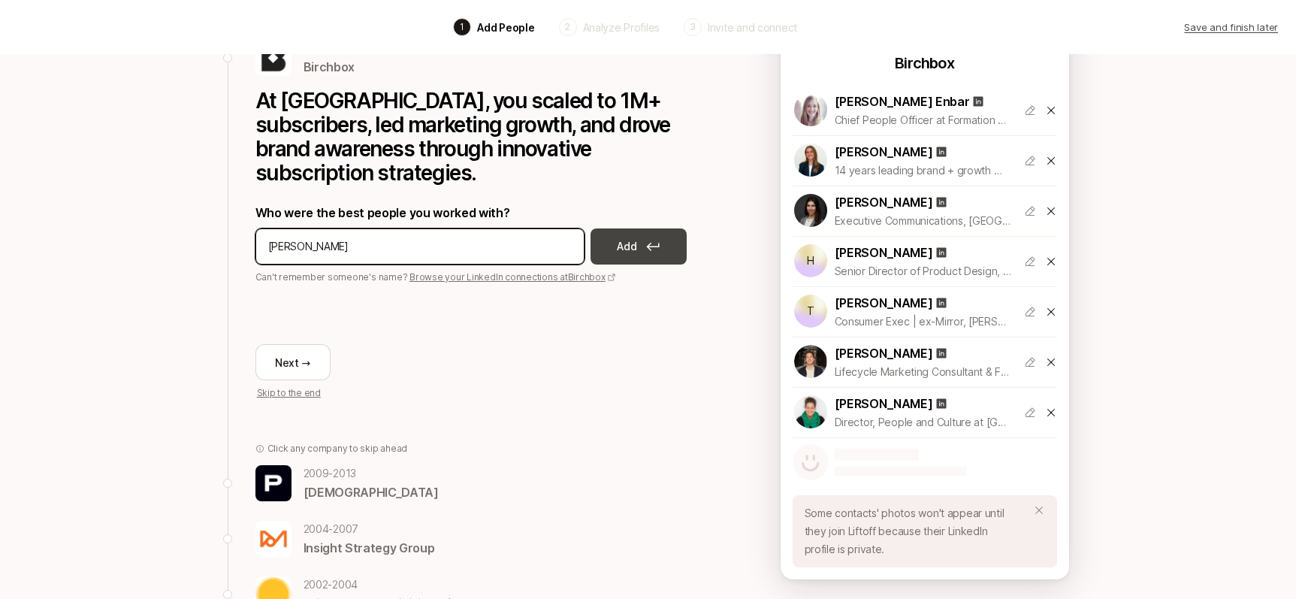
type input "[PERSON_NAME]"
click at [641, 228] on button "Add" at bounding box center [638, 246] width 96 height 36
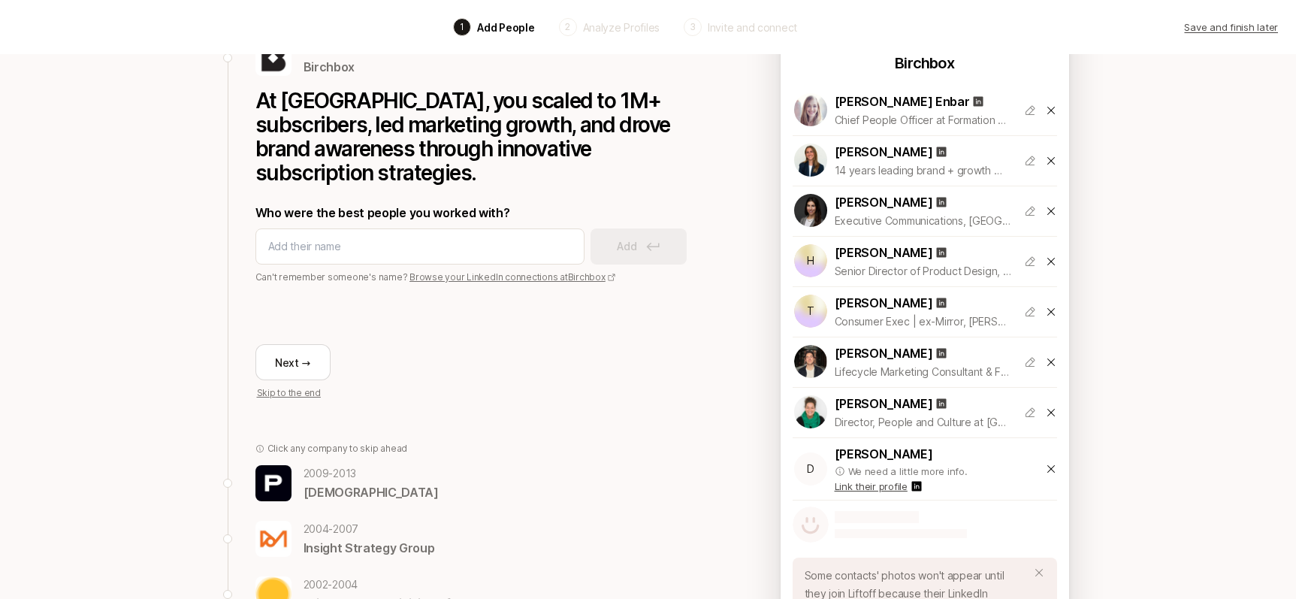
click at [876, 489] on p "Link their profile" at bounding box center [870, 485] width 73 height 15
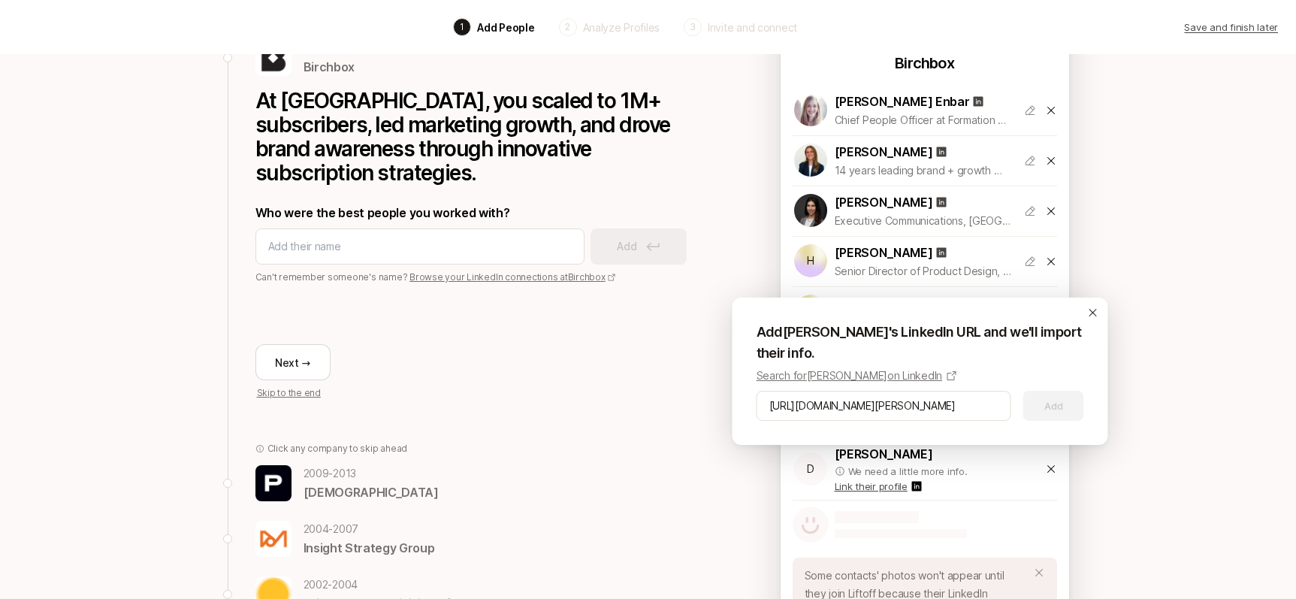
scroll to position [0, 80]
type input "[URL][DOMAIN_NAME][PERSON_NAME]"
click at [1054, 399] on button "Add" at bounding box center [1053, 406] width 61 height 30
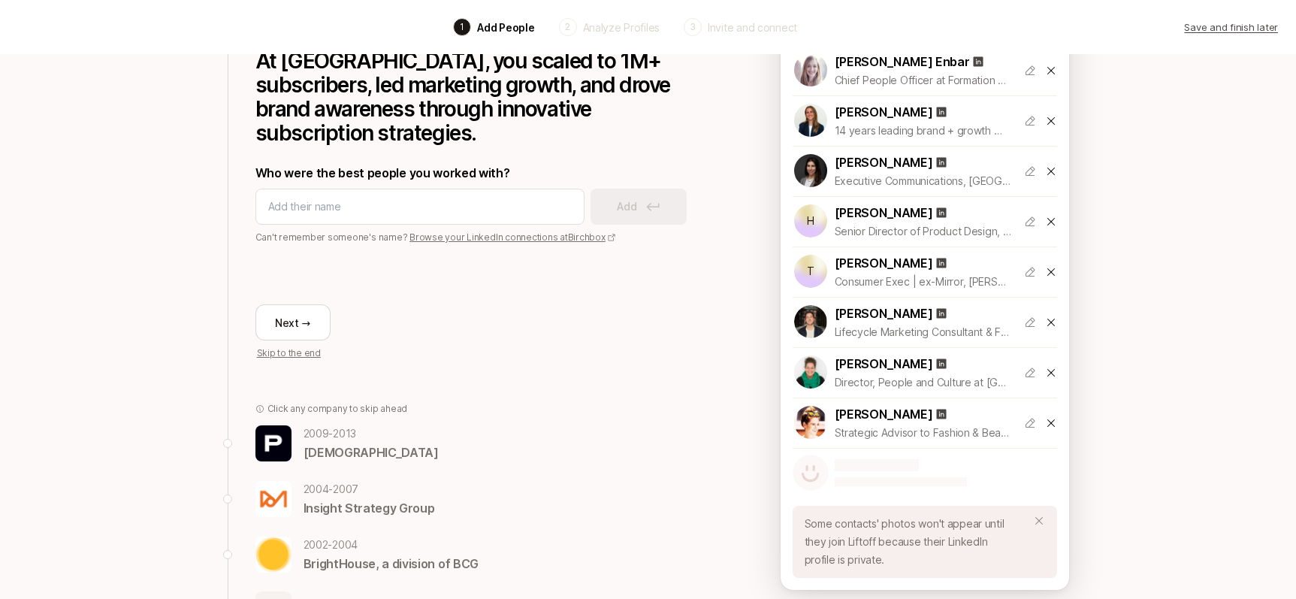
scroll to position [158, 0]
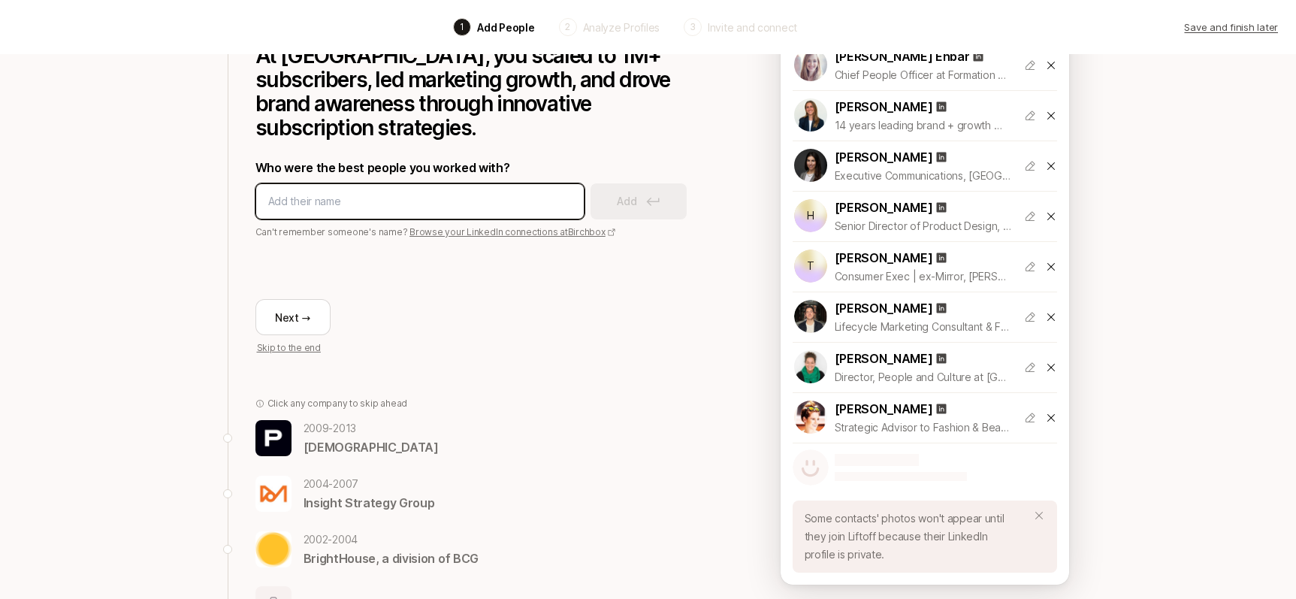
click at [419, 192] on input at bounding box center [419, 201] width 303 height 18
type input "l"
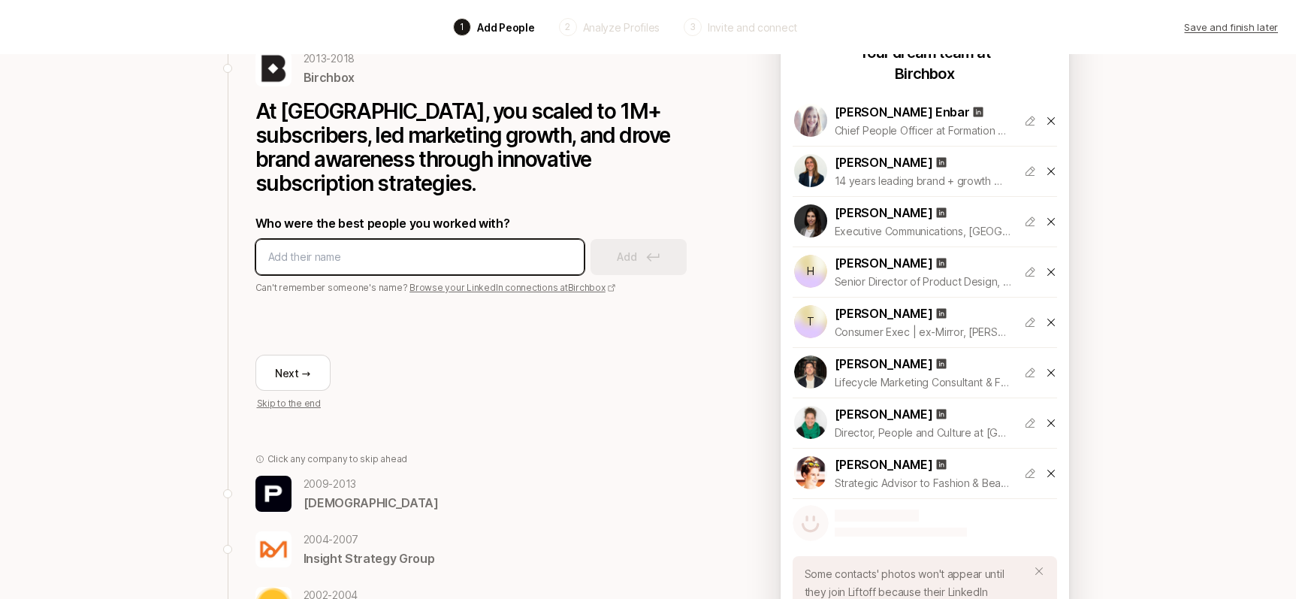
scroll to position [89, 0]
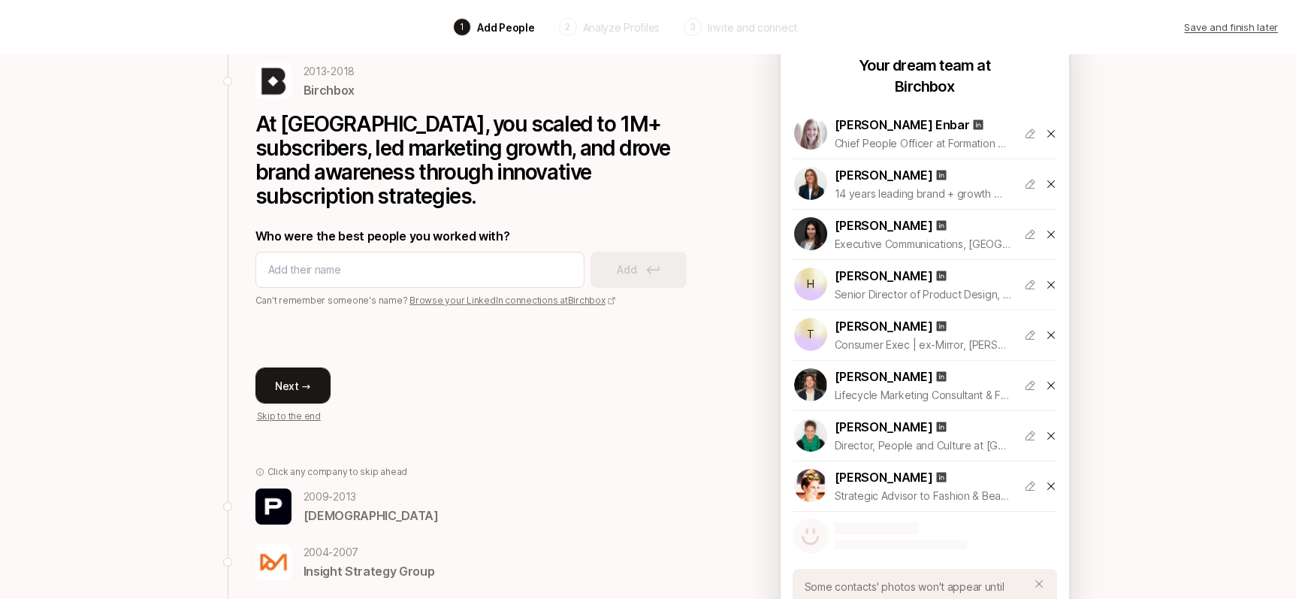
click at [320, 367] on button "Next →" at bounding box center [292, 385] width 75 height 36
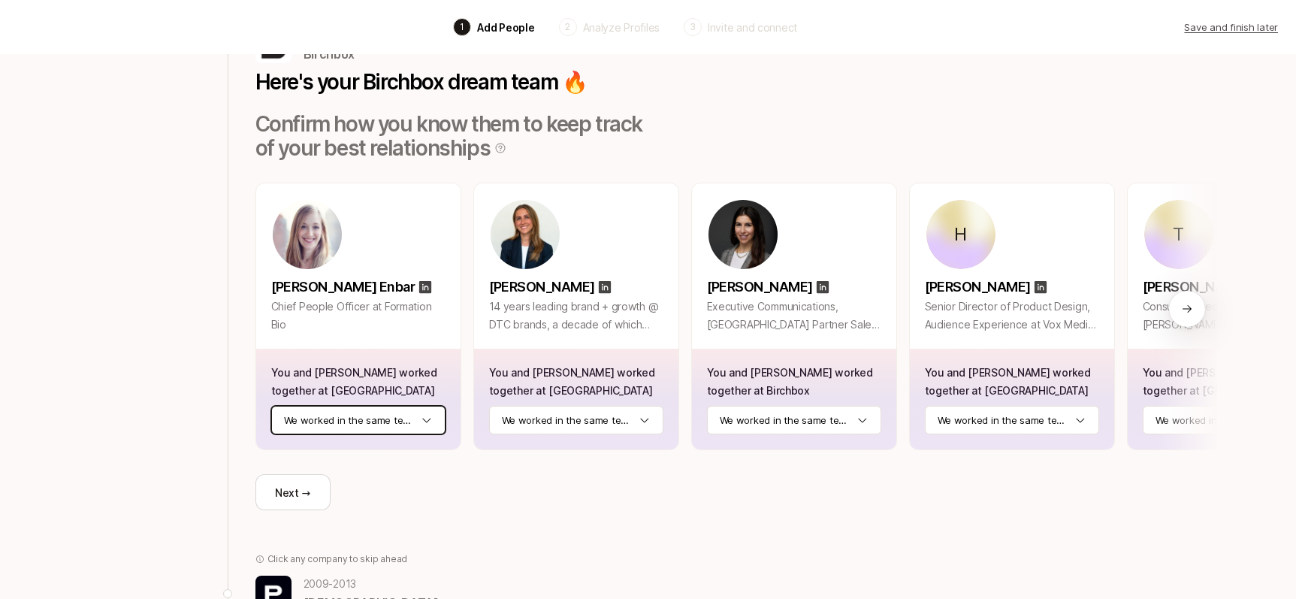
click at [427, 421] on html "Back 1 Add People 2 Analyze Profiles 3 Invite and connect Save and finish later…" at bounding box center [648, 210] width 1296 height 599
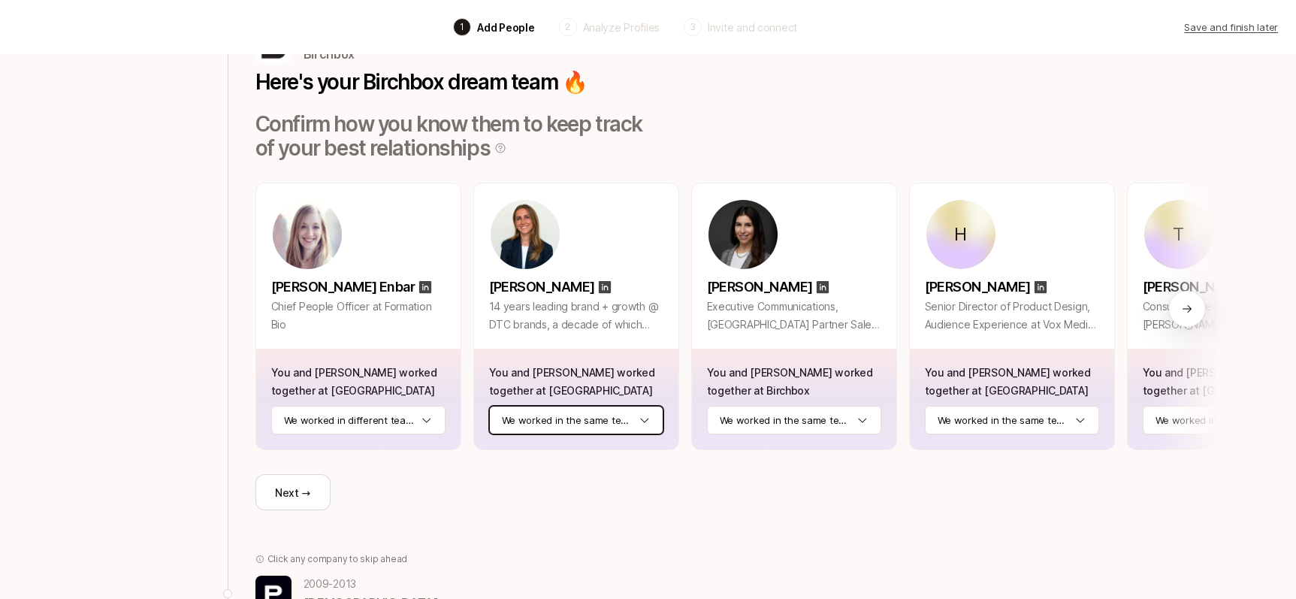
click at [651, 418] on html "Back 1 Add People 2 Analyze Profiles 3 Invite and connect Save and finish later…" at bounding box center [648, 210] width 1296 height 599
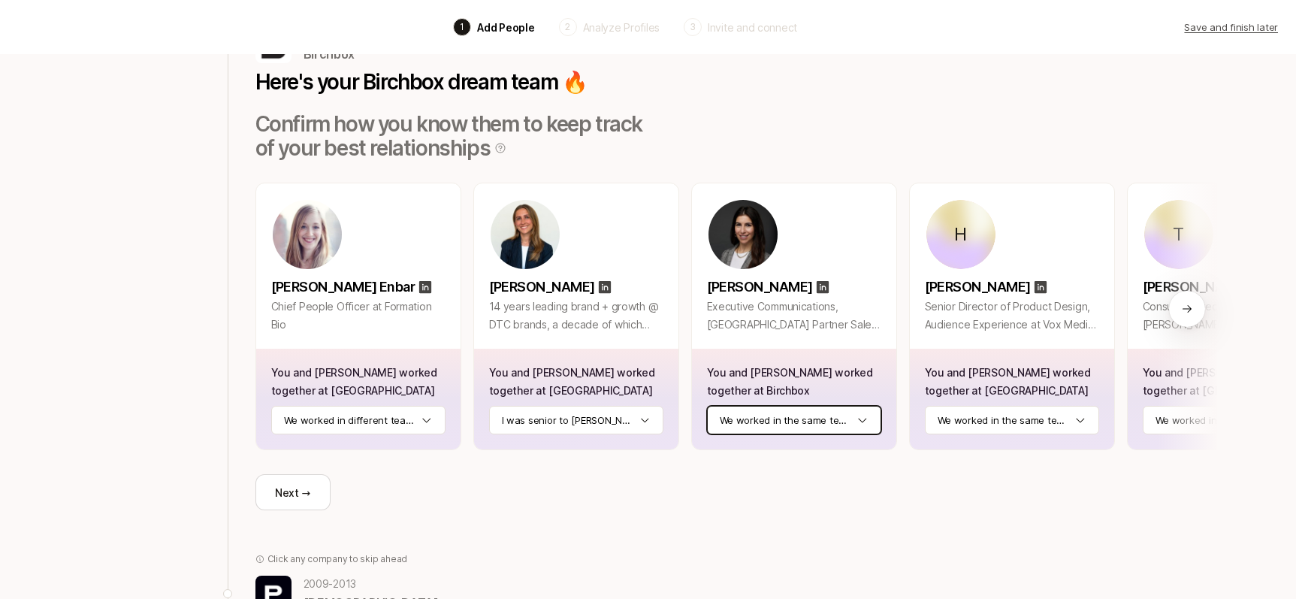
click at [858, 420] on html "Back 1 Add People 2 Analyze Profiles 3 Invite and connect Save and finish later…" at bounding box center [648, 210] width 1296 height 599
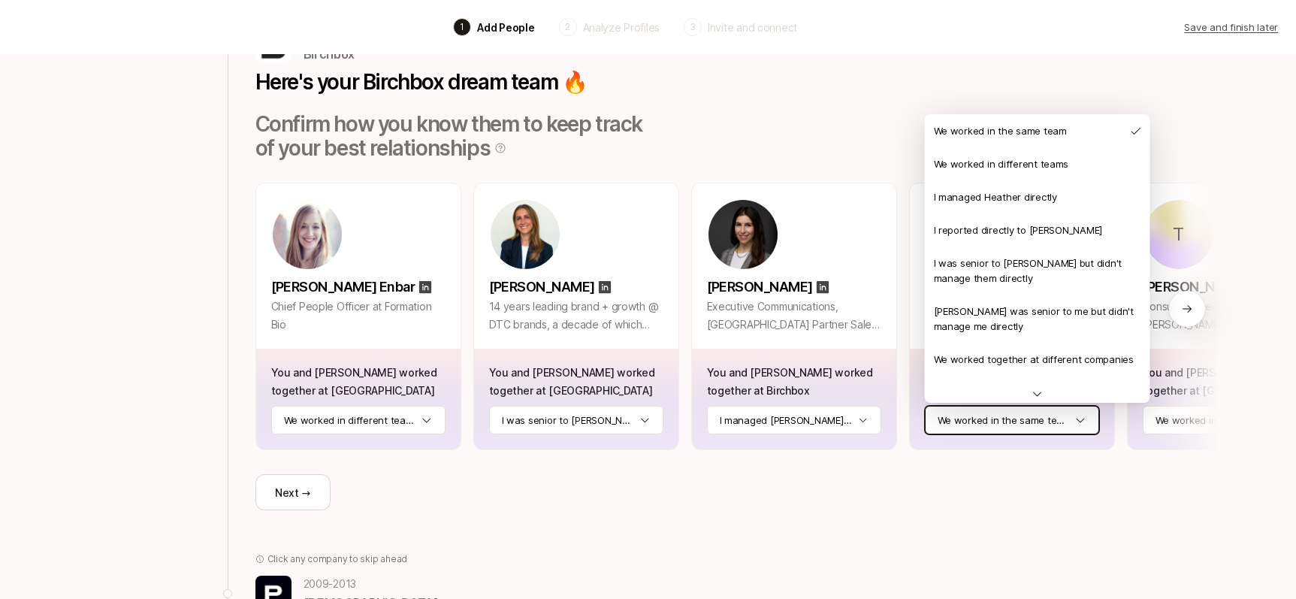
click at [1081, 418] on html "Back 1 Add People 2 Analyze Profiles 3 Invite and connect Save and finish later…" at bounding box center [648, 210] width 1296 height 599
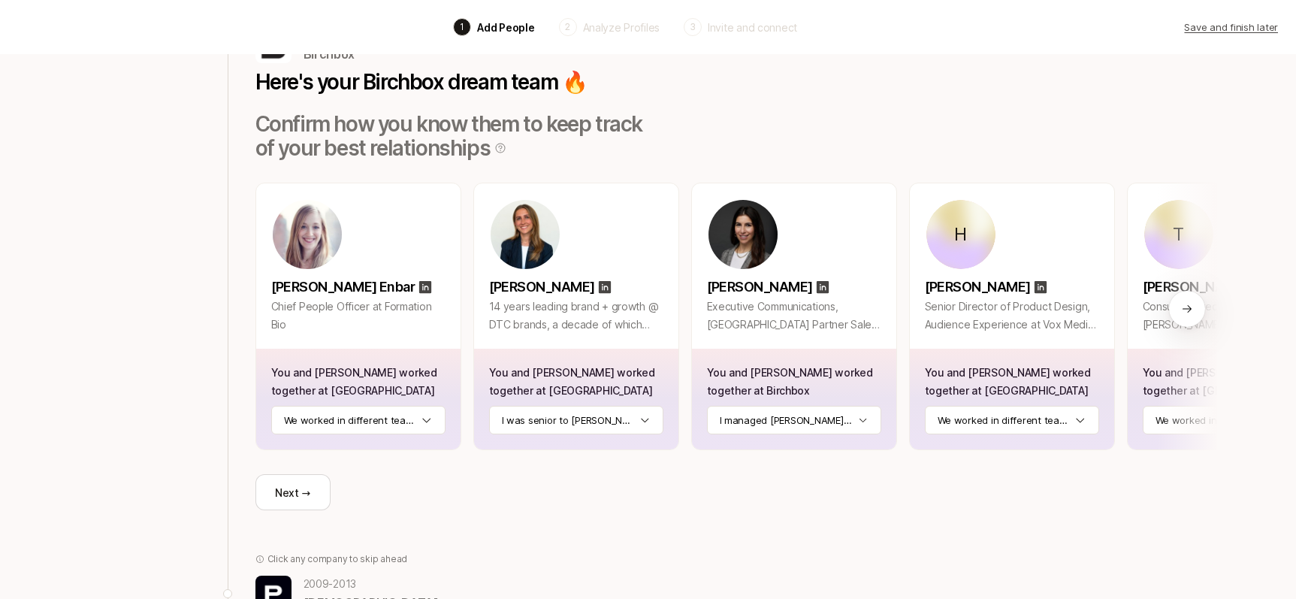
click at [1178, 311] on div at bounding box center [1187, 309] width 36 height 36
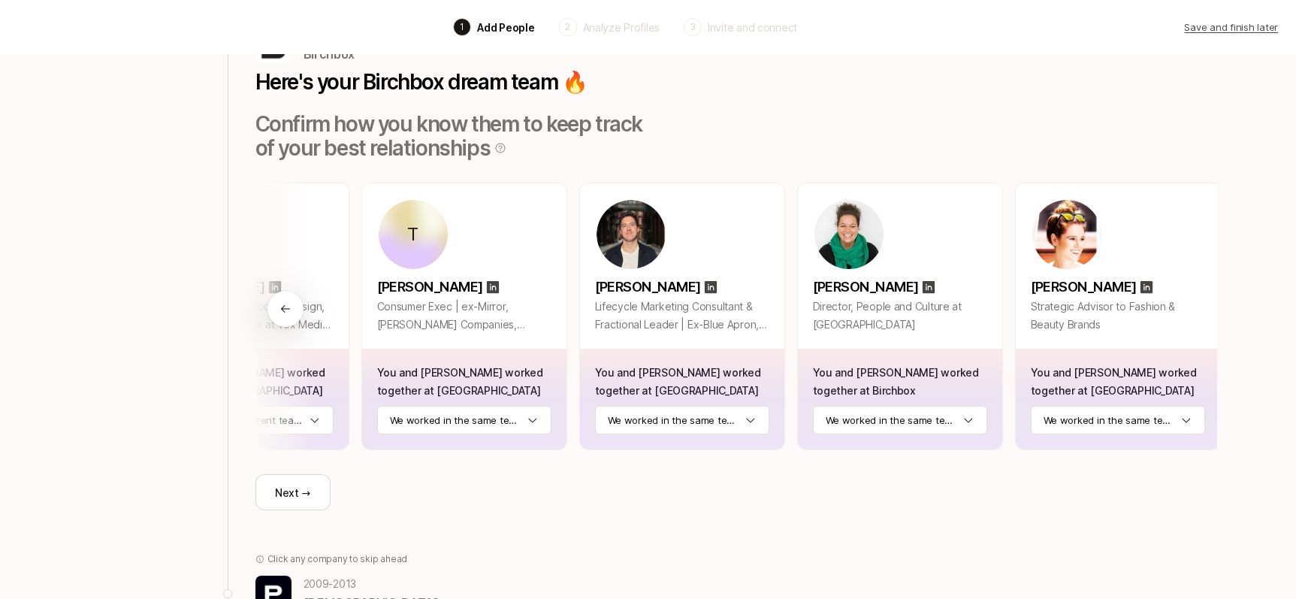
scroll to position [0, 769]
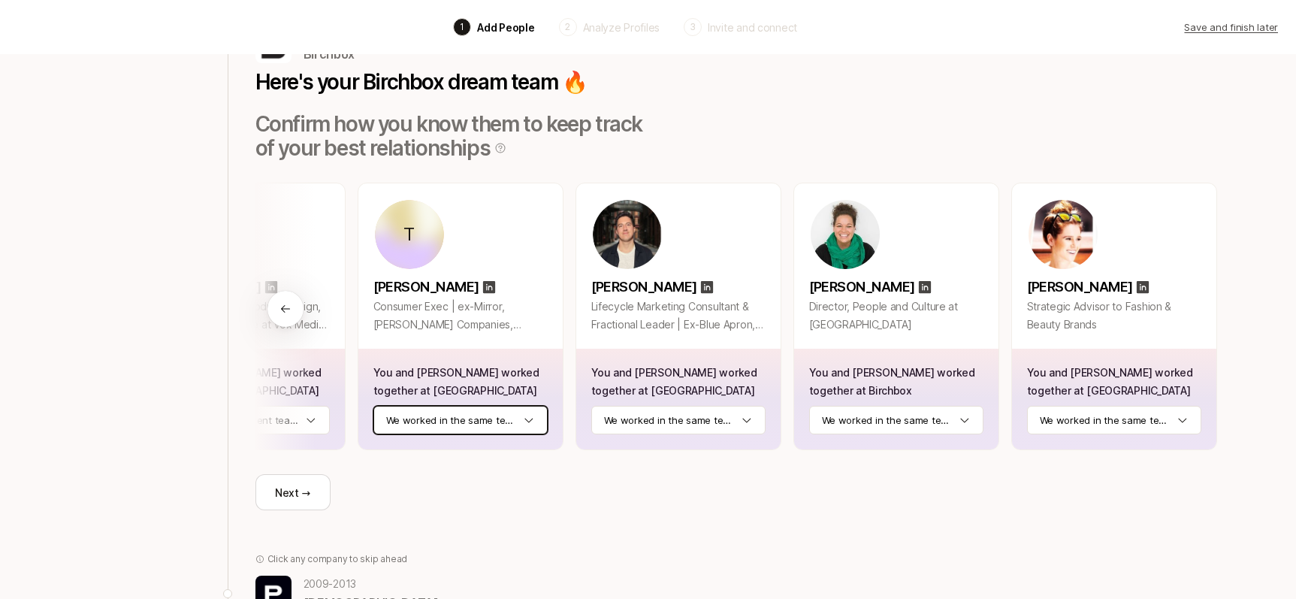
click at [533, 428] on html "Back 1 Add People 2 Analyze Profiles 3 Invite and connect Save and finish later…" at bounding box center [648, 210] width 1296 height 599
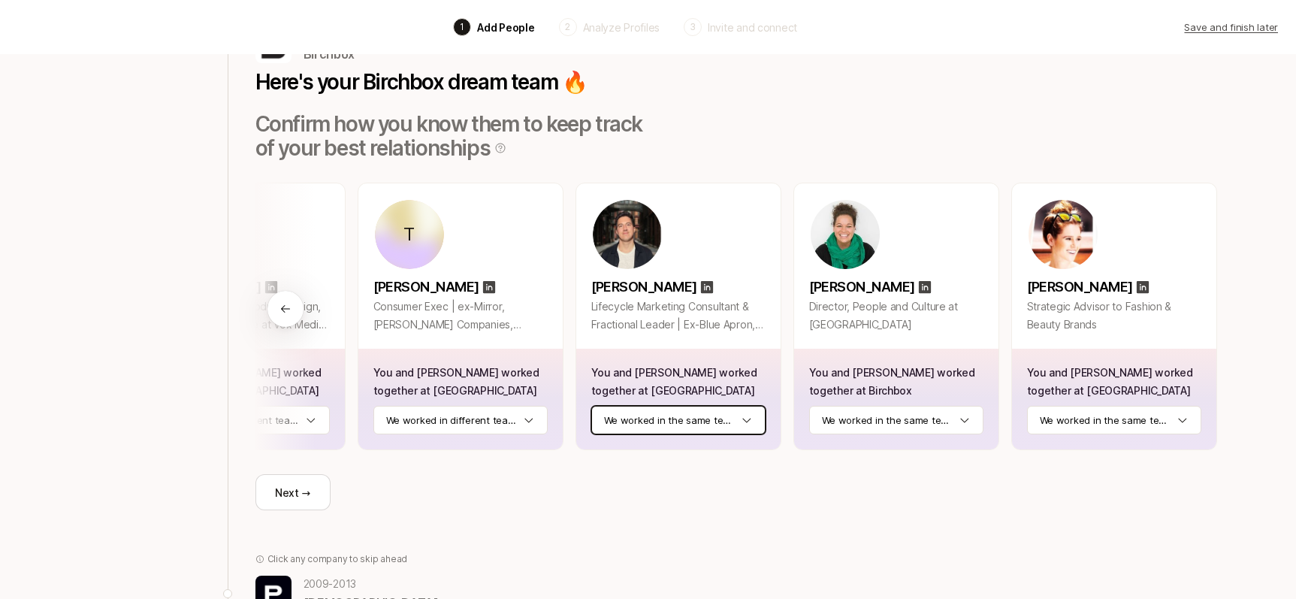
click at [757, 425] on html "Back 1 Add People 2 Analyze Profiles 3 Invite and connect Save and finish later…" at bounding box center [648, 210] width 1296 height 599
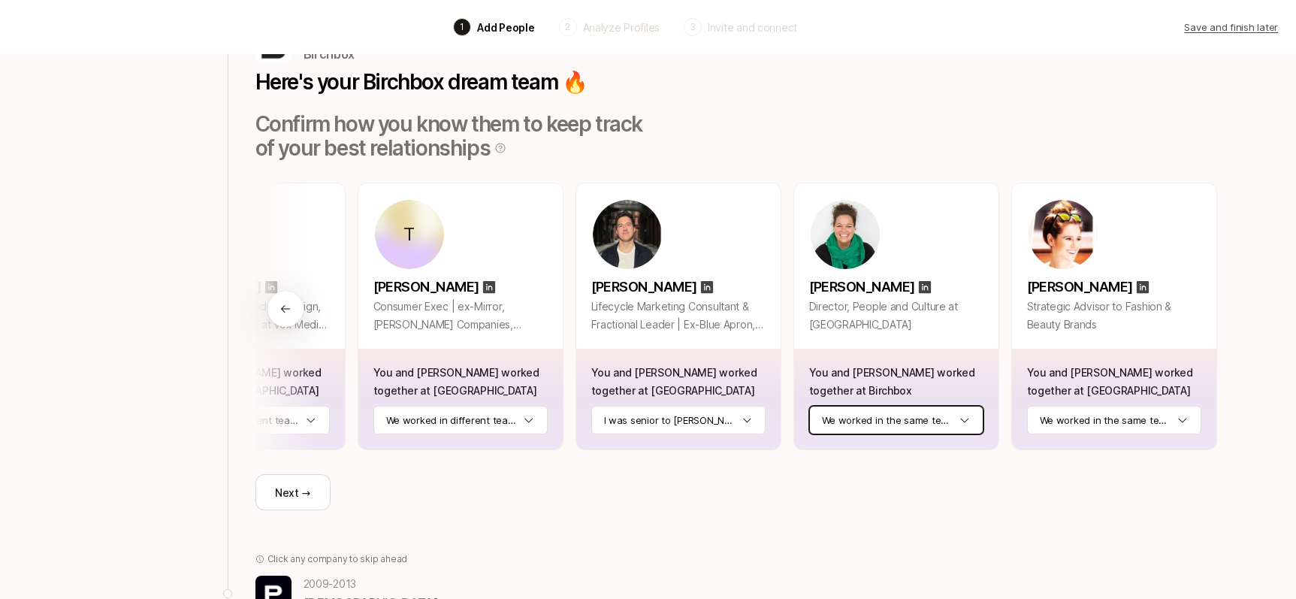
click at [976, 432] on html "Back 1 Add People 2 Analyze Profiles 3 Invite and connect Save and finish later…" at bounding box center [648, 210] width 1296 height 599
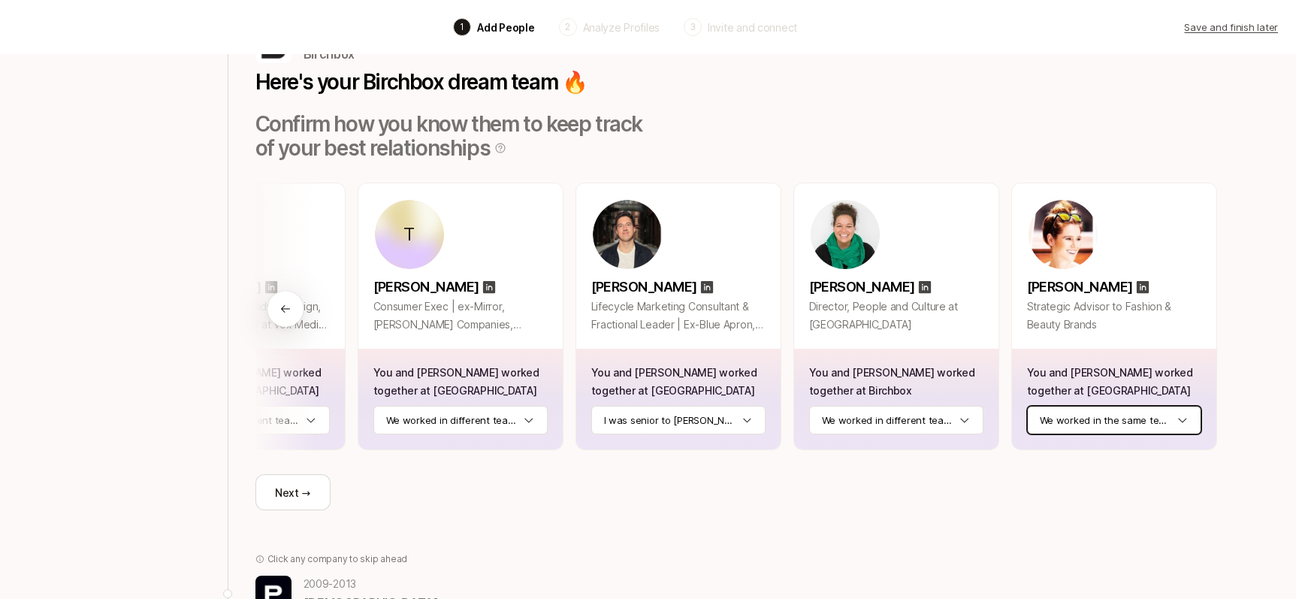
click at [1163, 425] on html "Back 1 Add People 2 Analyze Profiles 3 Invite and connect Save and finish later…" at bounding box center [648, 210] width 1296 height 599
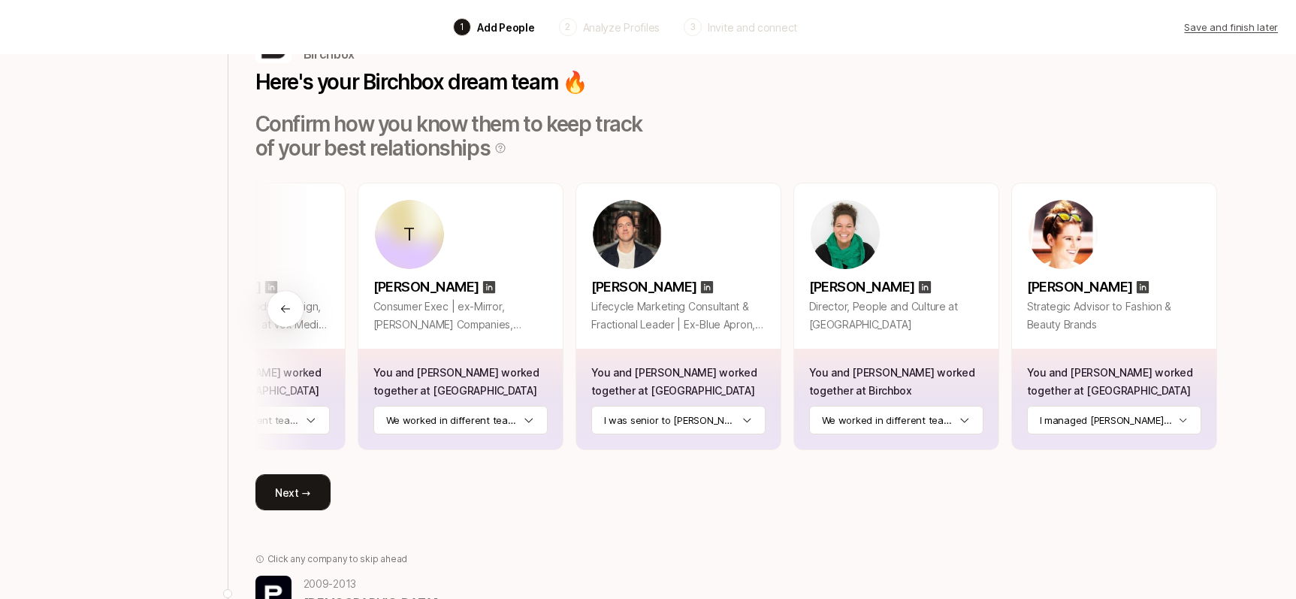
click at [312, 496] on button "Next →" at bounding box center [292, 492] width 75 height 36
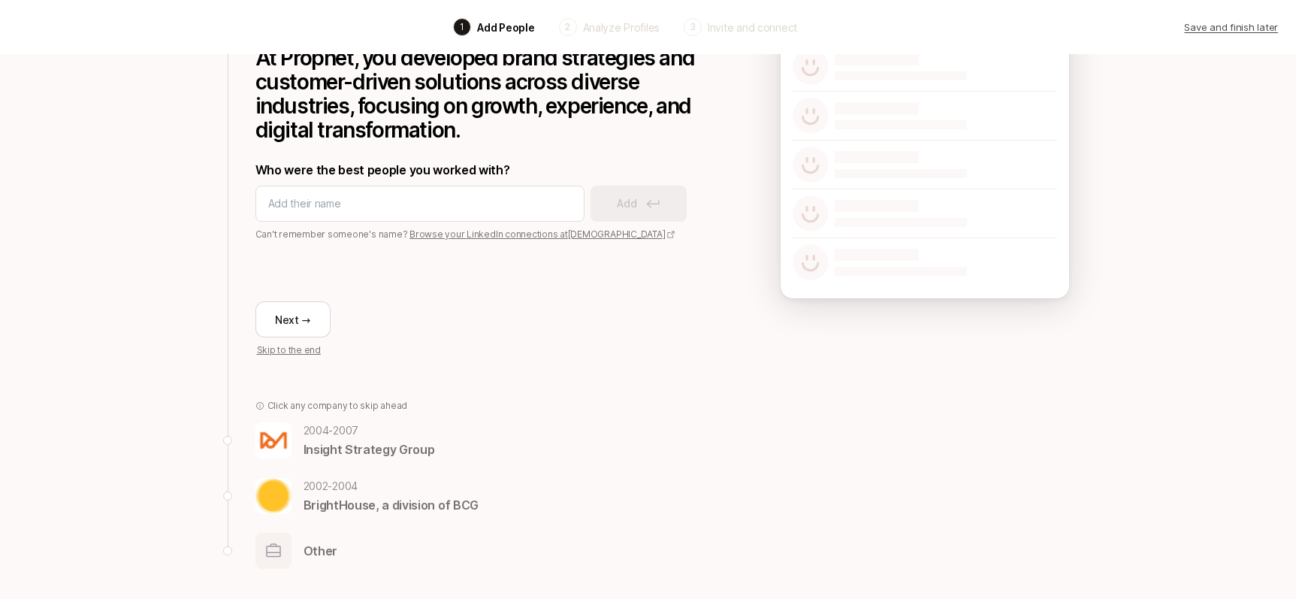
scroll to position [0, 0]
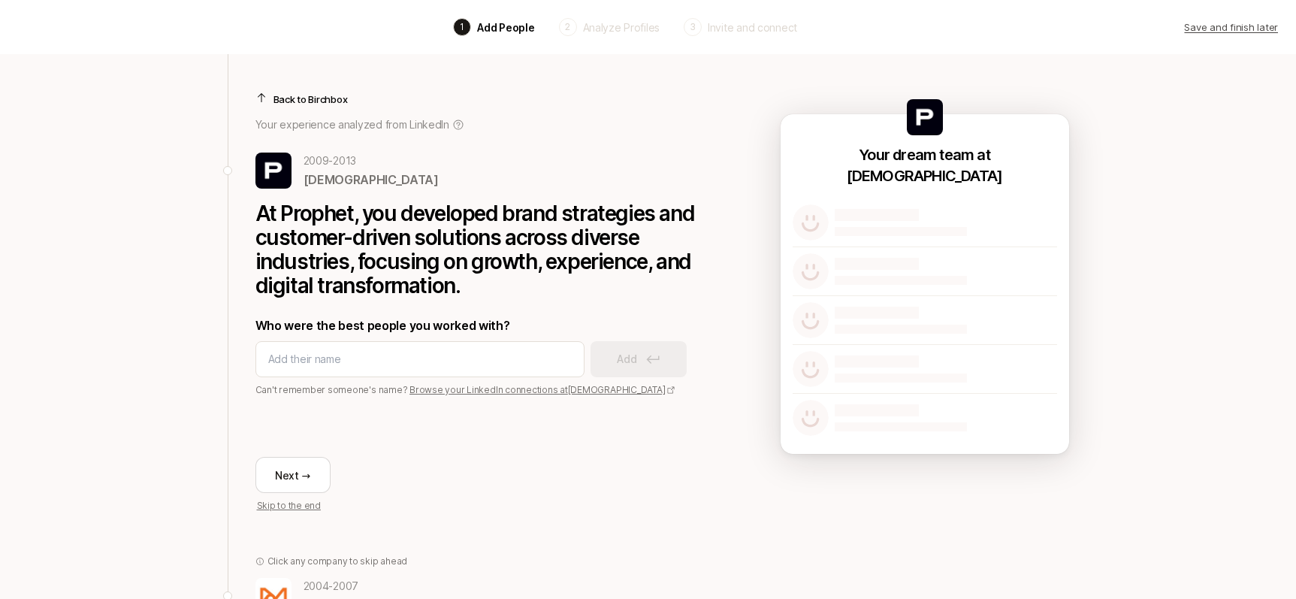
click at [301, 100] on p "Back to Birchbox" at bounding box center [310, 99] width 74 height 15
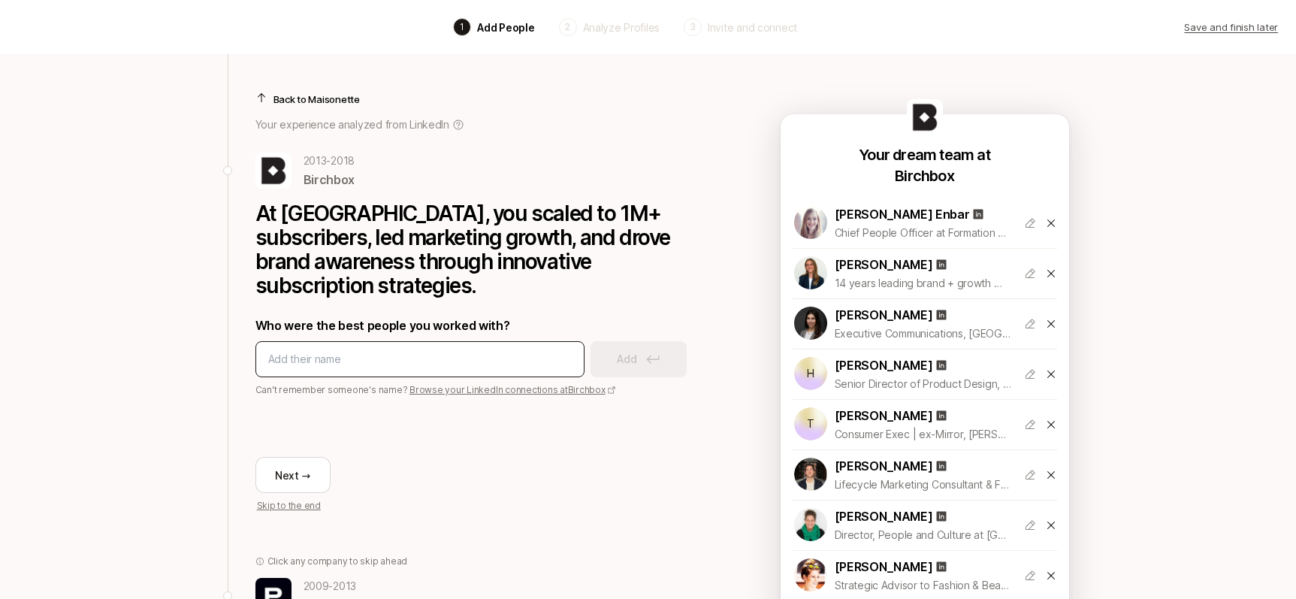
click at [398, 350] on input at bounding box center [419, 359] width 303 height 18
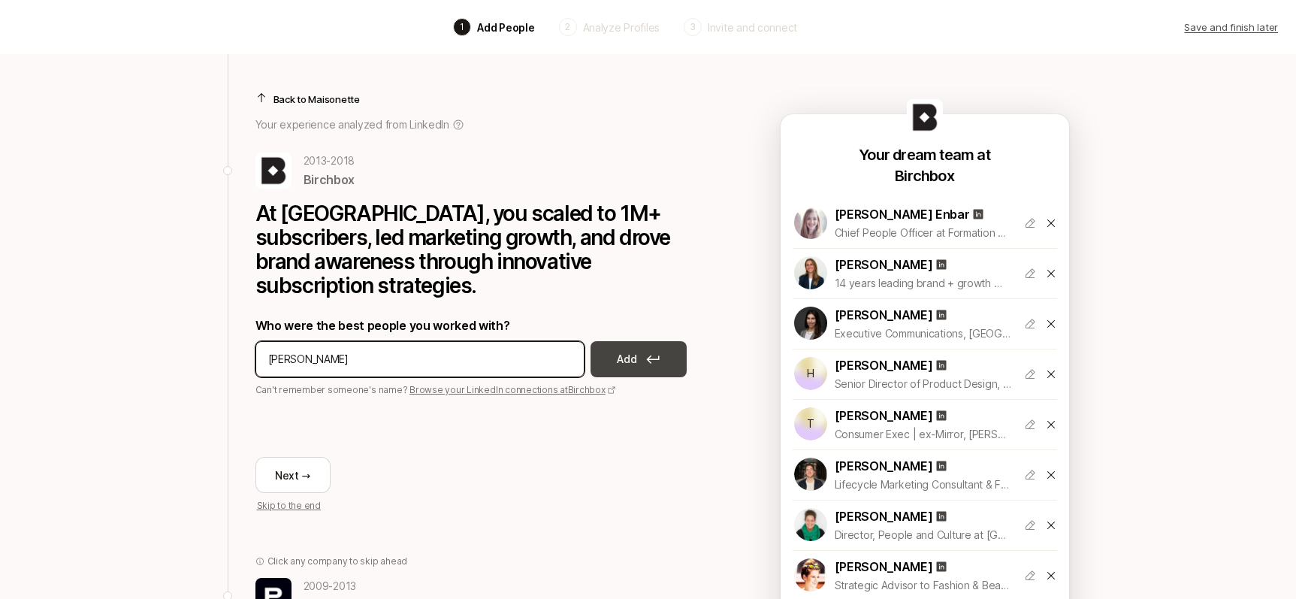
type input "[PERSON_NAME]"
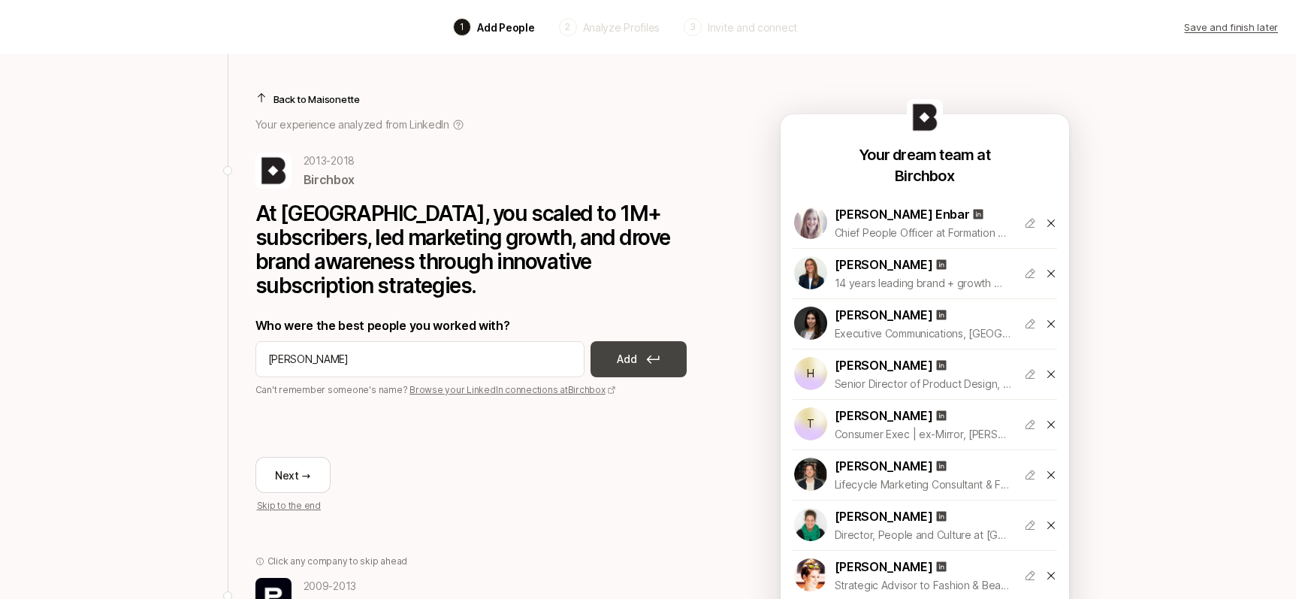
click at [665, 341] on button "Add" at bounding box center [638, 359] width 96 height 36
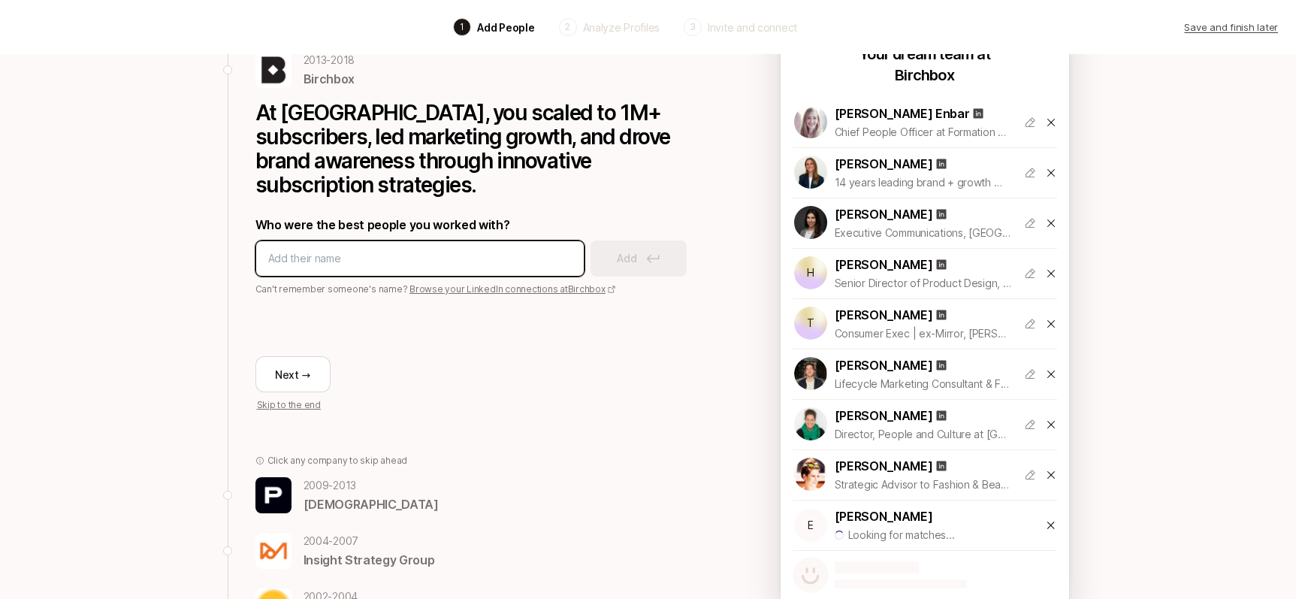
scroll to position [186, 0]
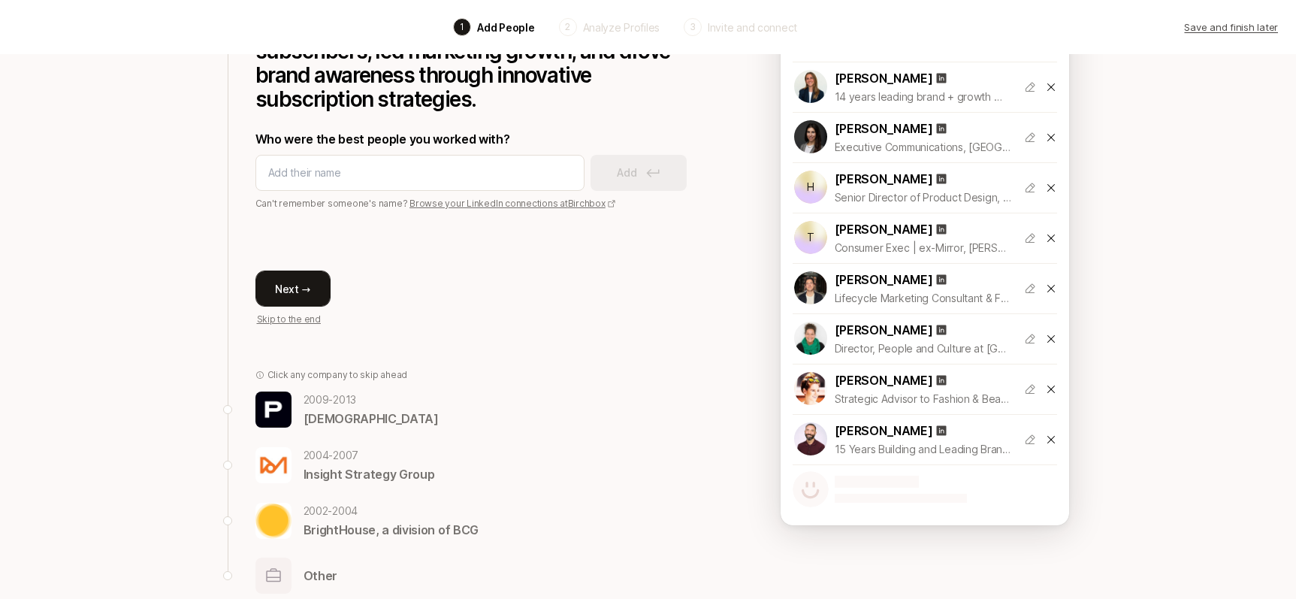
click at [275, 270] on button "Next →" at bounding box center [292, 288] width 75 height 36
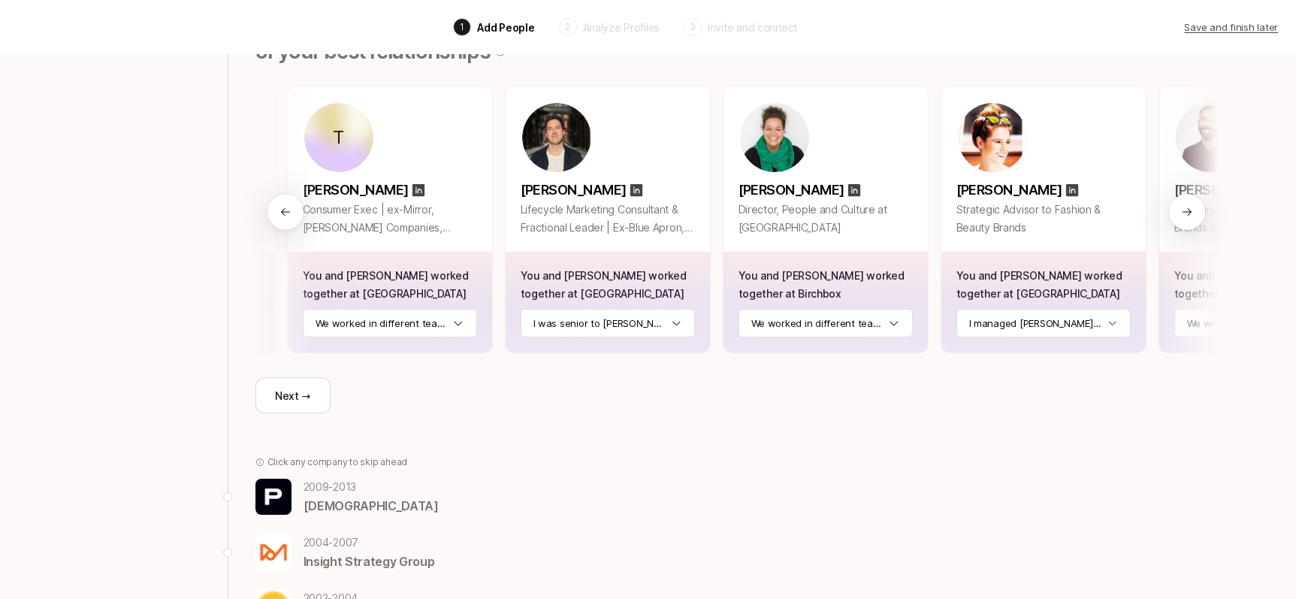
click at [1175, 212] on div at bounding box center [1187, 212] width 36 height 36
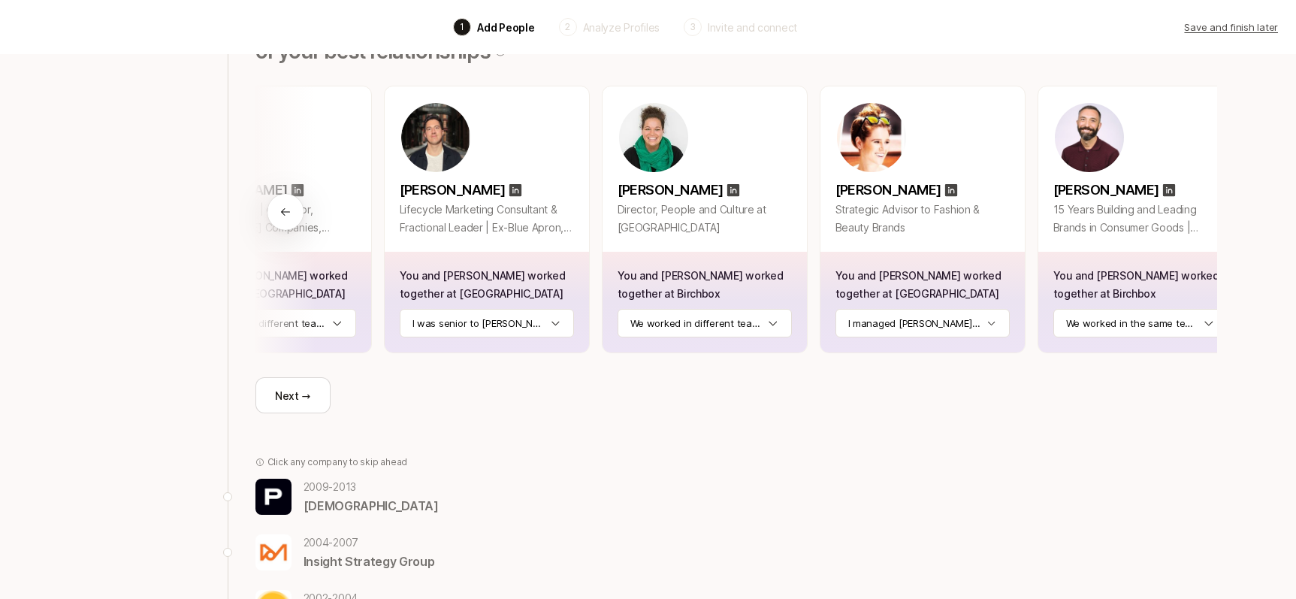
scroll to position [0, 987]
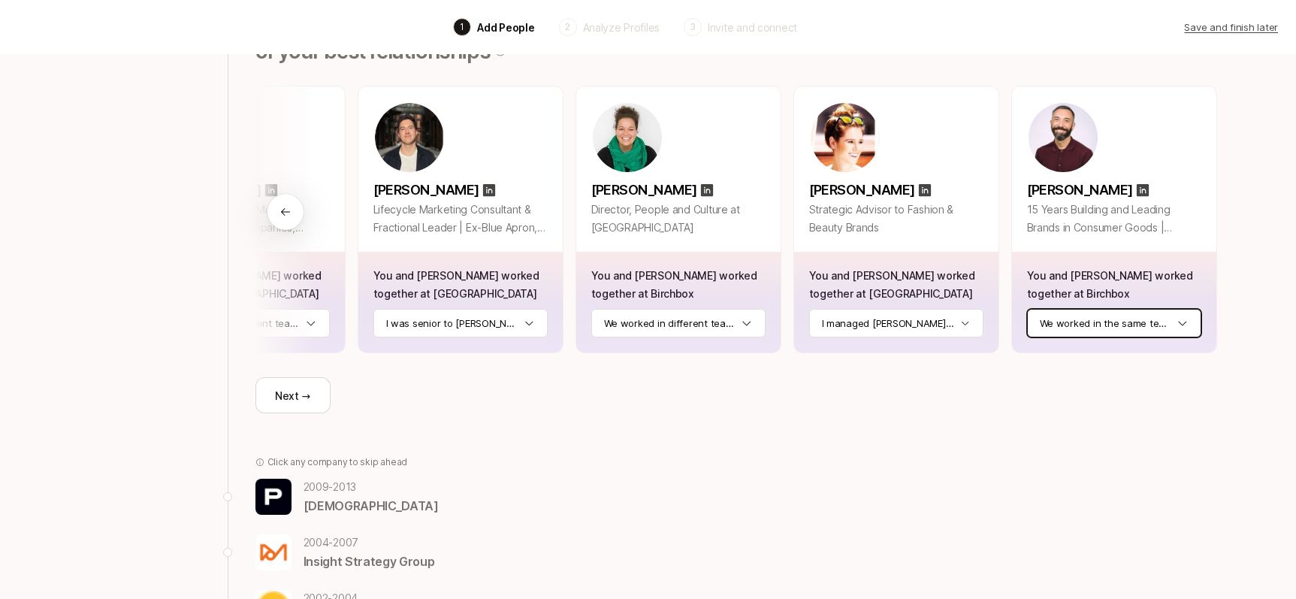
click at [1099, 320] on html "Back 1 Add People 2 Analyze Profiles 3 Invite and connect Save and finish later…" at bounding box center [648, 113] width 1296 height 599
click at [308, 390] on button "Next →" at bounding box center [292, 395] width 75 height 36
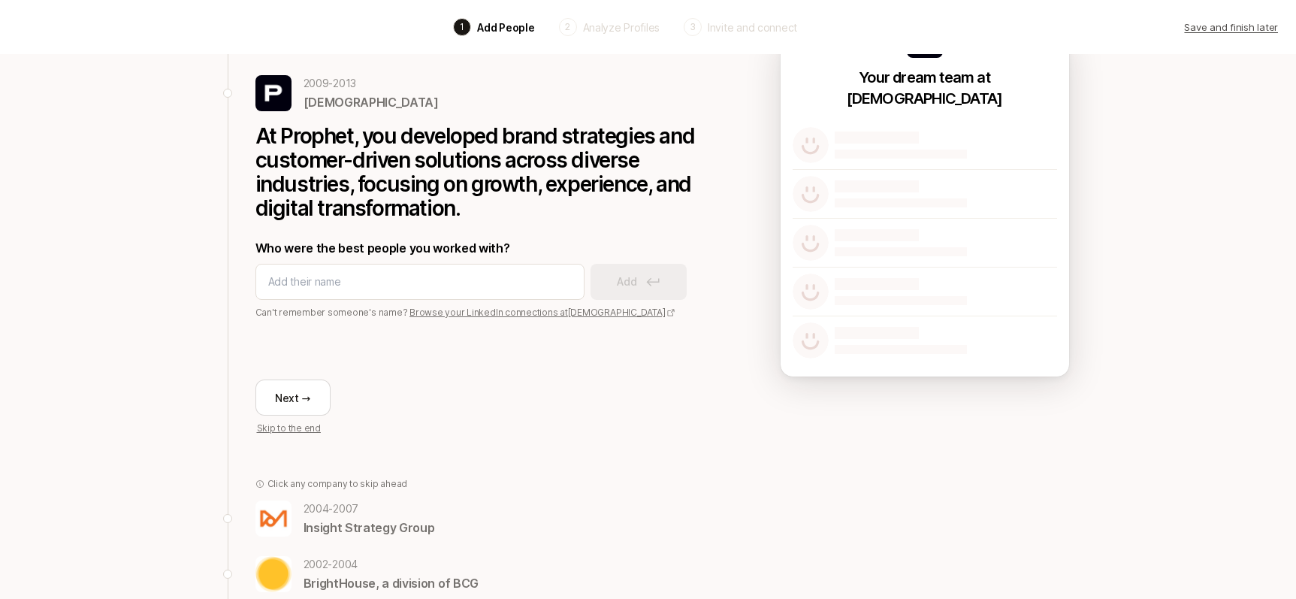
scroll to position [57, 0]
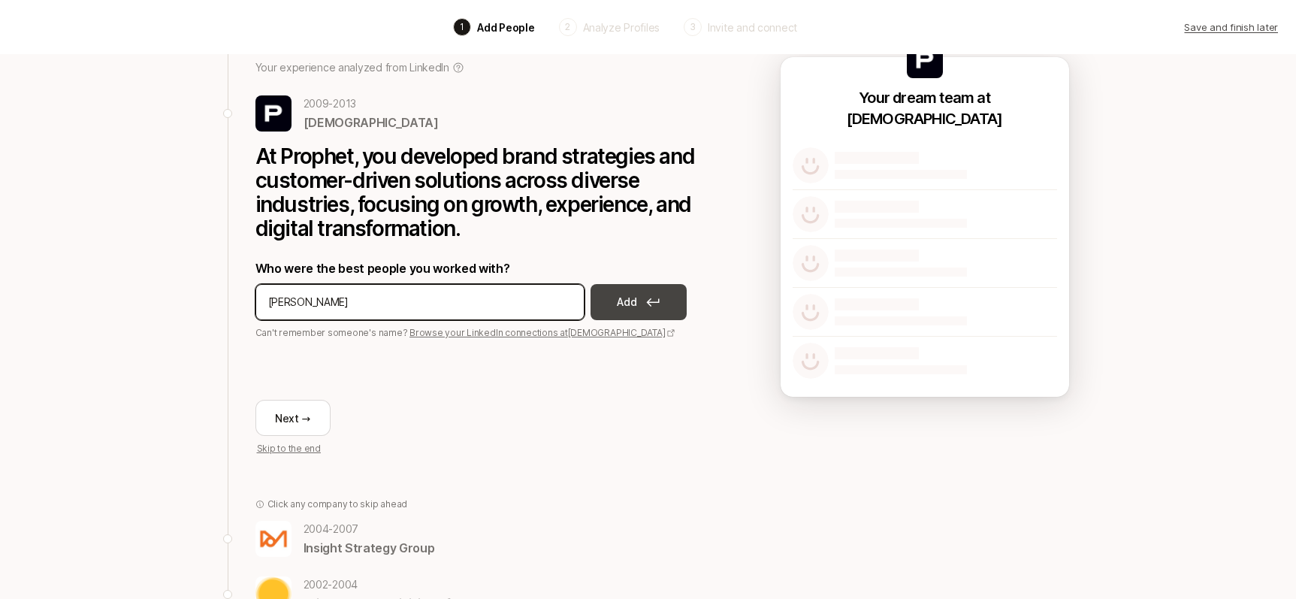
type input "[PERSON_NAME]"
click at [629, 306] on p "Add" at bounding box center [627, 302] width 20 height 18
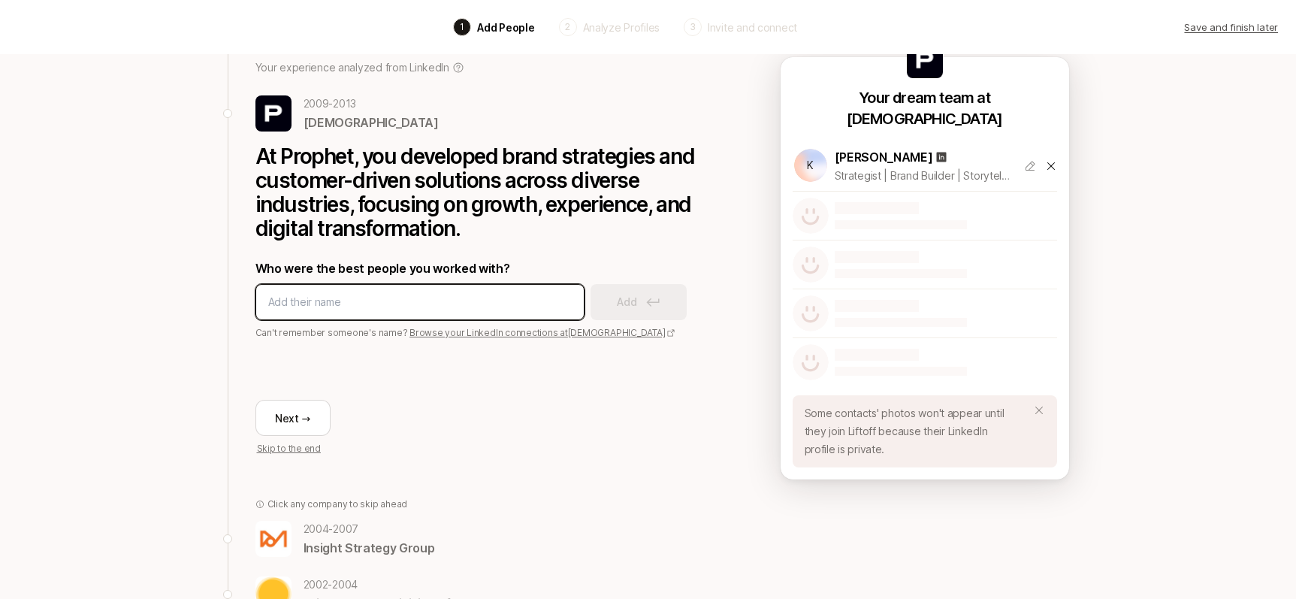
click at [499, 303] on input at bounding box center [419, 302] width 303 height 18
click at [340, 300] on input "[PERSON_NAME]" at bounding box center [419, 302] width 303 height 18
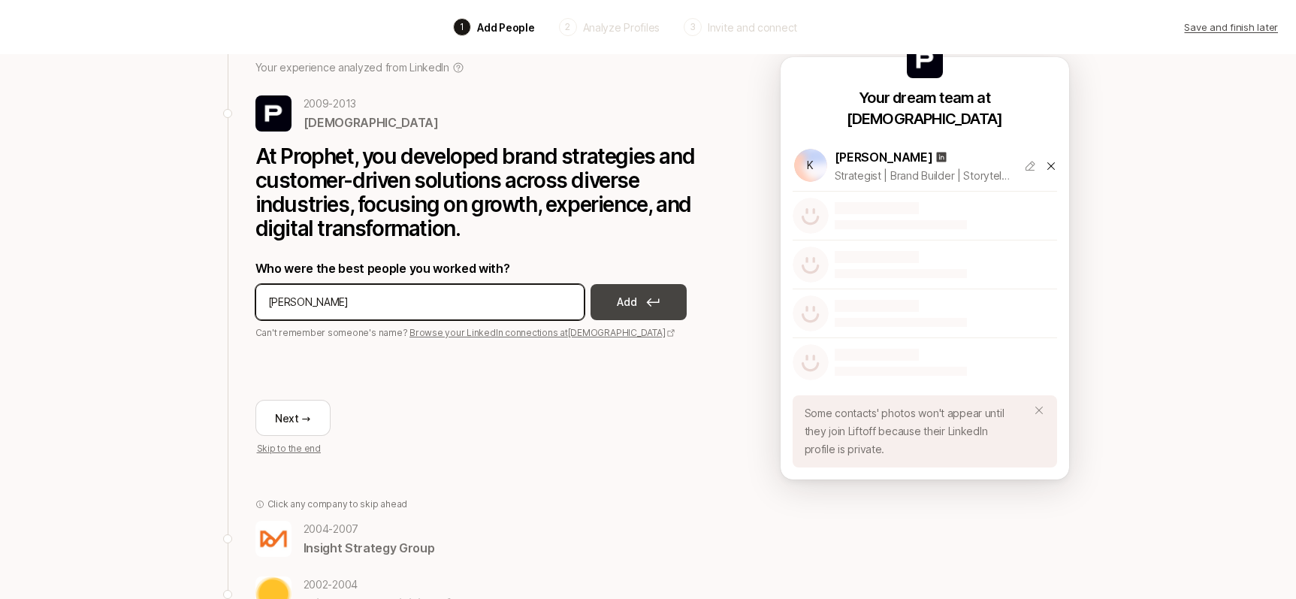
type input "[PERSON_NAME]"
click at [616, 296] on button "Add" at bounding box center [638, 302] width 96 height 36
type input "[PERSON_NAME]"
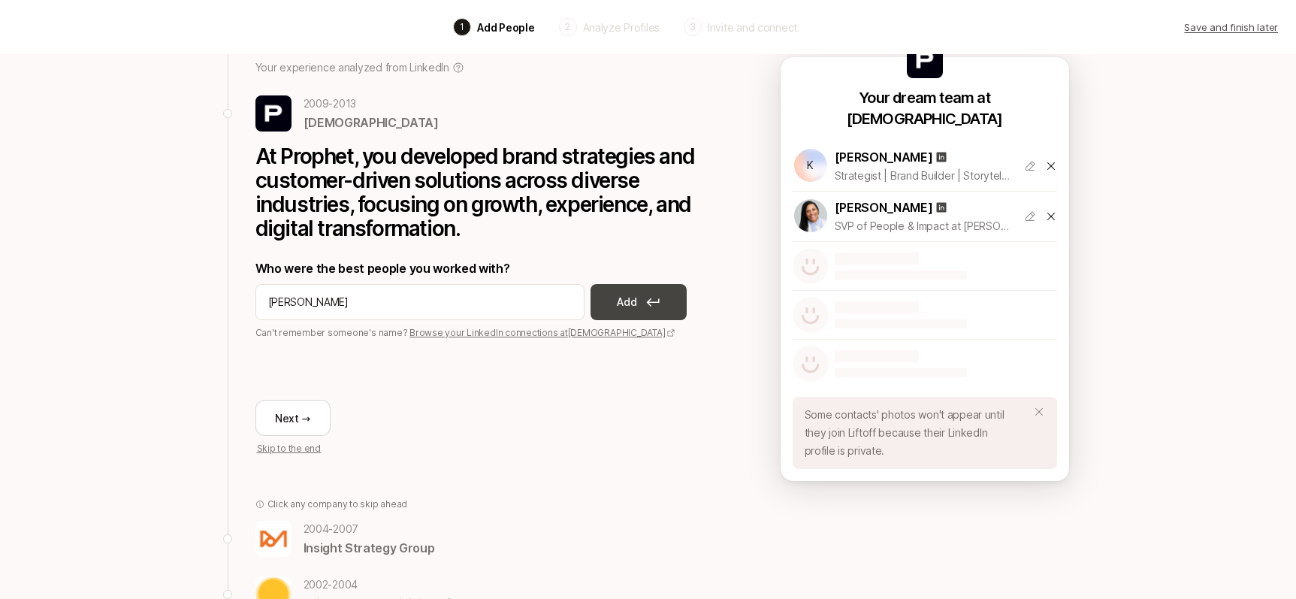
click at [621, 303] on p "Add" at bounding box center [627, 302] width 20 height 18
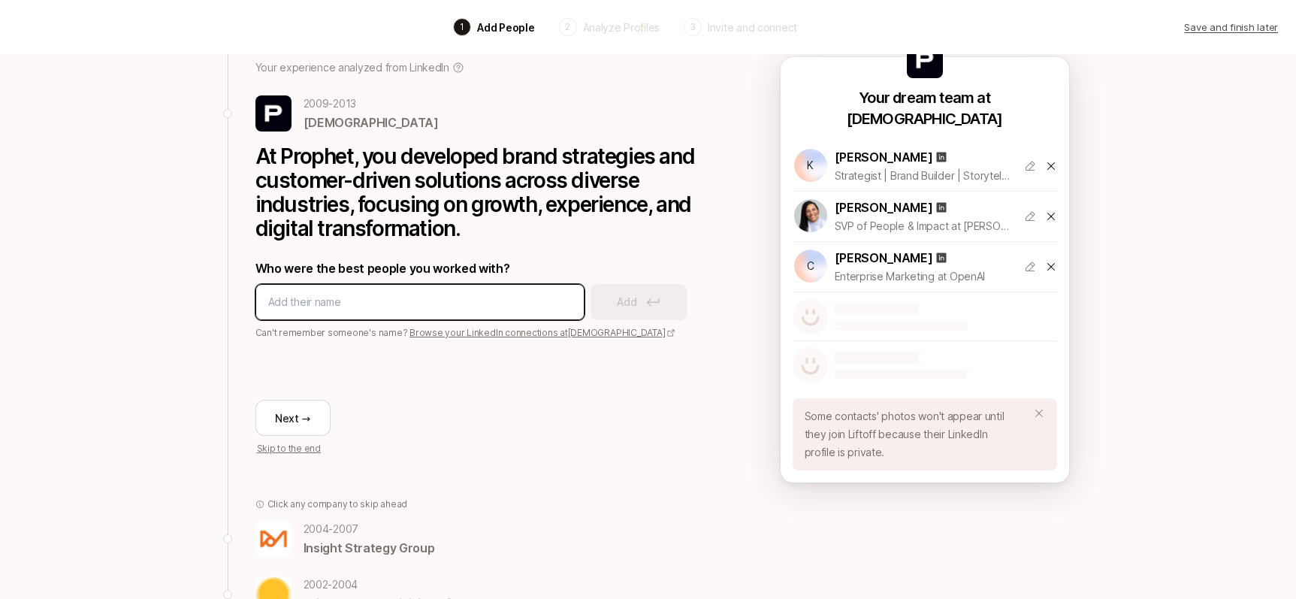
click at [508, 308] on input at bounding box center [419, 302] width 303 height 18
type input "[PERSON_NAME]"
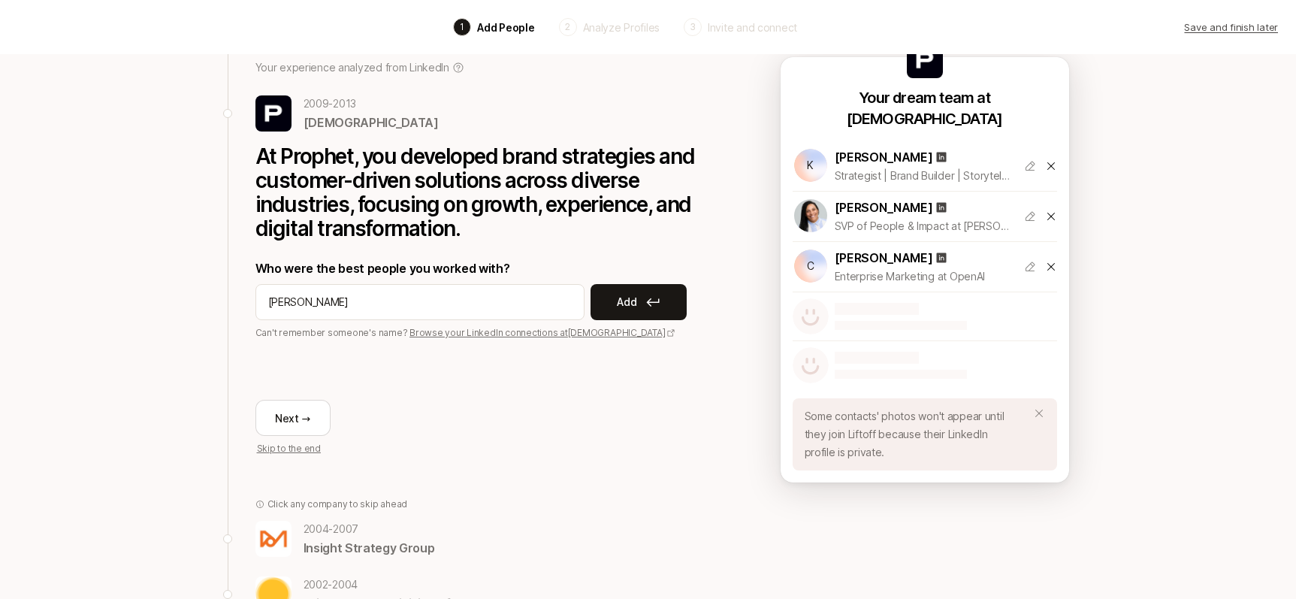
drag, startPoint x: 664, startPoint y: 301, endPoint x: 710, endPoint y: 333, distance: 56.1
click at [664, 301] on button "Add" at bounding box center [638, 302] width 96 height 36
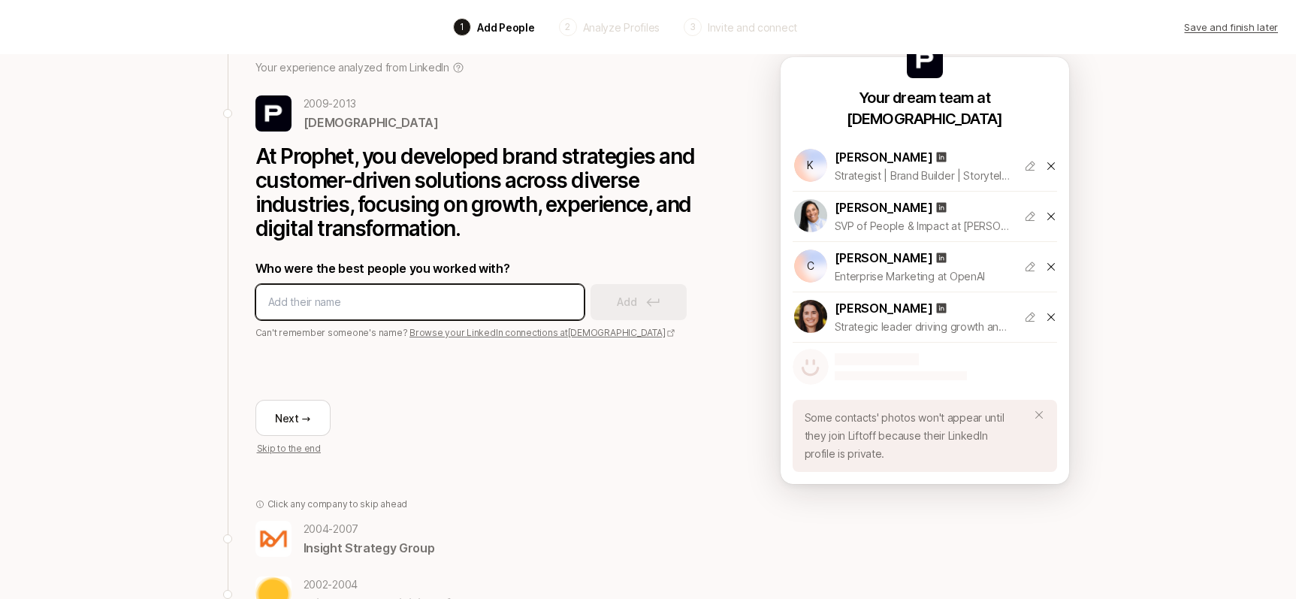
click at [481, 305] on input at bounding box center [419, 302] width 303 height 18
type input "[PERSON_NAME]"
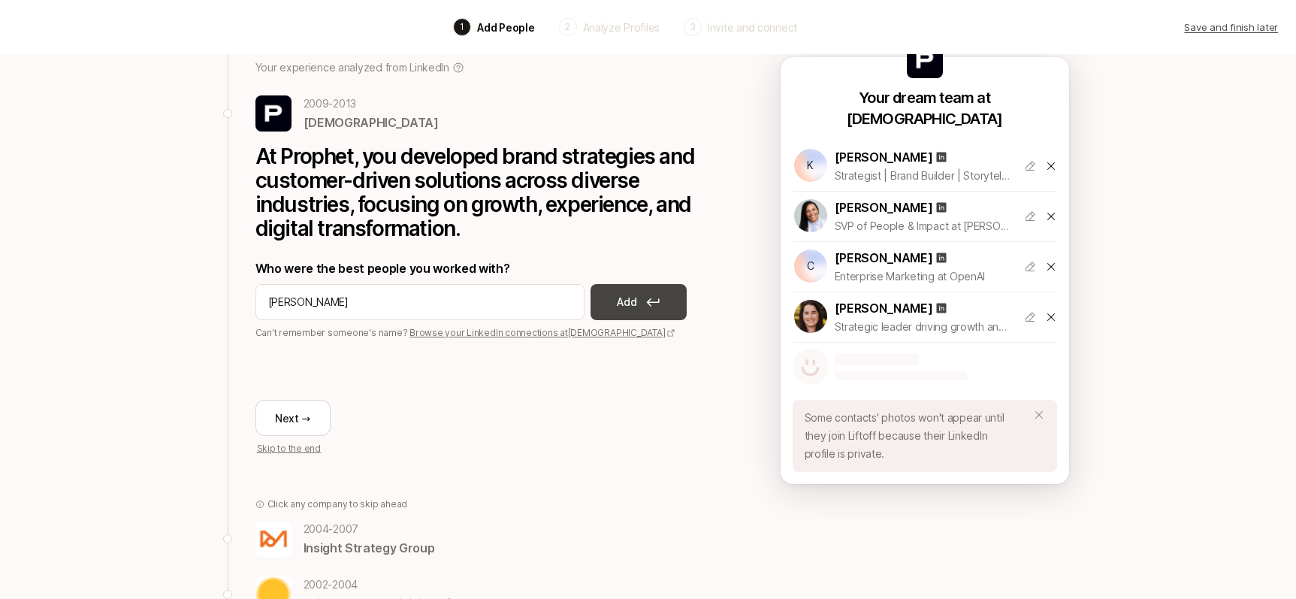
click at [625, 308] on p "Add" at bounding box center [627, 302] width 20 height 18
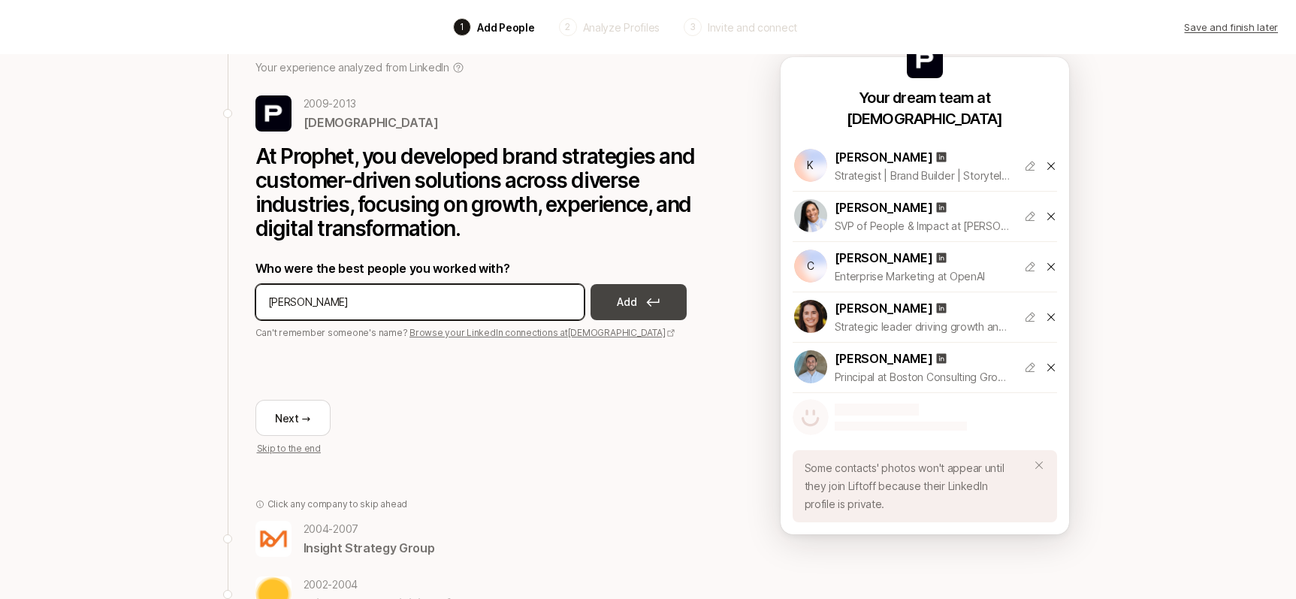
type input "[PERSON_NAME]"
click at [627, 308] on p "Add" at bounding box center [627, 302] width 20 height 18
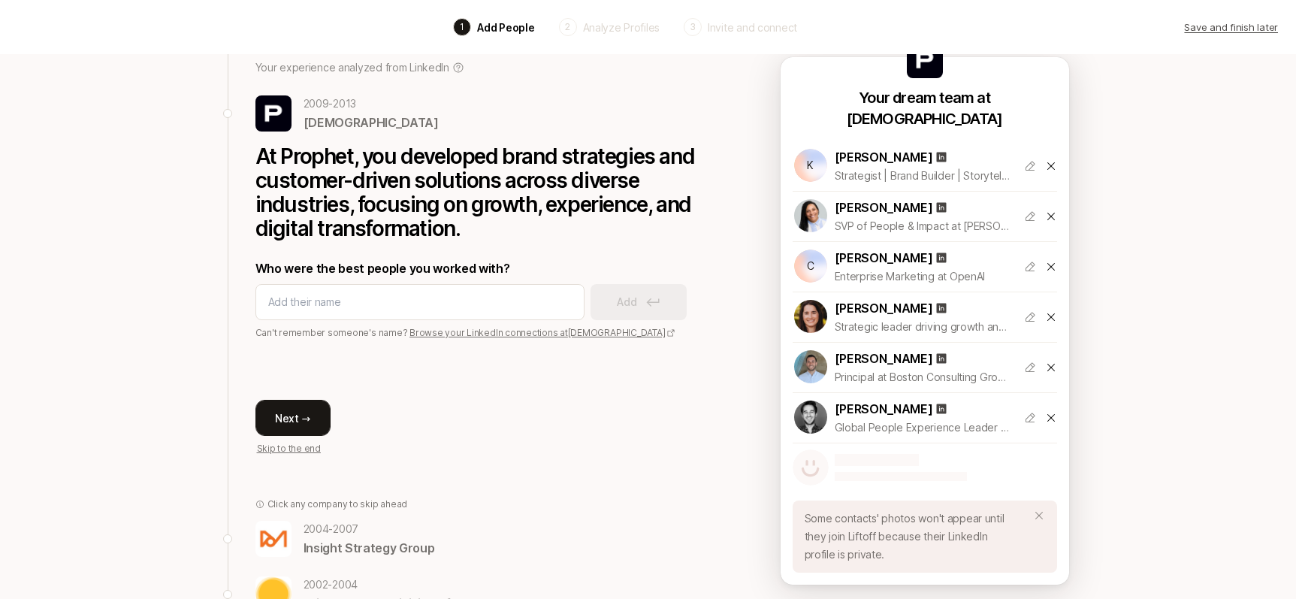
click at [299, 421] on button "Next →" at bounding box center [292, 418] width 75 height 36
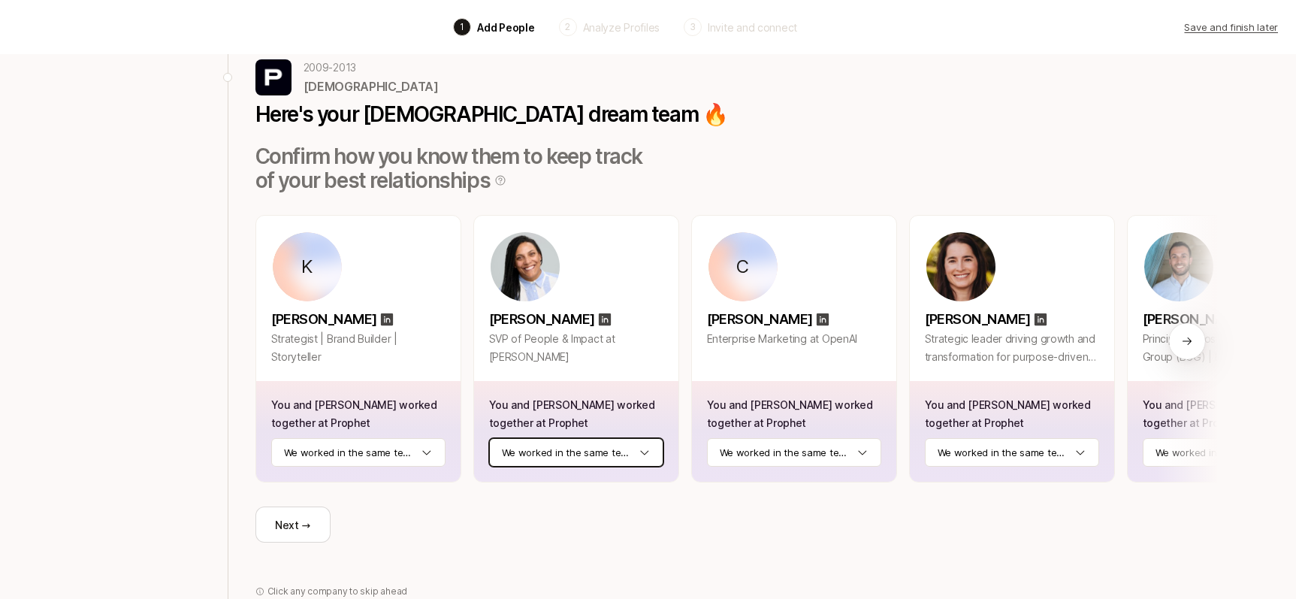
click at [647, 451] on html "Back 1 Add People 2 Analyze Profiles 3 Invite and connect Save and finish later…" at bounding box center [648, 242] width 1296 height 599
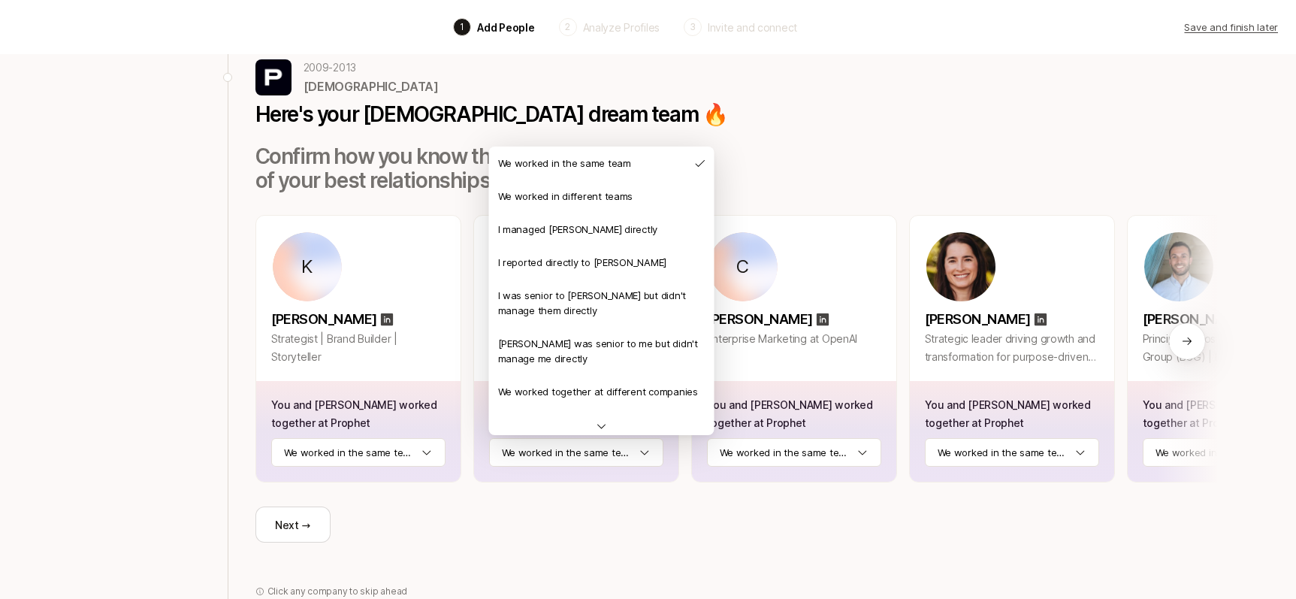
drag, startPoint x: 597, startPoint y: 234, endPoint x: 630, endPoint y: 267, distance: 47.3
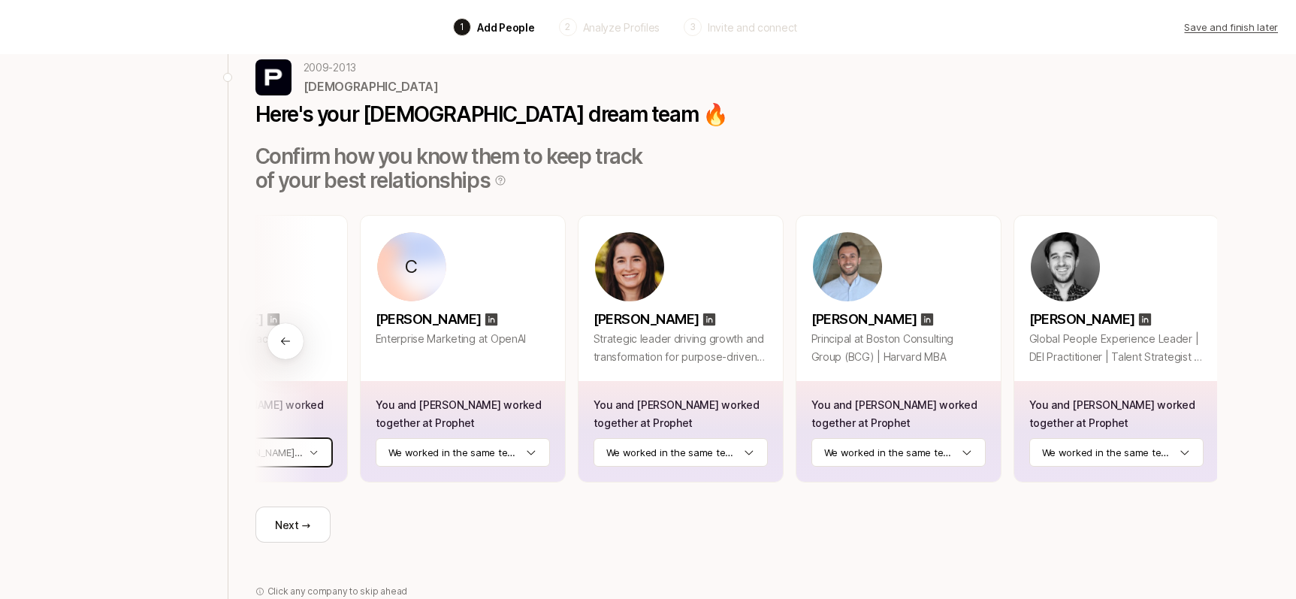
scroll to position [0, 333]
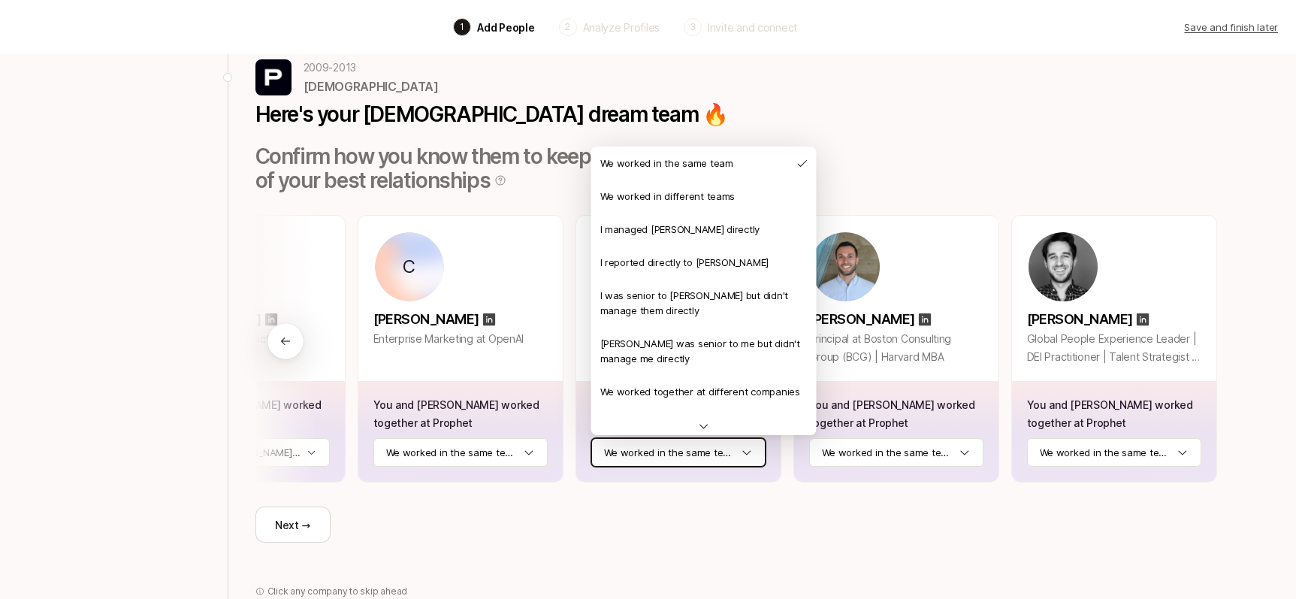
click at [743, 456] on html "Back 1 Add People 2 Analyze Profiles 3 Invite and connect Save and finish later…" at bounding box center [648, 242] width 1296 height 599
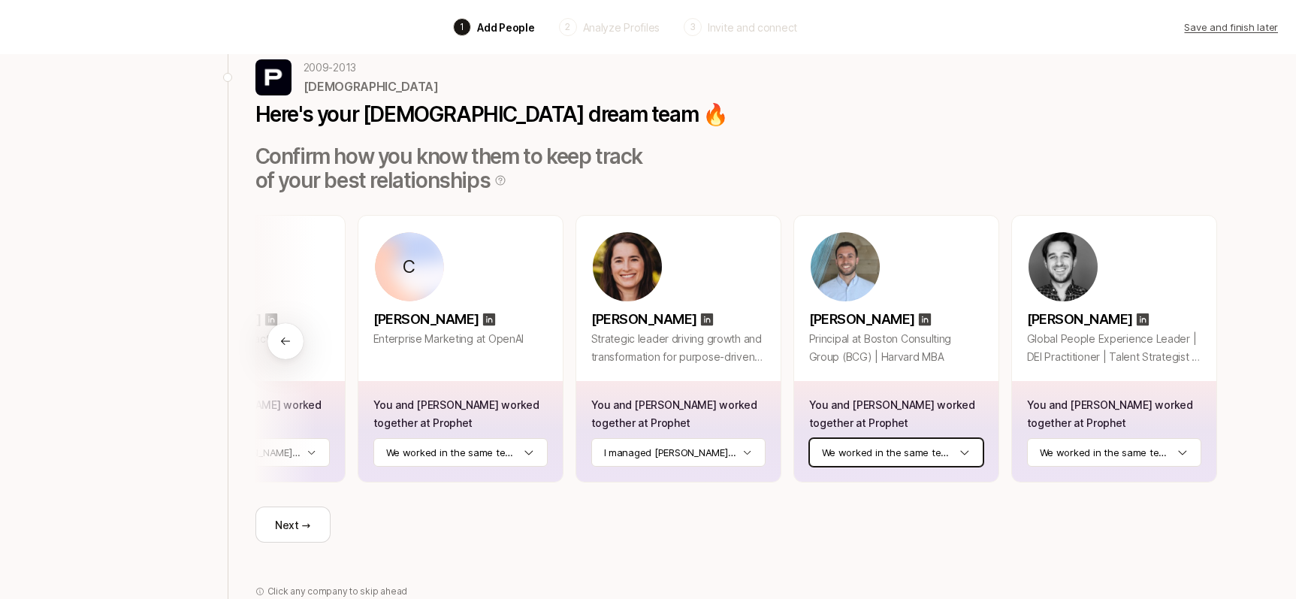
click at [965, 450] on html "Back 1 Add People 2 Analyze Profiles 3 Invite and connect Save and finish later…" at bounding box center [648, 242] width 1296 height 599
click at [1178, 450] on html "Back 1 Add People 2 Analyze Profiles 3 Invite and connect Save and finish later…" at bounding box center [648, 242] width 1296 height 599
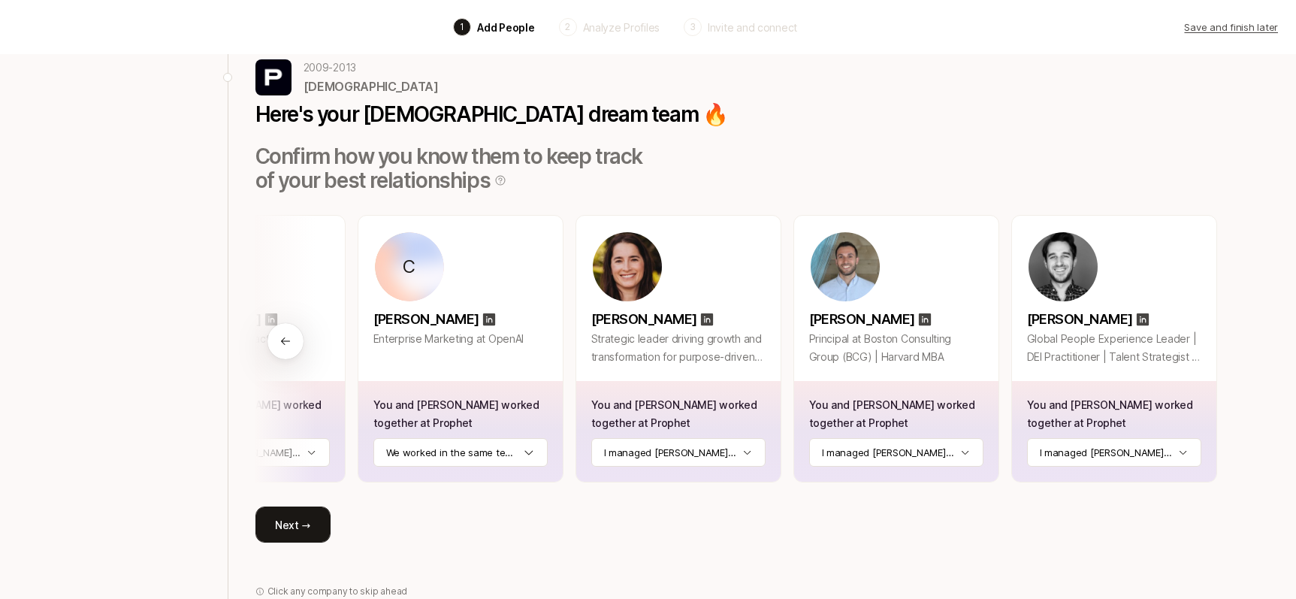
click at [296, 542] on button "Next →" at bounding box center [292, 524] width 75 height 36
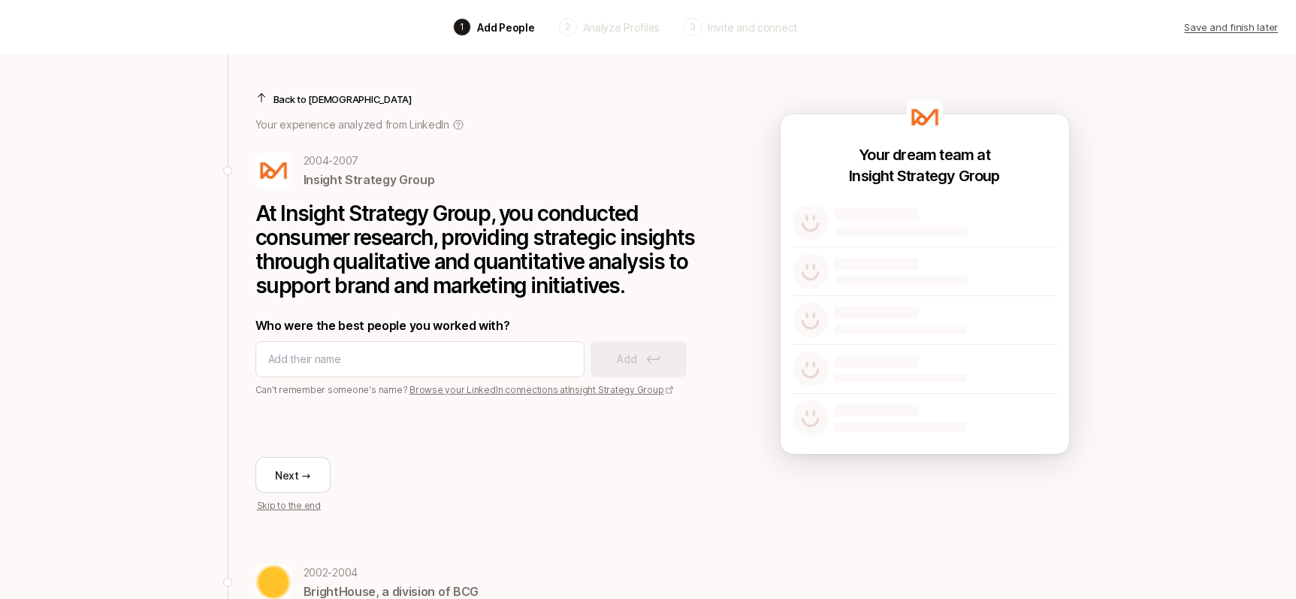
scroll to position [86, 0]
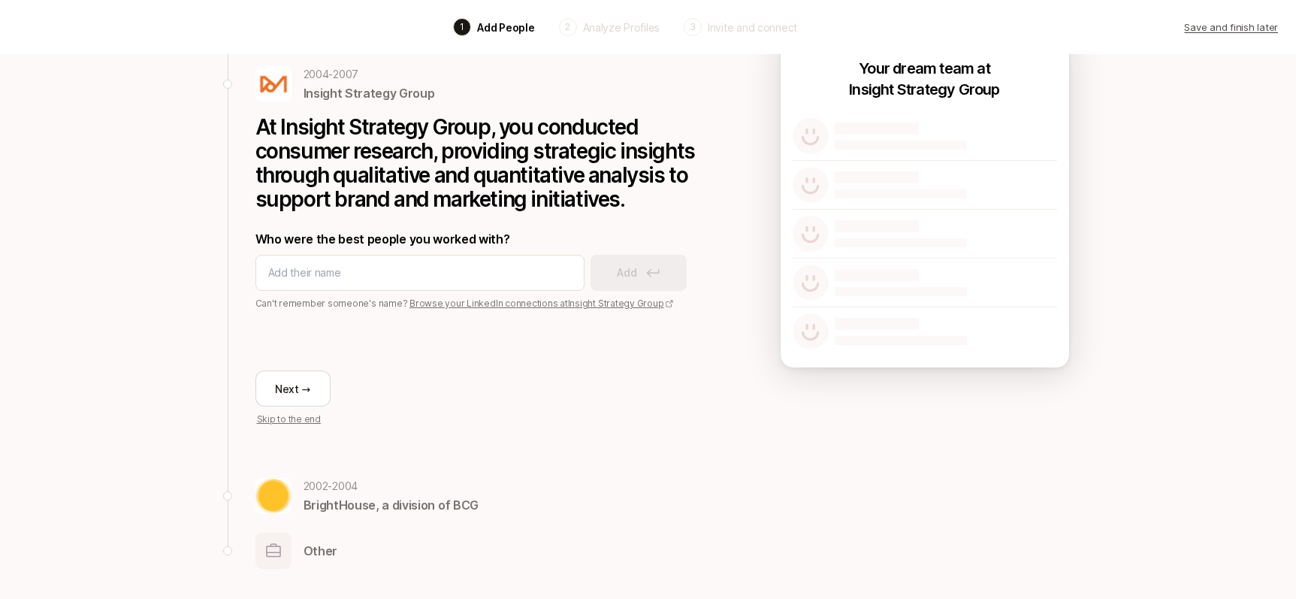
click at [297, 424] on p "Skip to the end" at bounding box center [289, 419] width 64 height 14
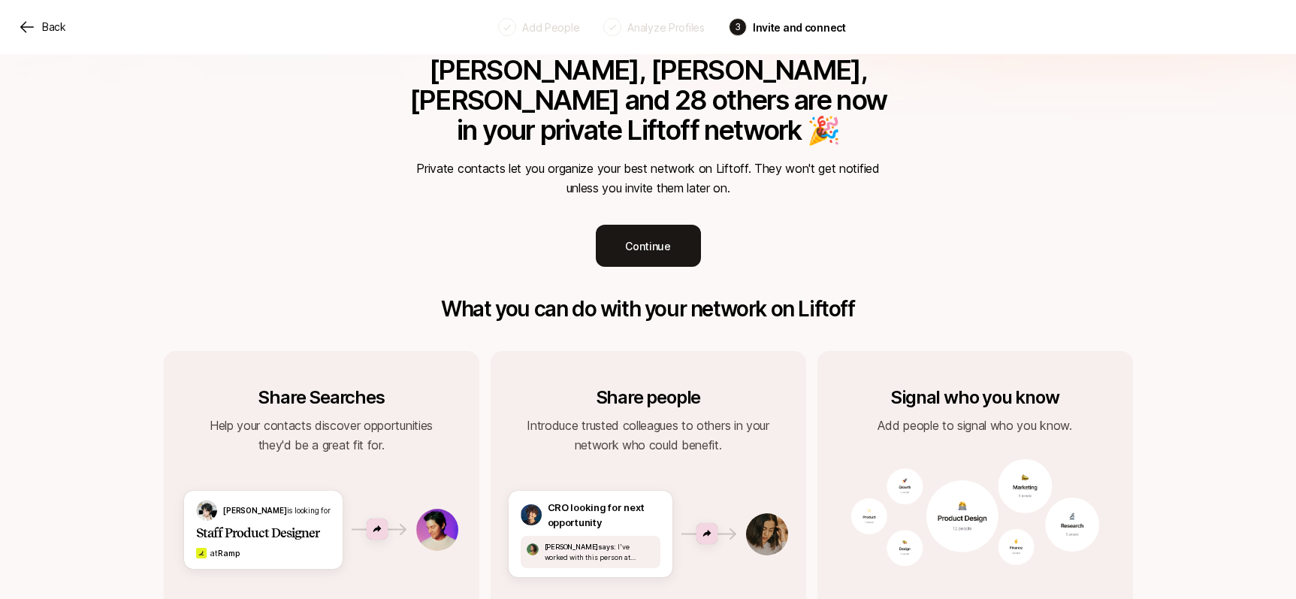
scroll to position [284, 0]
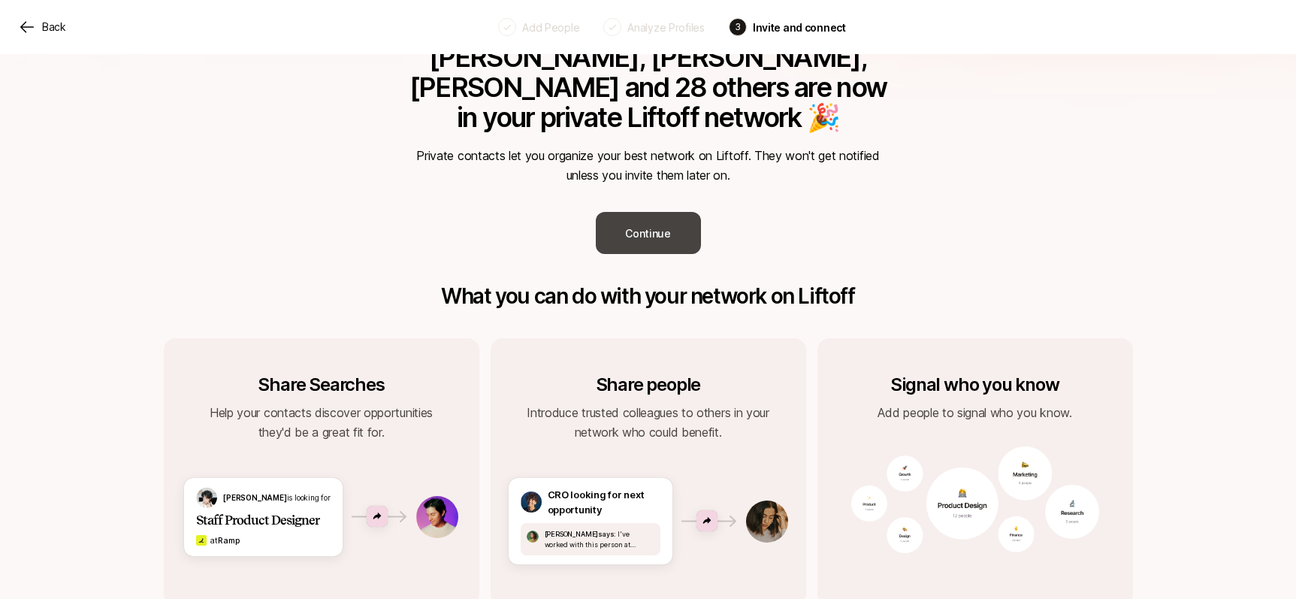
click at [643, 212] on button "Continue" at bounding box center [648, 233] width 105 height 42
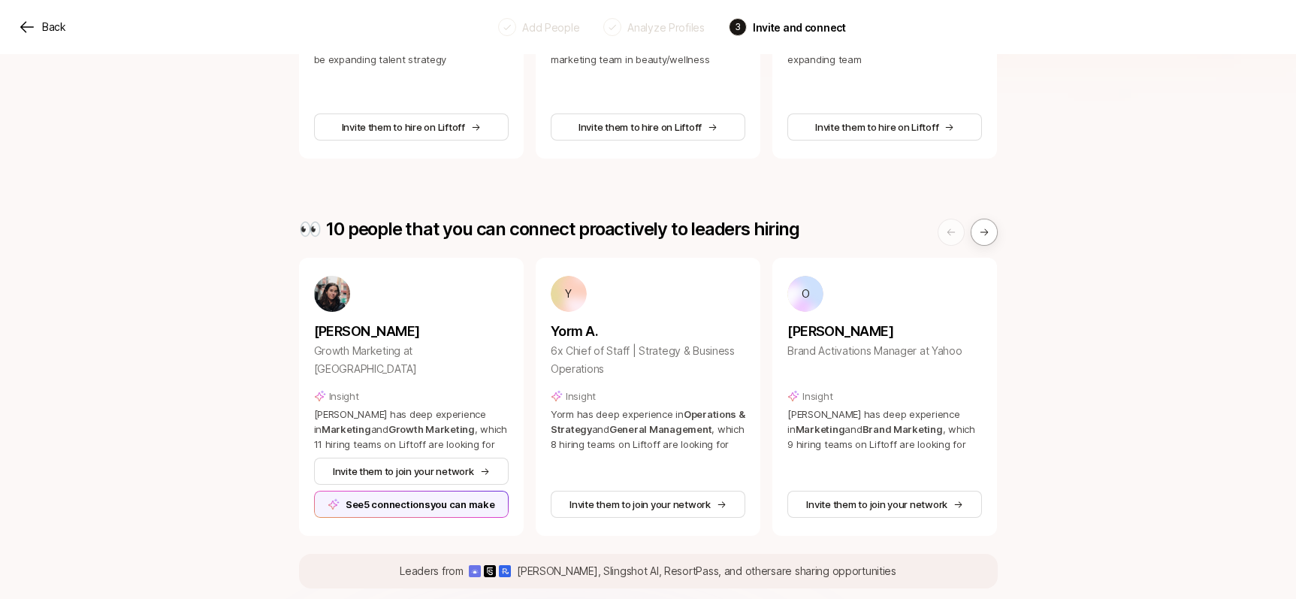
scroll to position [566, 0]
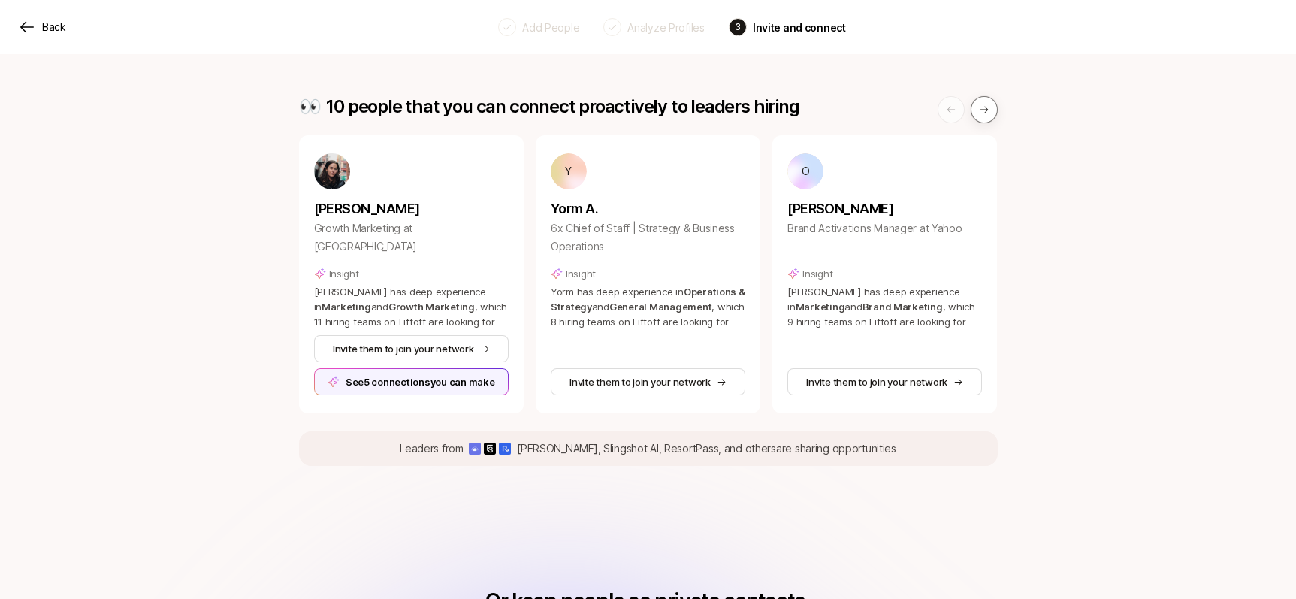
click at [994, 96] on button at bounding box center [983, 109] width 27 height 27
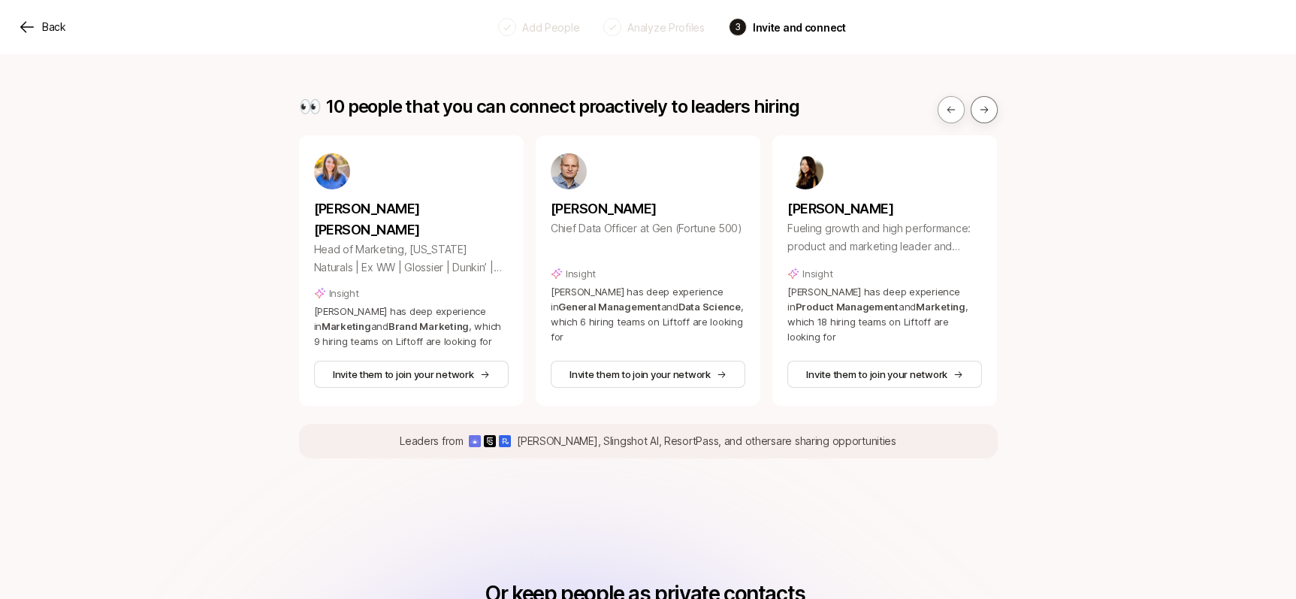
click at [979, 104] on icon at bounding box center [984, 109] width 11 height 11
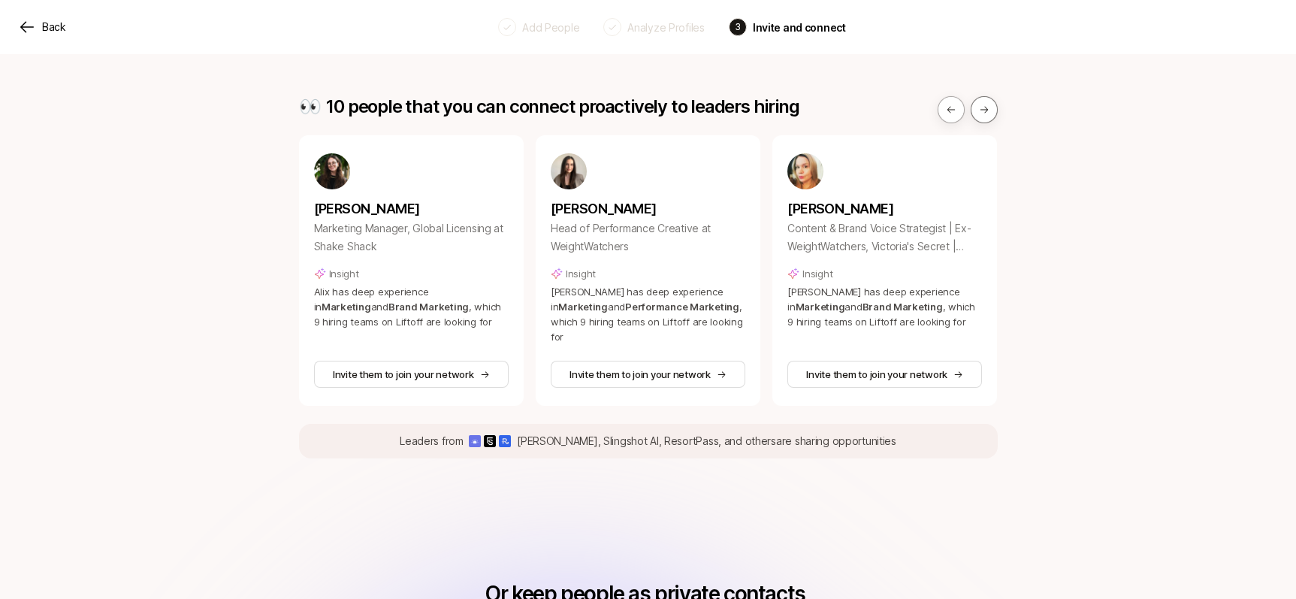
click at [979, 104] on icon at bounding box center [984, 109] width 11 height 11
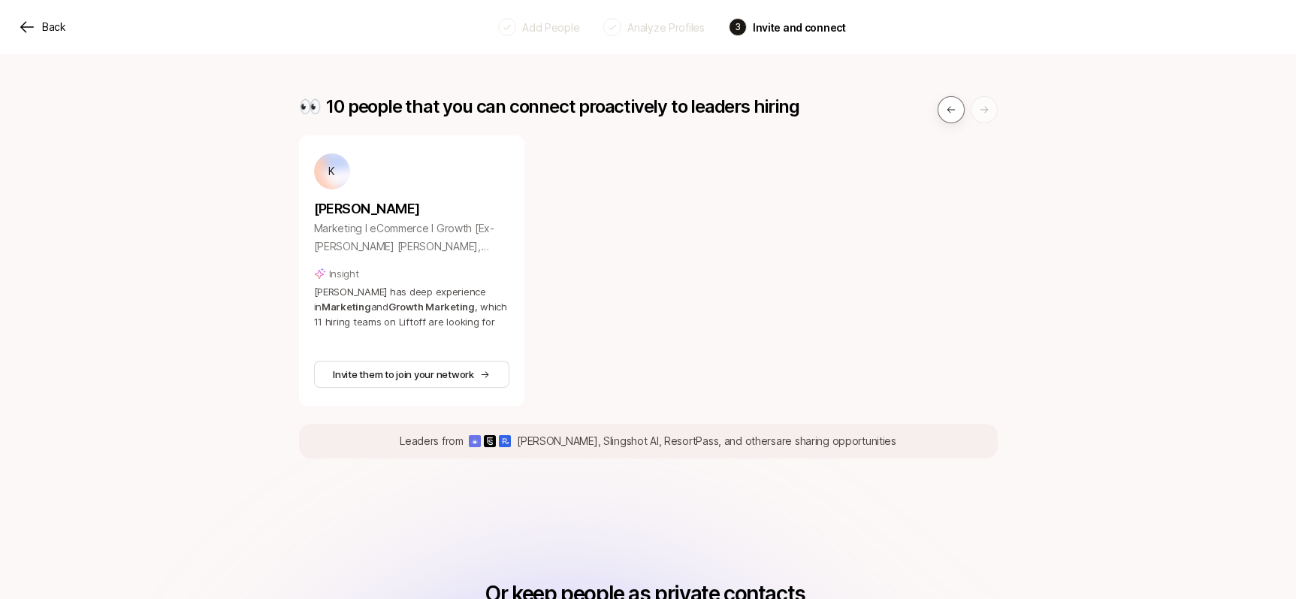
click at [951, 104] on icon at bounding box center [951, 109] width 11 height 11
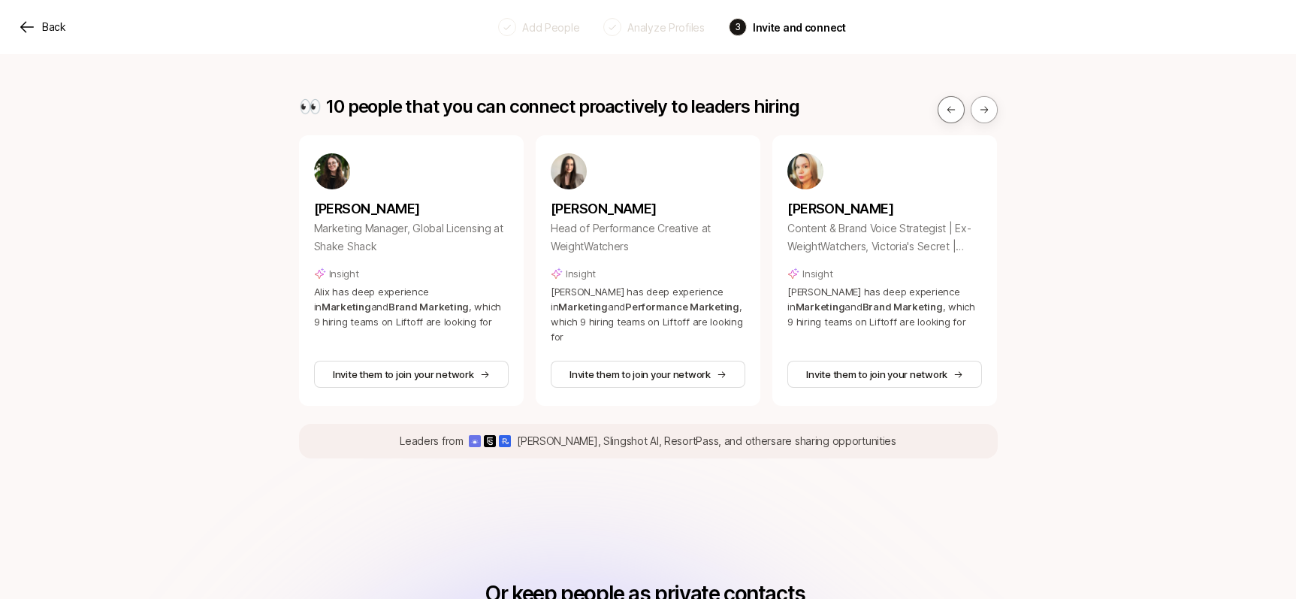
click at [951, 104] on icon at bounding box center [951, 109] width 11 height 11
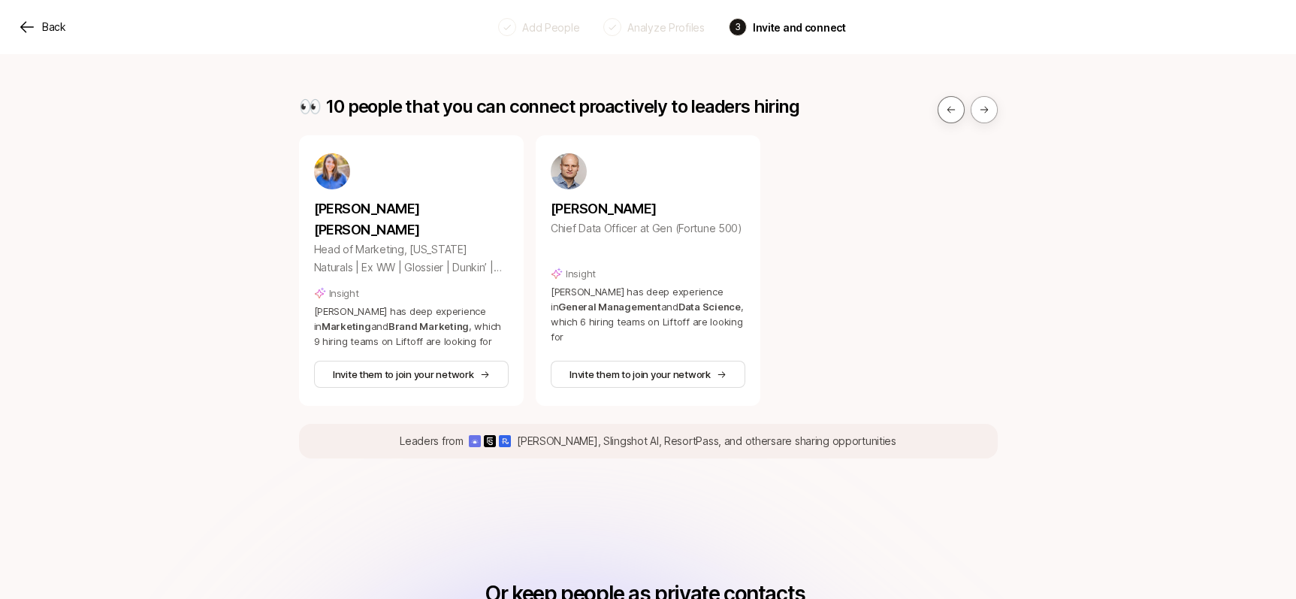
click at [951, 104] on icon at bounding box center [951, 109] width 11 height 11
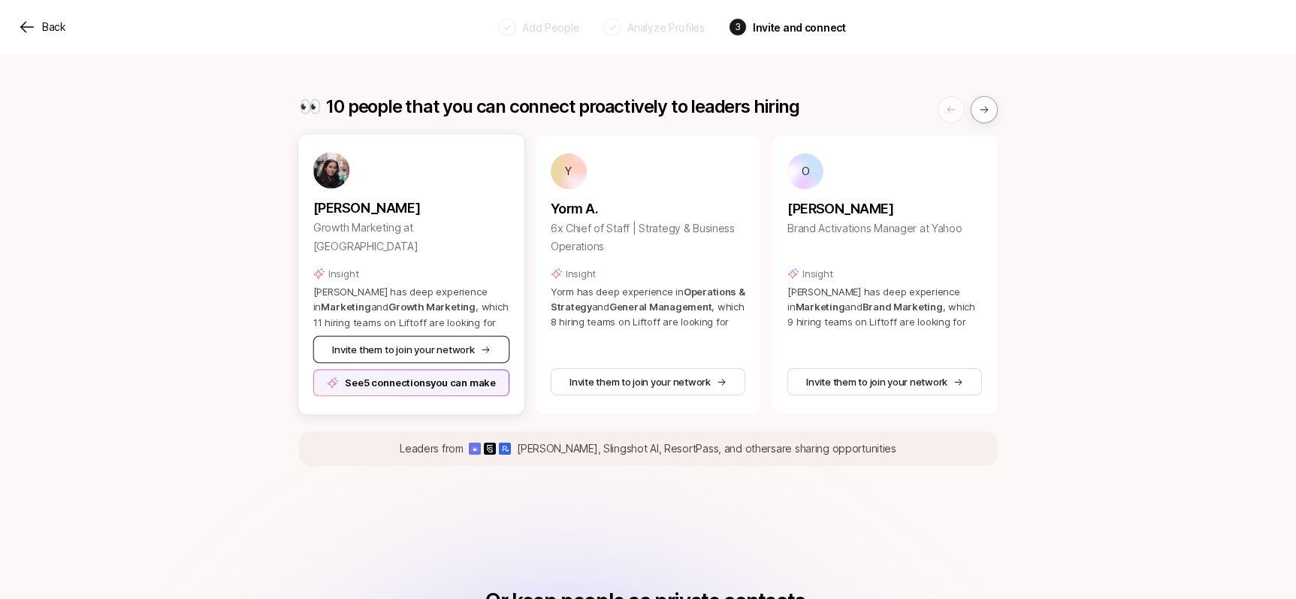
click at [397, 336] on button "Invite them to join your network" at bounding box center [410, 349] width 197 height 27
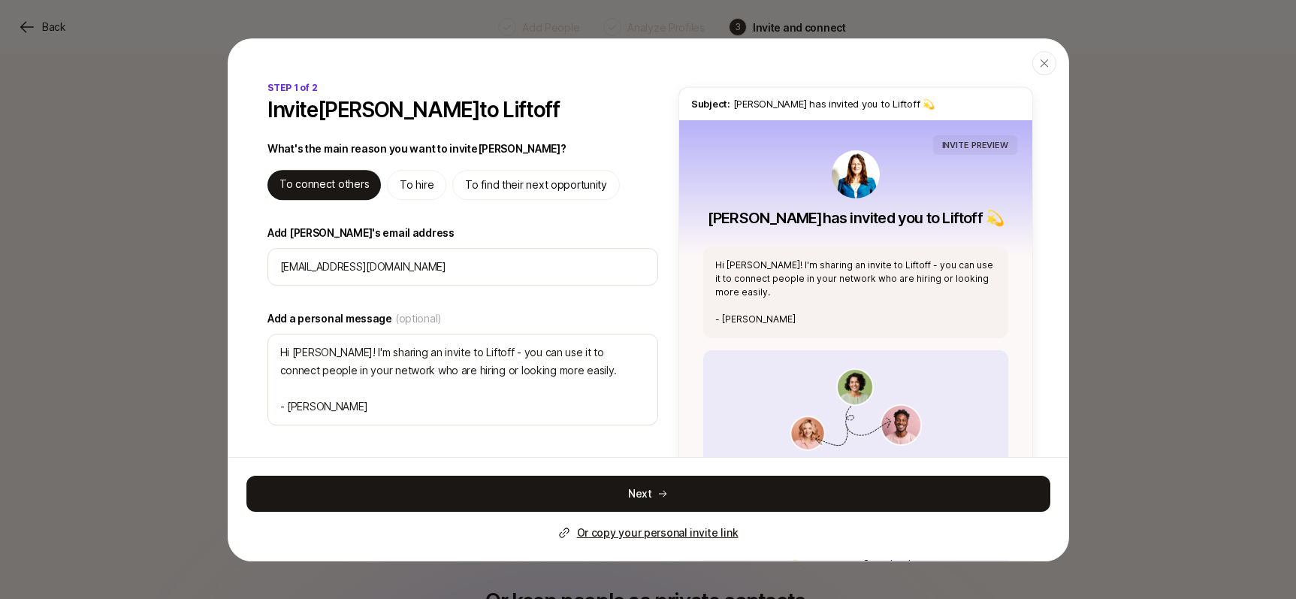
click at [428, 191] on p "To hire" at bounding box center [417, 185] width 34 height 18
type textarea "Hi [PERSON_NAME]! I'm sharing an invite to Liftoff - you can use it to hire, an…"
type textarea "x"
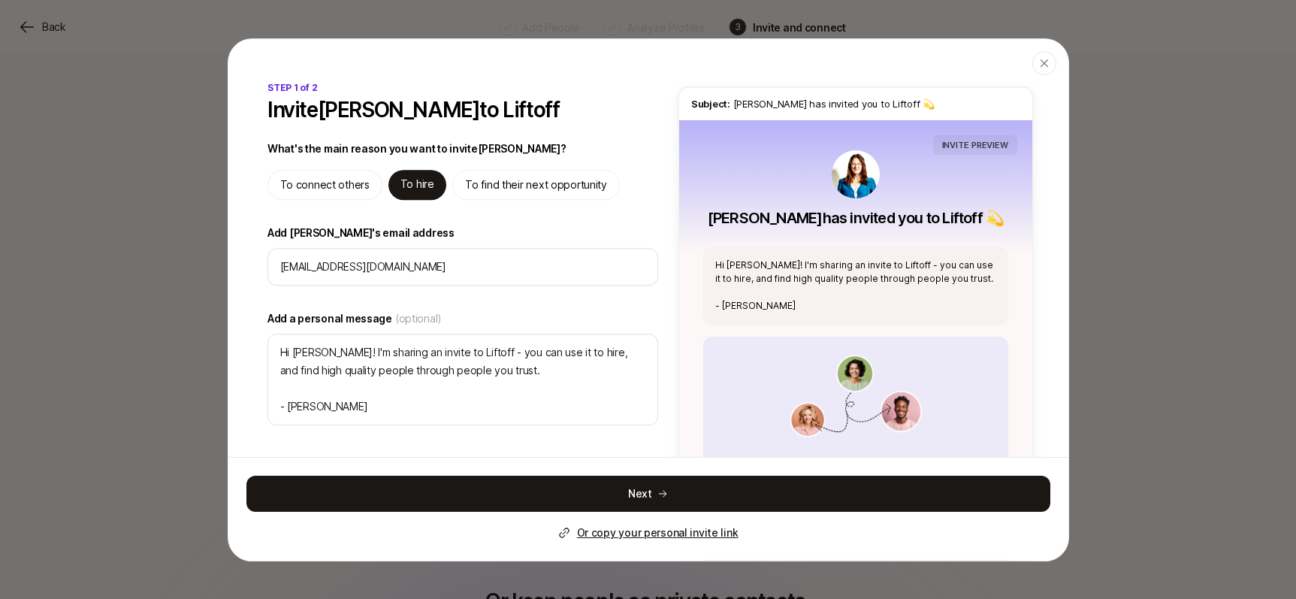
click at [481, 192] on p "To find their next opportunity" at bounding box center [536, 185] width 142 height 18
type textarea "Hi [PERSON_NAME]! I'm sharing an invite to Liftoff - you can use it to find hig…"
type textarea "x"
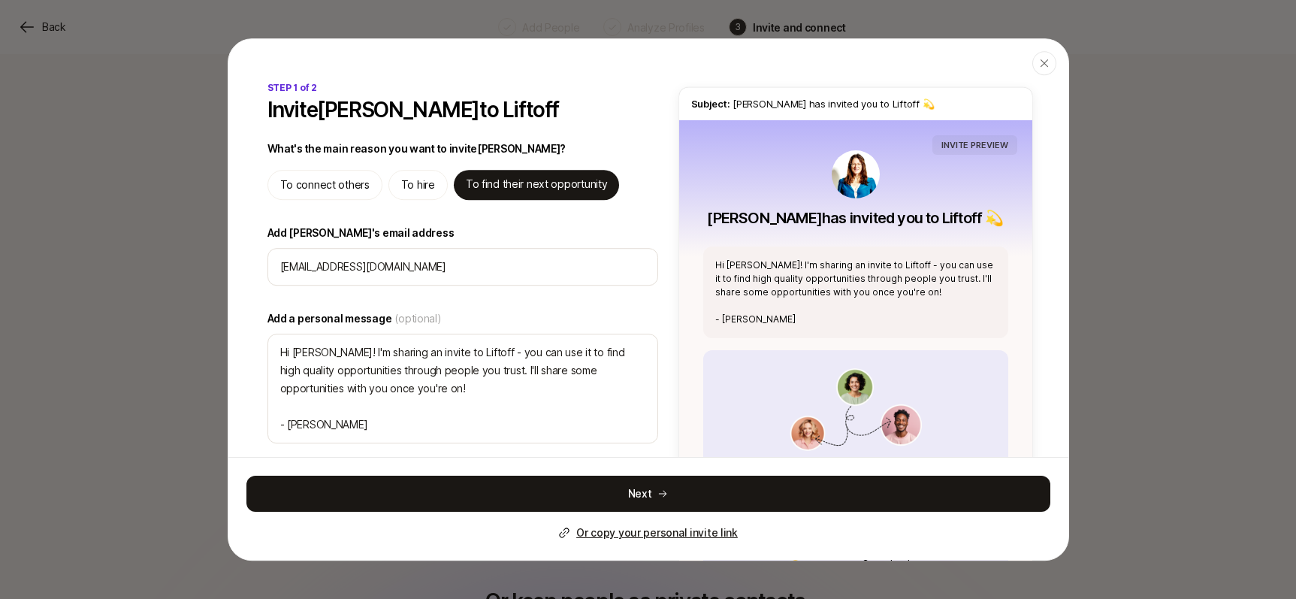
click at [293, 176] on p "To connect others" at bounding box center [324, 185] width 89 height 18
type textarea "Hi [PERSON_NAME]! I'm sharing an invite to Liftoff - you can use it to connect …"
type textarea "x"
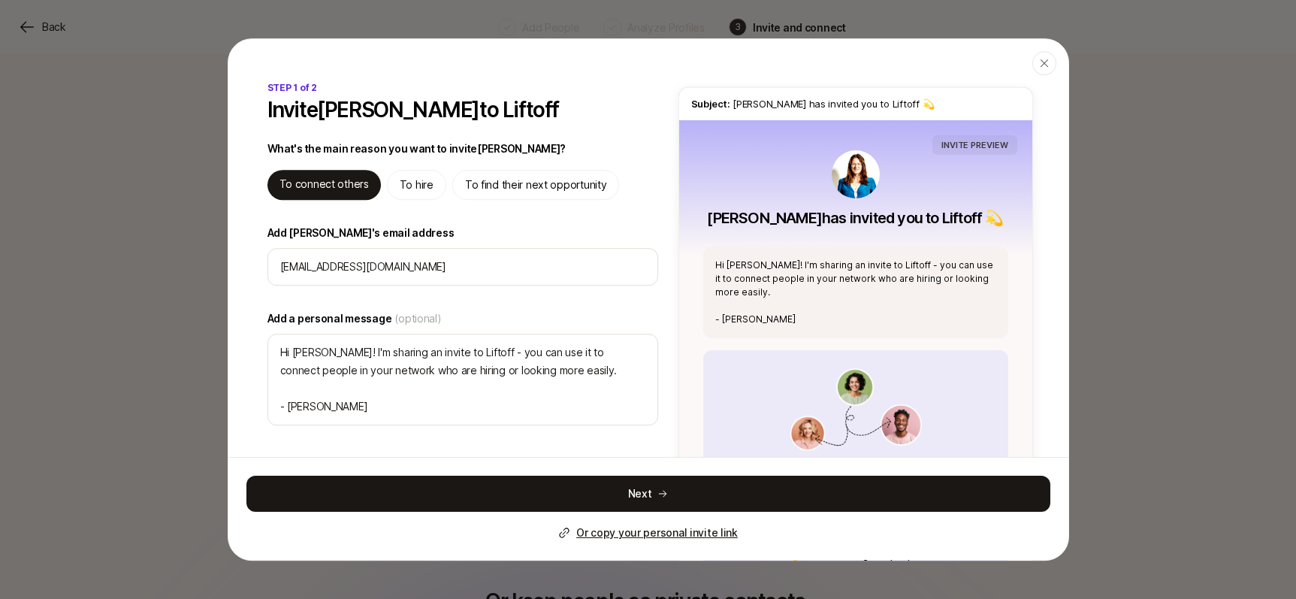
click at [460, 188] on div "To find their next opportunity" at bounding box center [535, 185] width 167 height 30
type textarea "Hi [PERSON_NAME]! I'm sharing an invite to Liftoff - you can use it to find hig…"
type textarea "x"
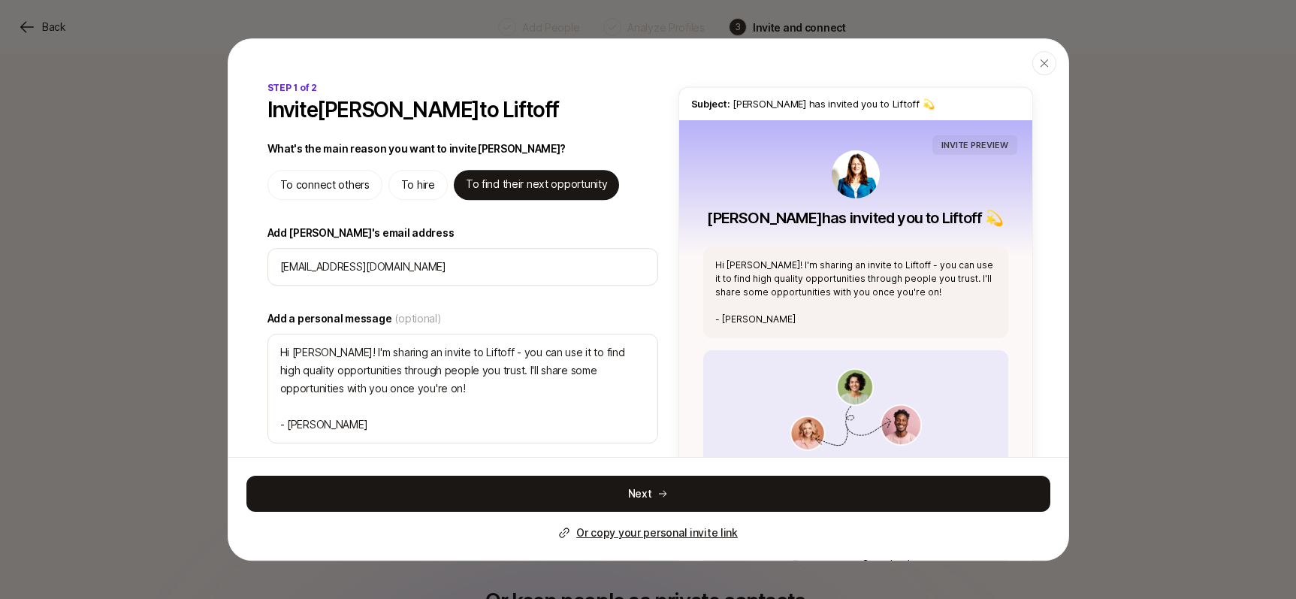
click at [325, 182] on p "To connect others" at bounding box center [324, 185] width 89 height 18
type textarea "Hi [PERSON_NAME]! I'm sharing an invite to Liftoff - you can use it to connect …"
type textarea "x"
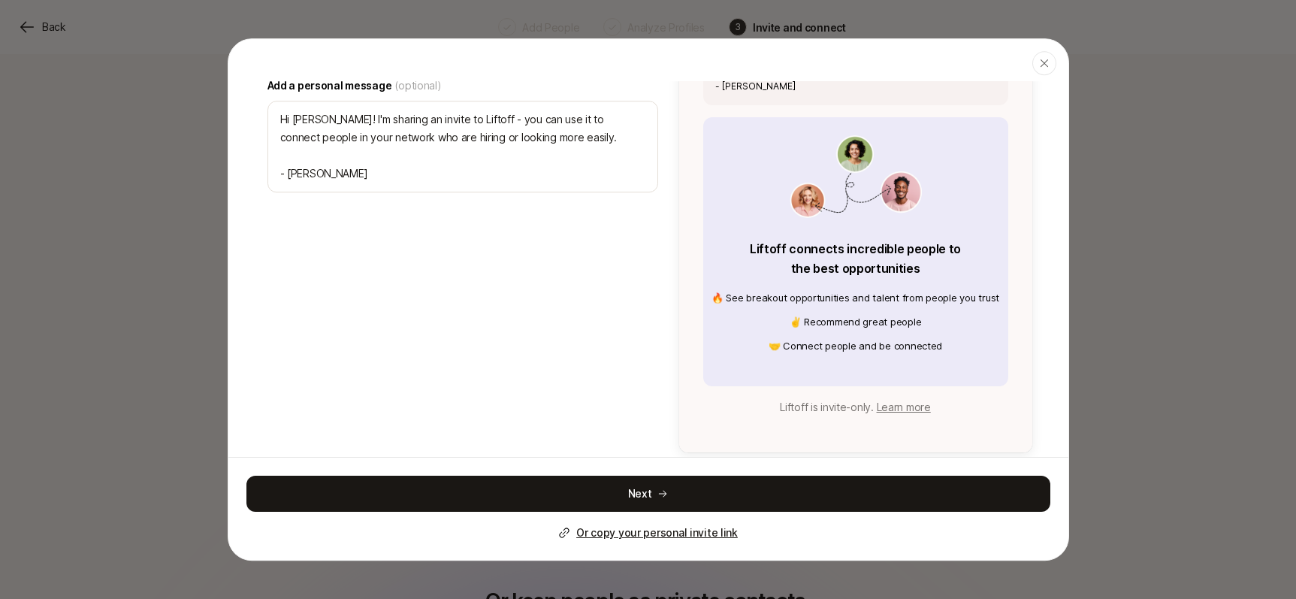
scroll to position [0, 0]
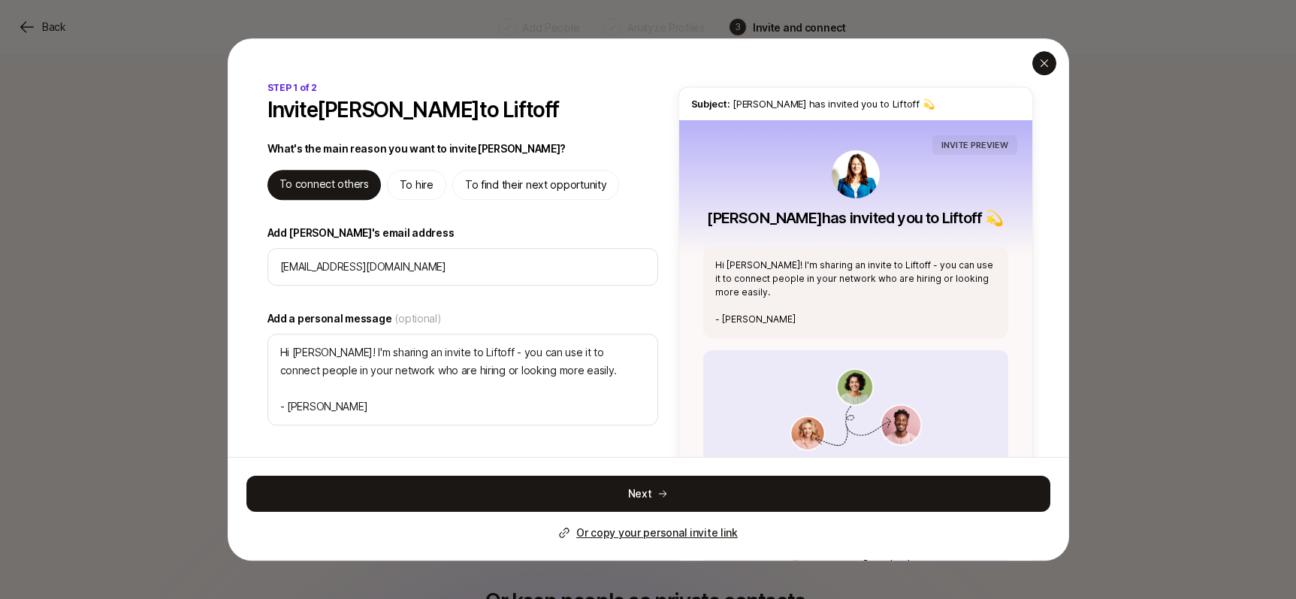
click at [1049, 65] on icon "button" at bounding box center [1044, 63] width 12 height 12
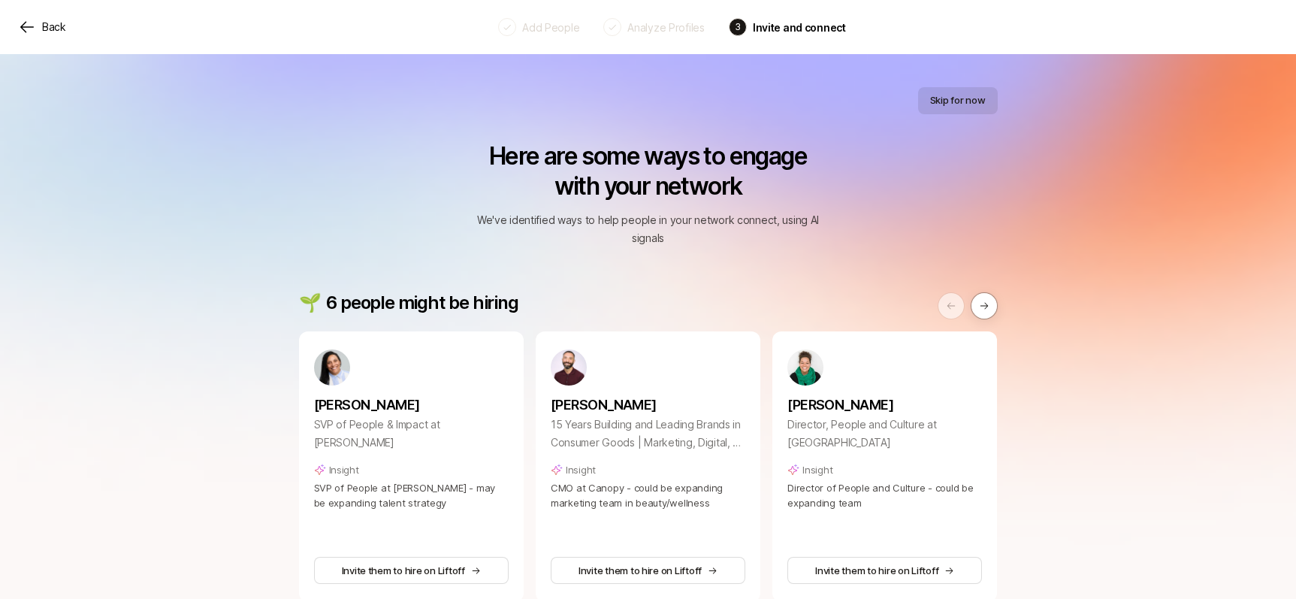
click at [965, 103] on button "Skip for now" at bounding box center [958, 100] width 80 height 27
